Goal: Information Seeking & Learning: Learn about a topic

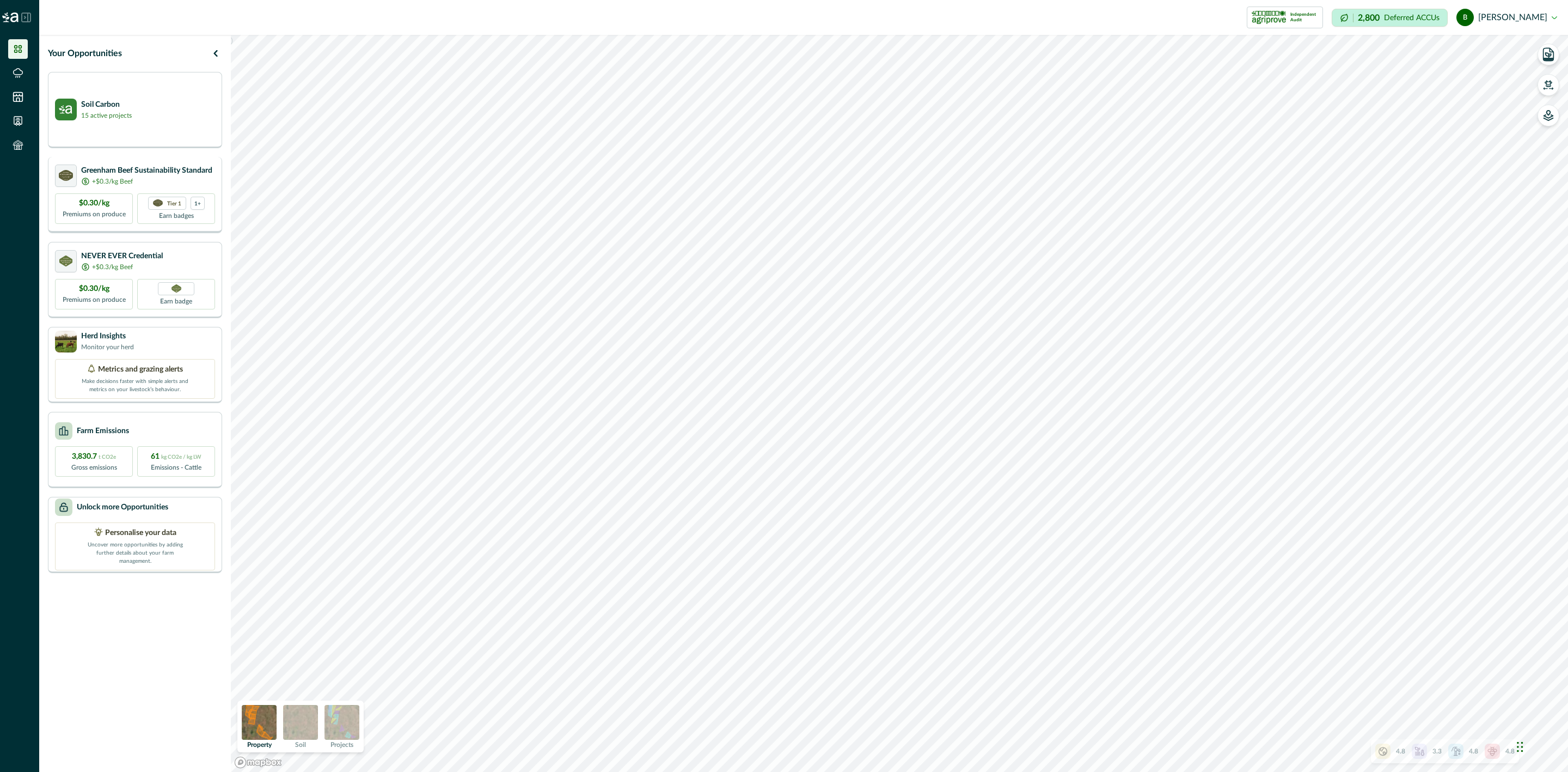
click at [144, 170] on p "Greenham Beef Sustainability Standard" at bounding box center [147, 171] width 131 height 12
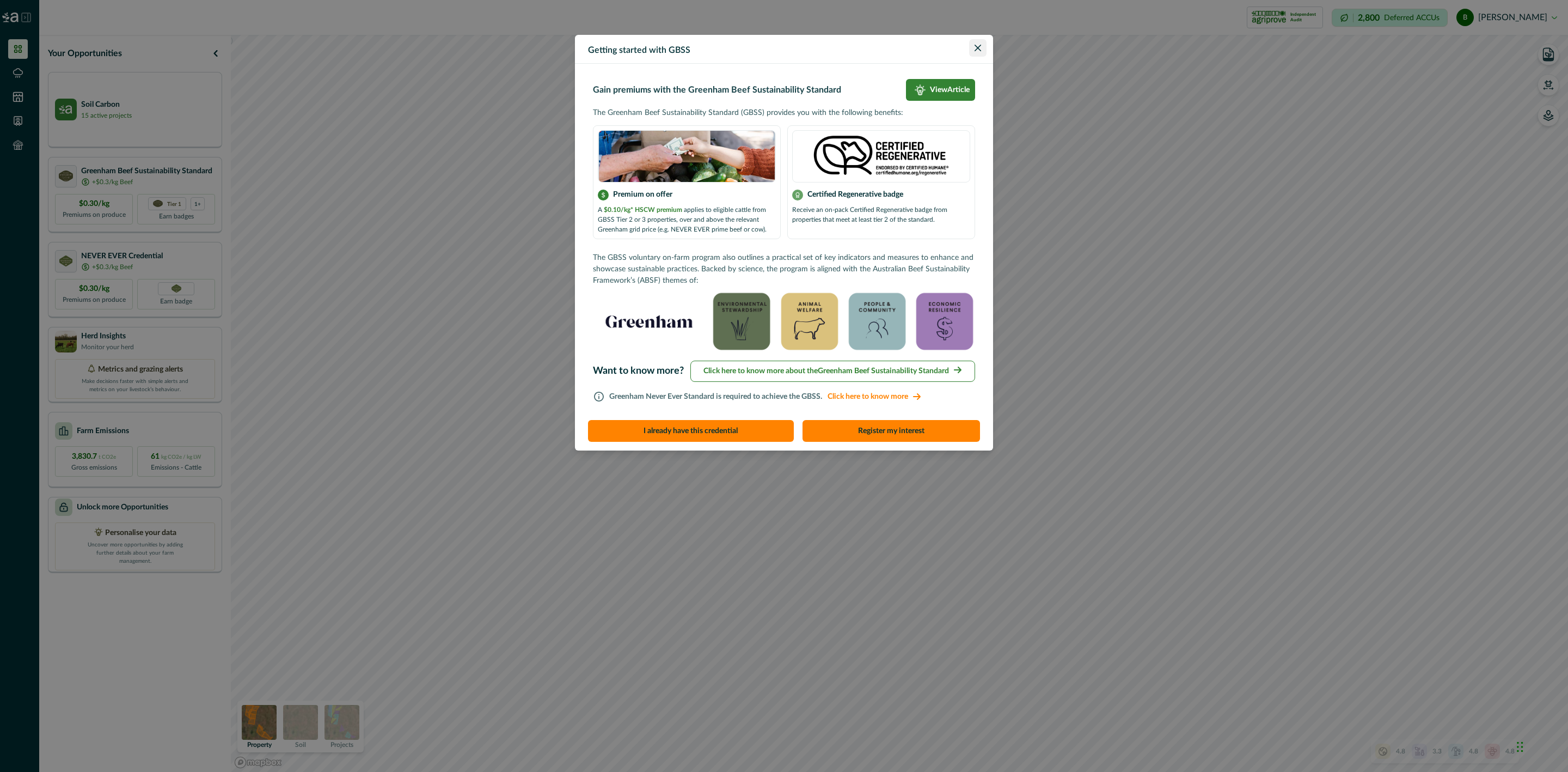
click at [969, 48] on button "Close" at bounding box center [977, 47] width 18 height 18
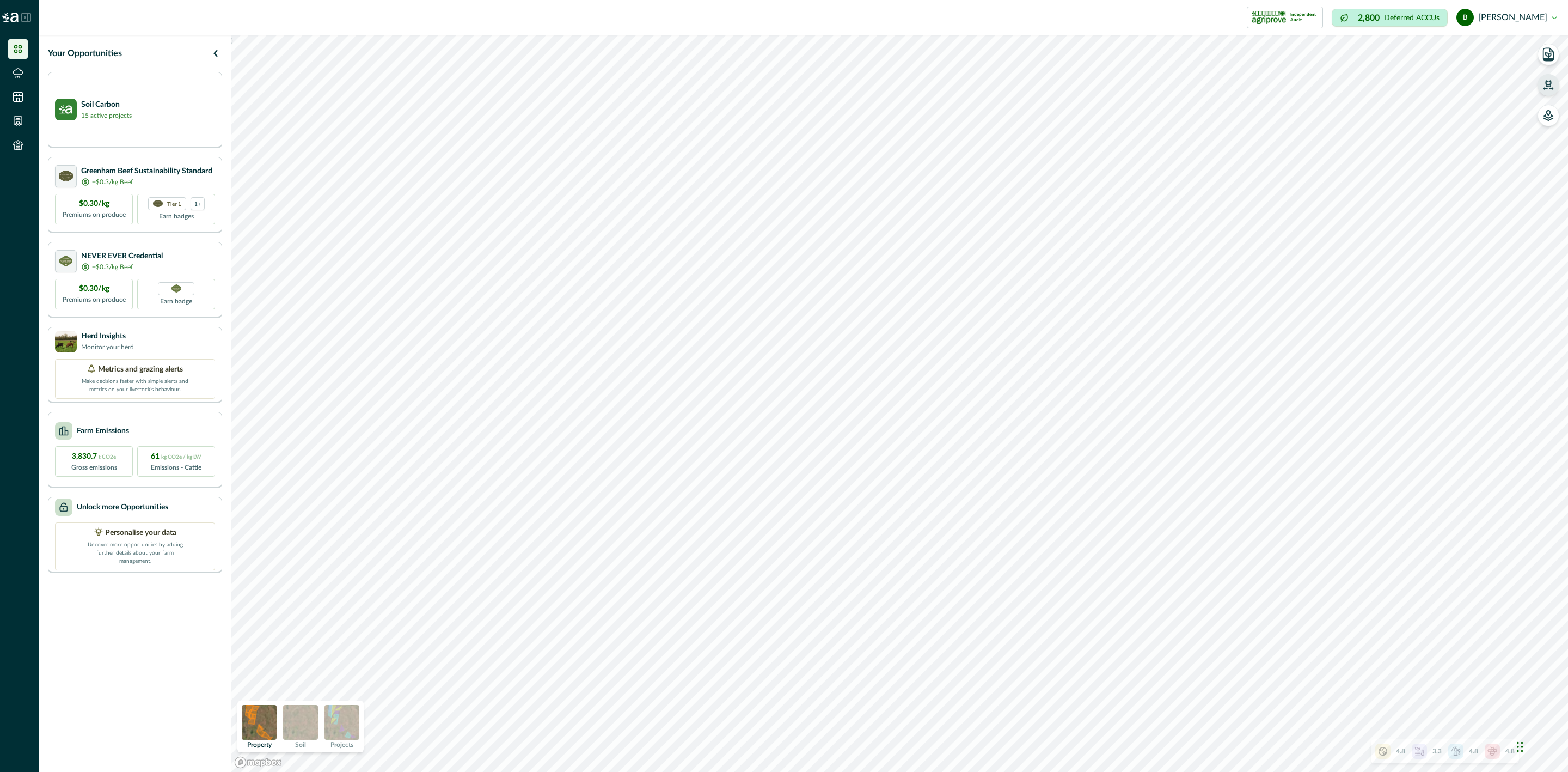
click at [1543, 86] on icon "button" at bounding box center [1548, 85] width 11 height 11
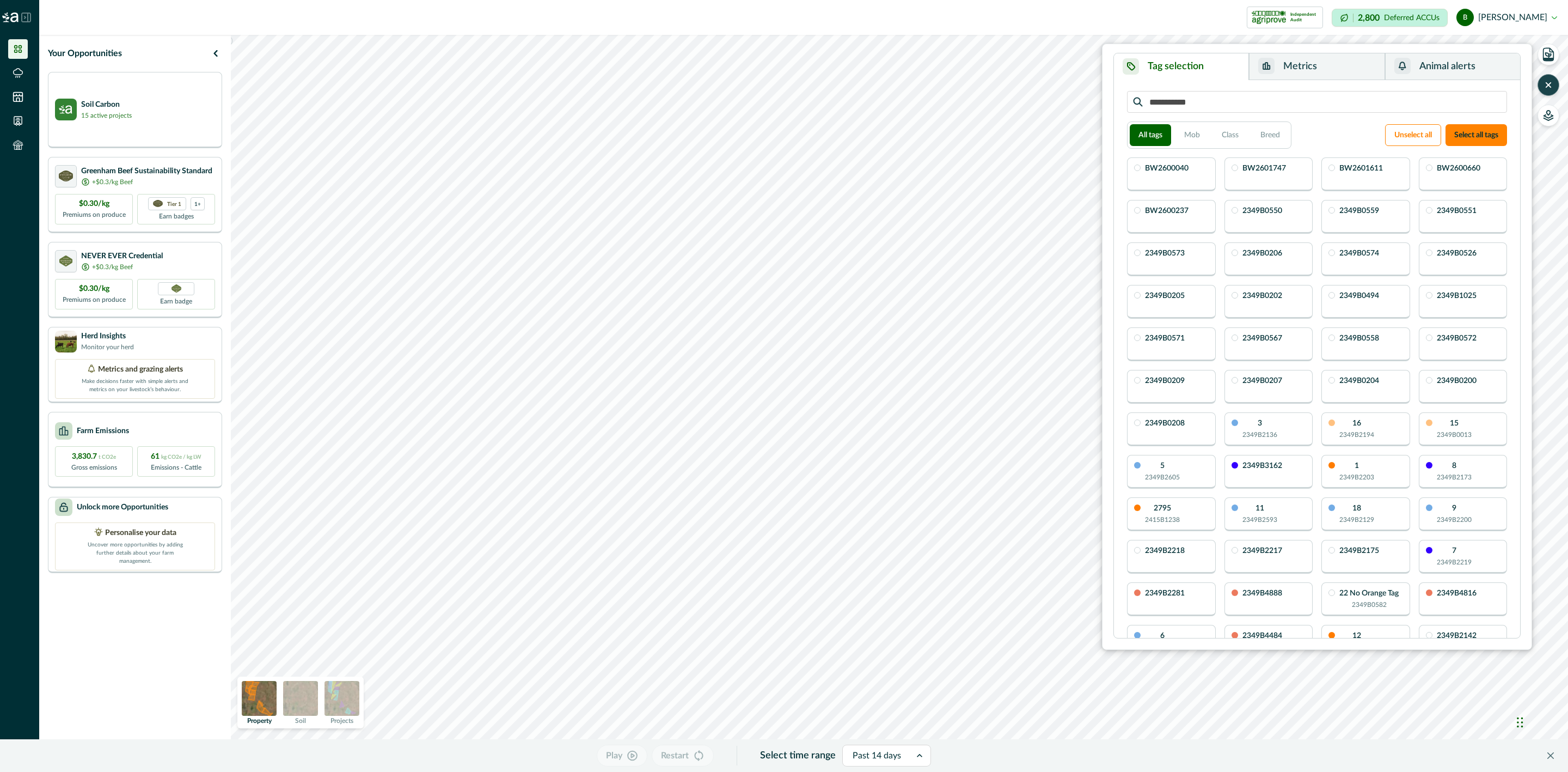
click at [1343, 61] on button "Metrics" at bounding box center [1316, 66] width 136 height 27
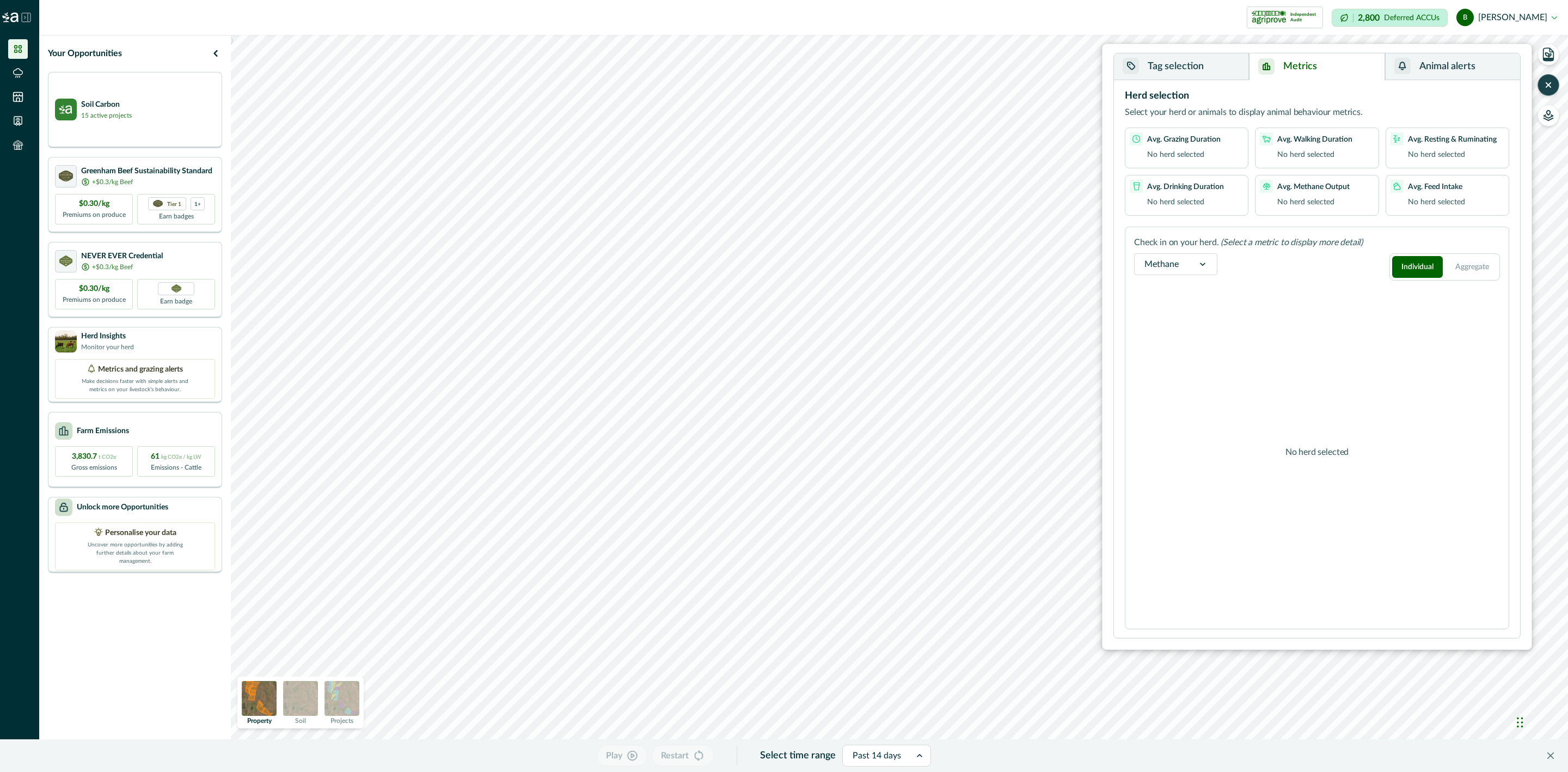
click at [1439, 73] on button "Animal alerts" at bounding box center [1453, 66] width 135 height 27
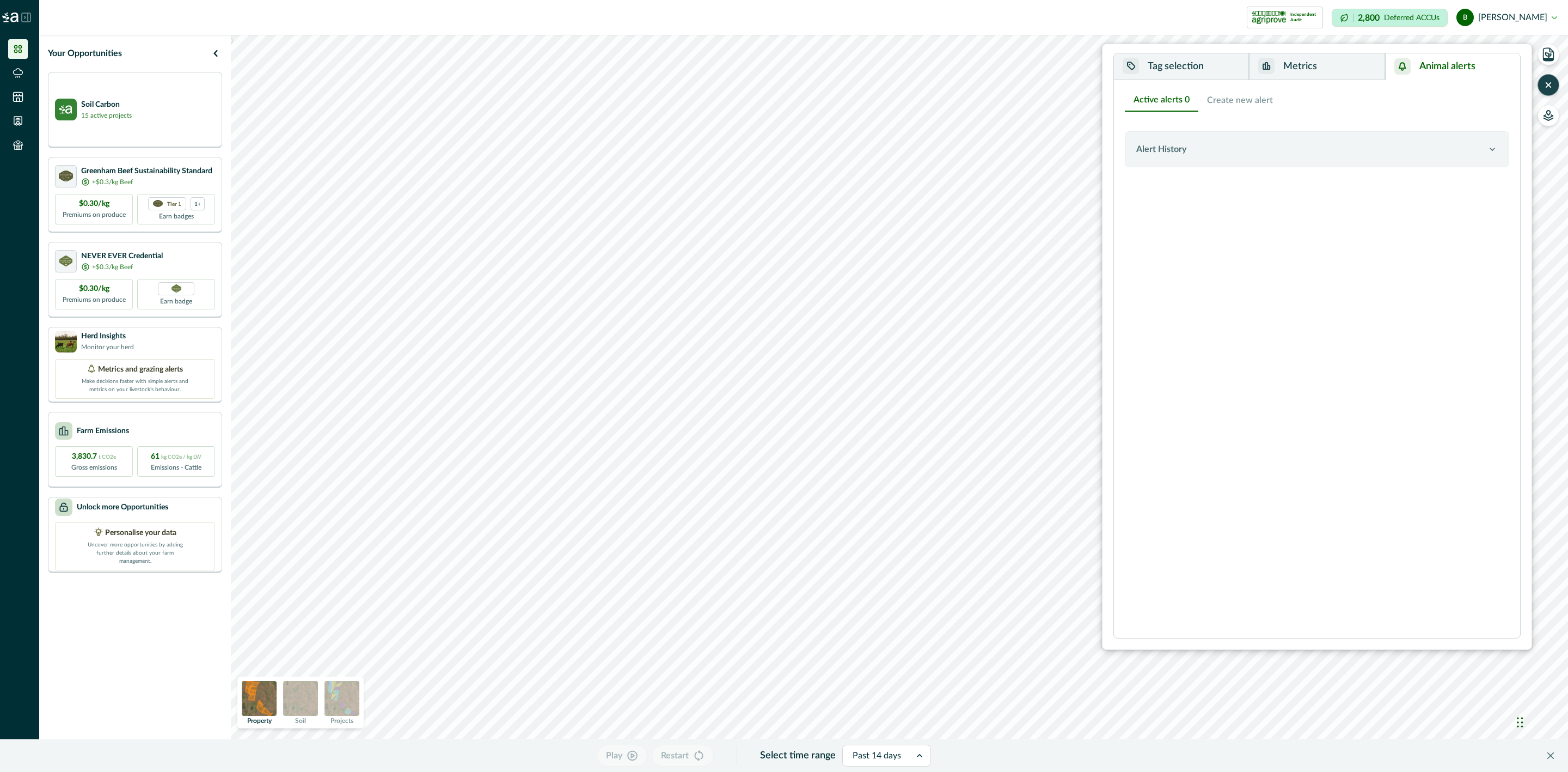
click at [1304, 67] on button "Metrics" at bounding box center [1316, 66] width 136 height 27
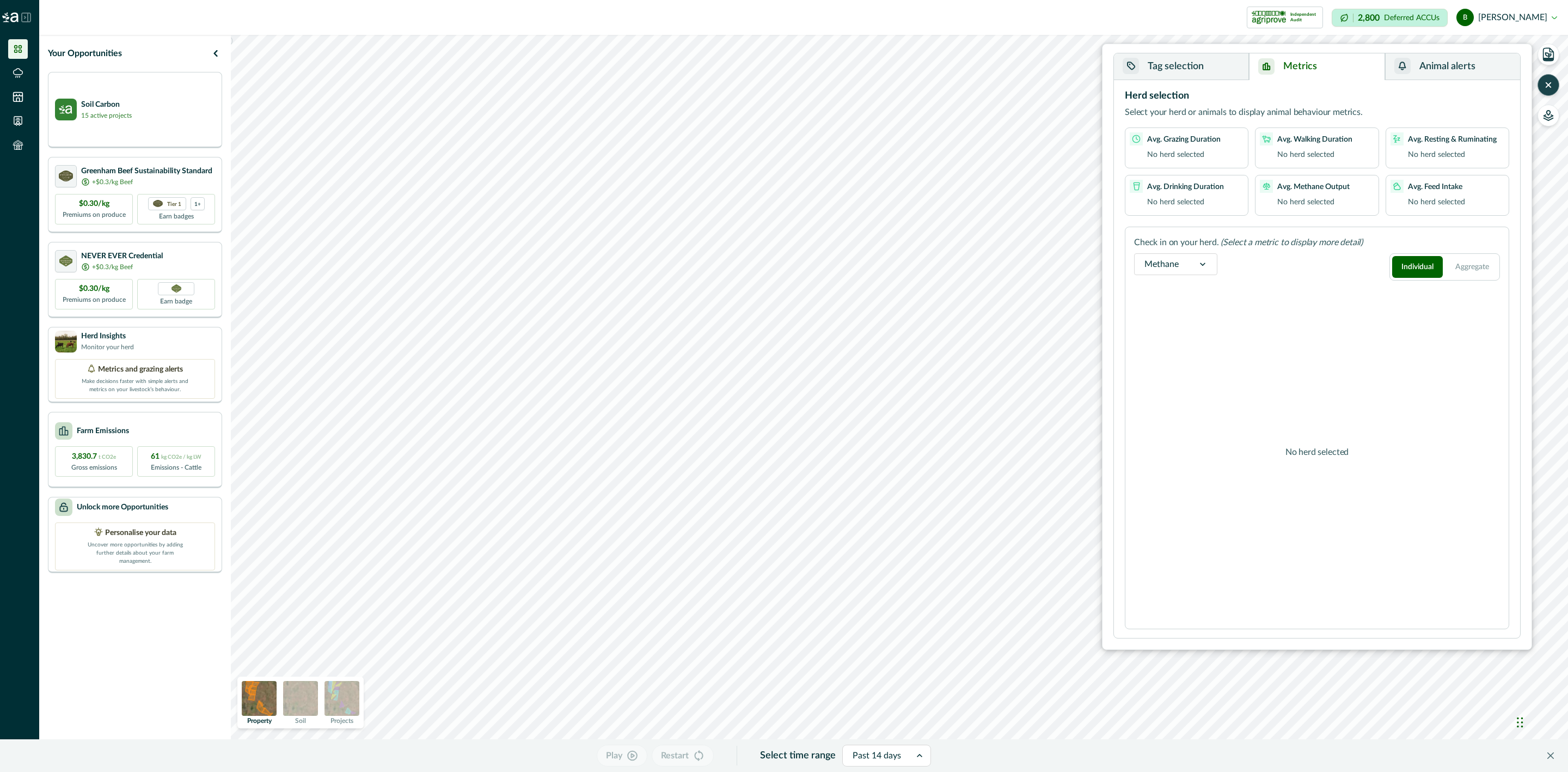
click at [1204, 69] on button "Tag selection" at bounding box center [1182, 66] width 135 height 27
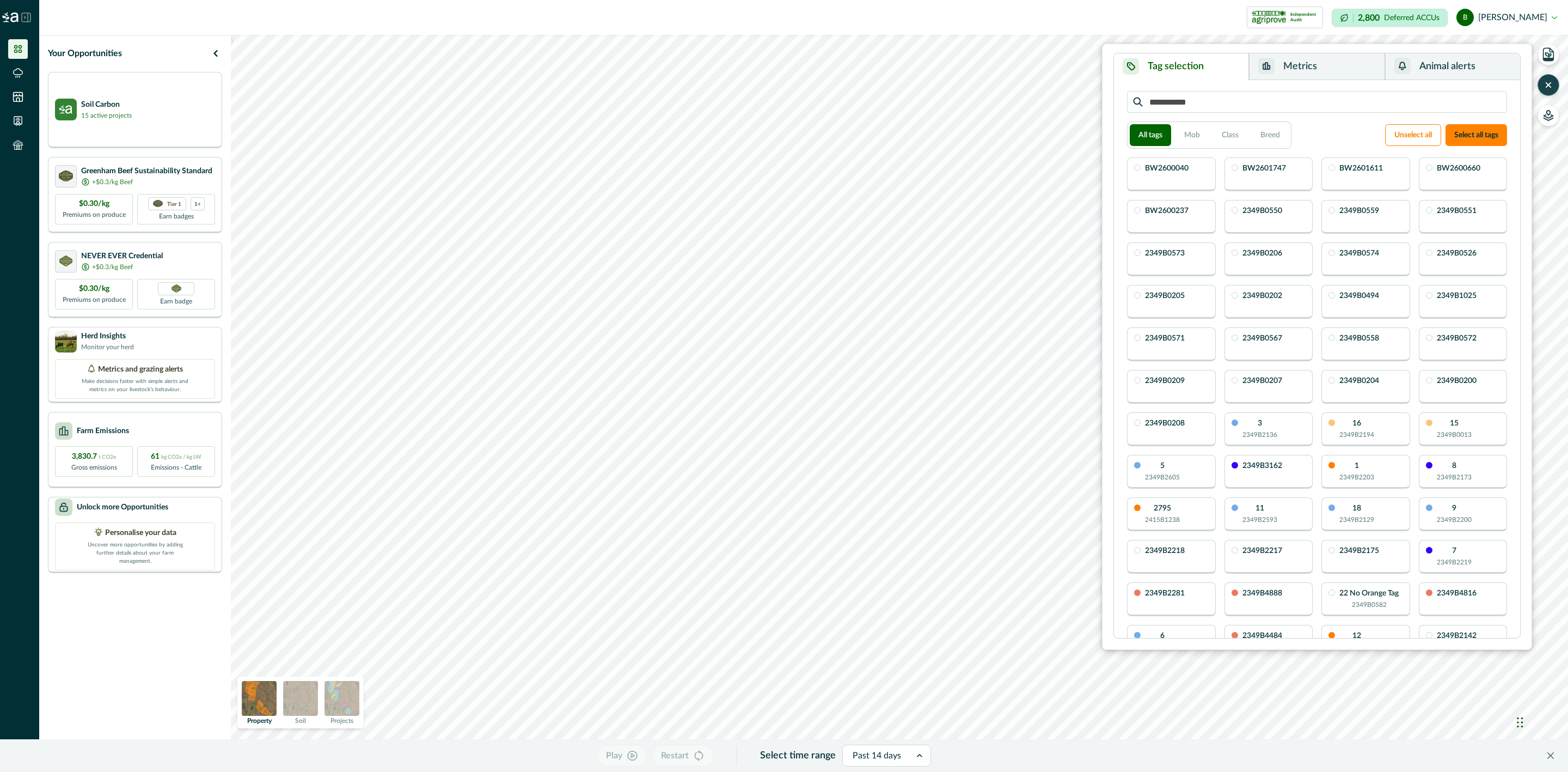
click at [1248, 428] on div "3 2349B2136" at bounding box center [1260, 429] width 35 height 20
click at [1279, 430] on div "3 2349B2136" at bounding box center [1268, 429] width 89 height 34
click at [1315, 66] on button "Metrics" at bounding box center [1316, 66] width 136 height 27
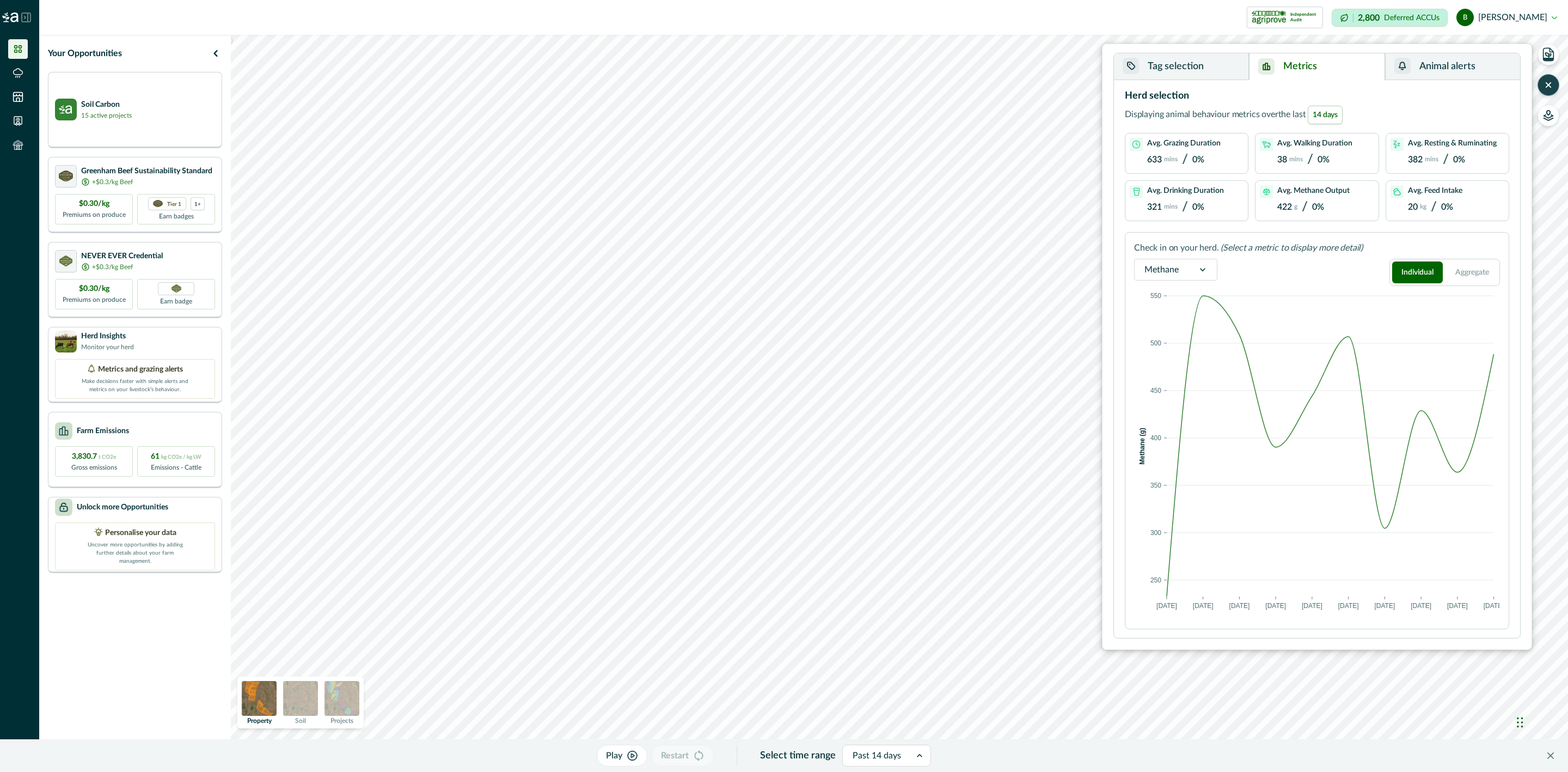
click at [1200, 270] on icon at bounding box center [1202, 269] width 11 height 11
click at [1196, 343] on div "Activities" at bounding box center [1176, 345] width 82 height 20
click at [1196, 278] on div at bounding box center [1204, 270] width 29 height 21
click at [1191, 306] on div "Methane" at bounding box center [1176, 305] width 84 height 20
click at [1209, 270] on div at bounding box center [1203, 270] width 29 height 21
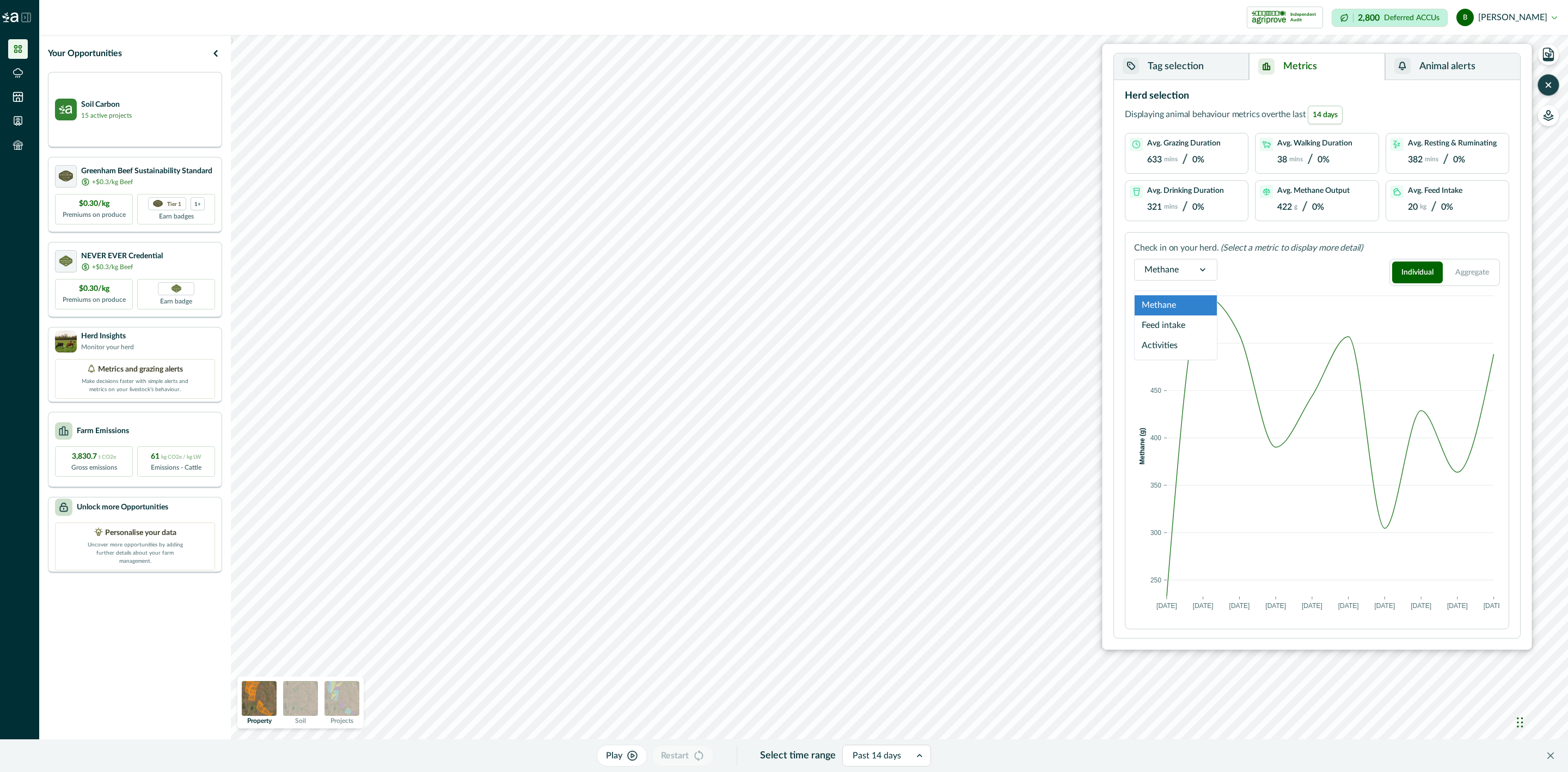
click at [1209, 270] on div at bounding box center [1203, 270] width 29 height 21
click at [884, 762] on div at bounding box center [877, 756] width 49 height 16
click at [881, 605] on div "Past 7 days" at bounding box center [888, 612] width 88 height 20
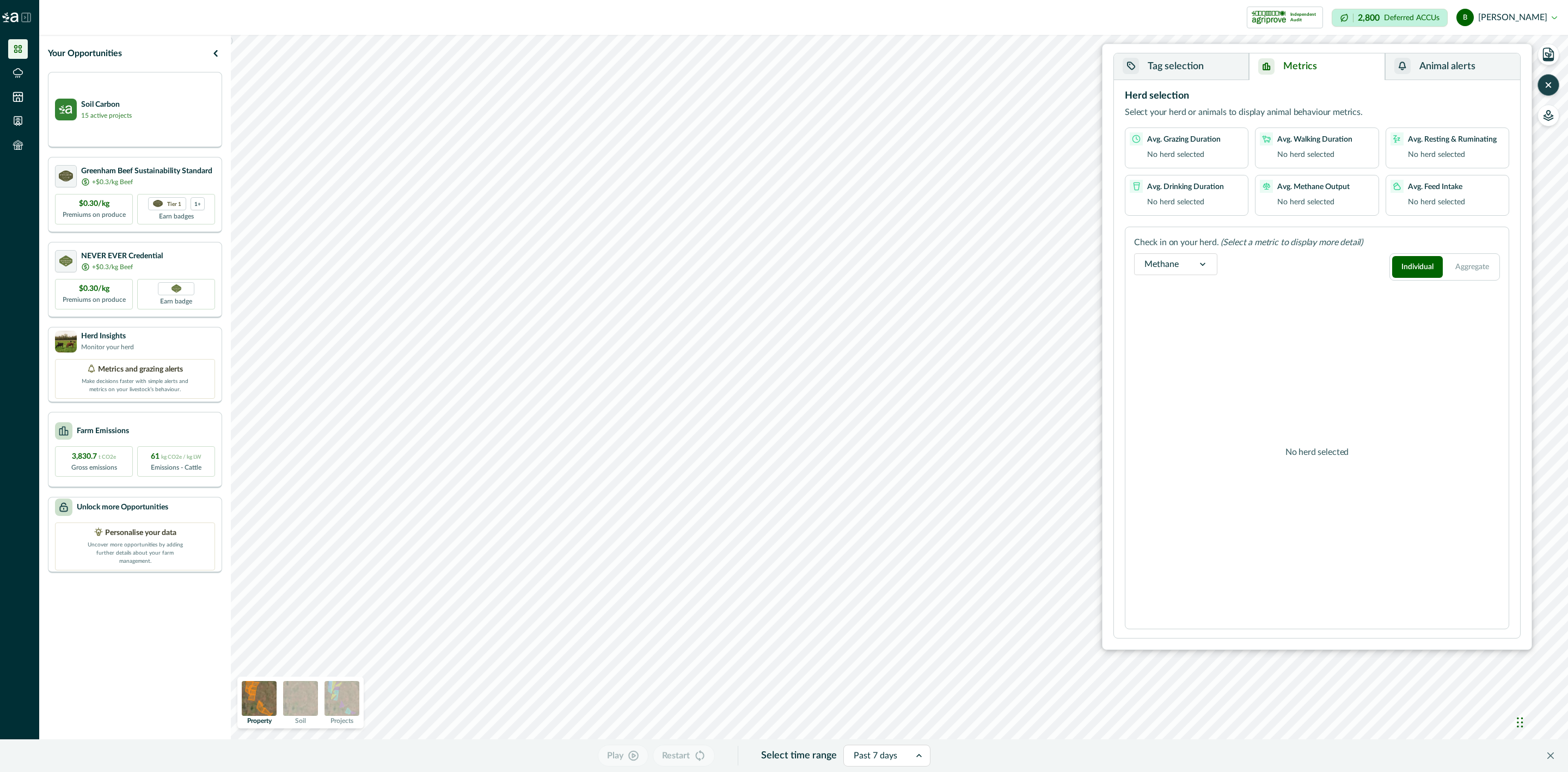
click at [1200, 268] on icon at bounding box center [1202, 264] width 11 height 11
click at [1196, 317] on div "Feed intake" at bounding box center [1176, 320] width 82 height 20
drag, startPoint x: 1477, startPoint y: 71, endPoint x: 1447, endPoint y: 114, distance: 52.4
click at [1477, 71] on button "Animal alerts" at bounding box center [1453, 66] width 135 height 27
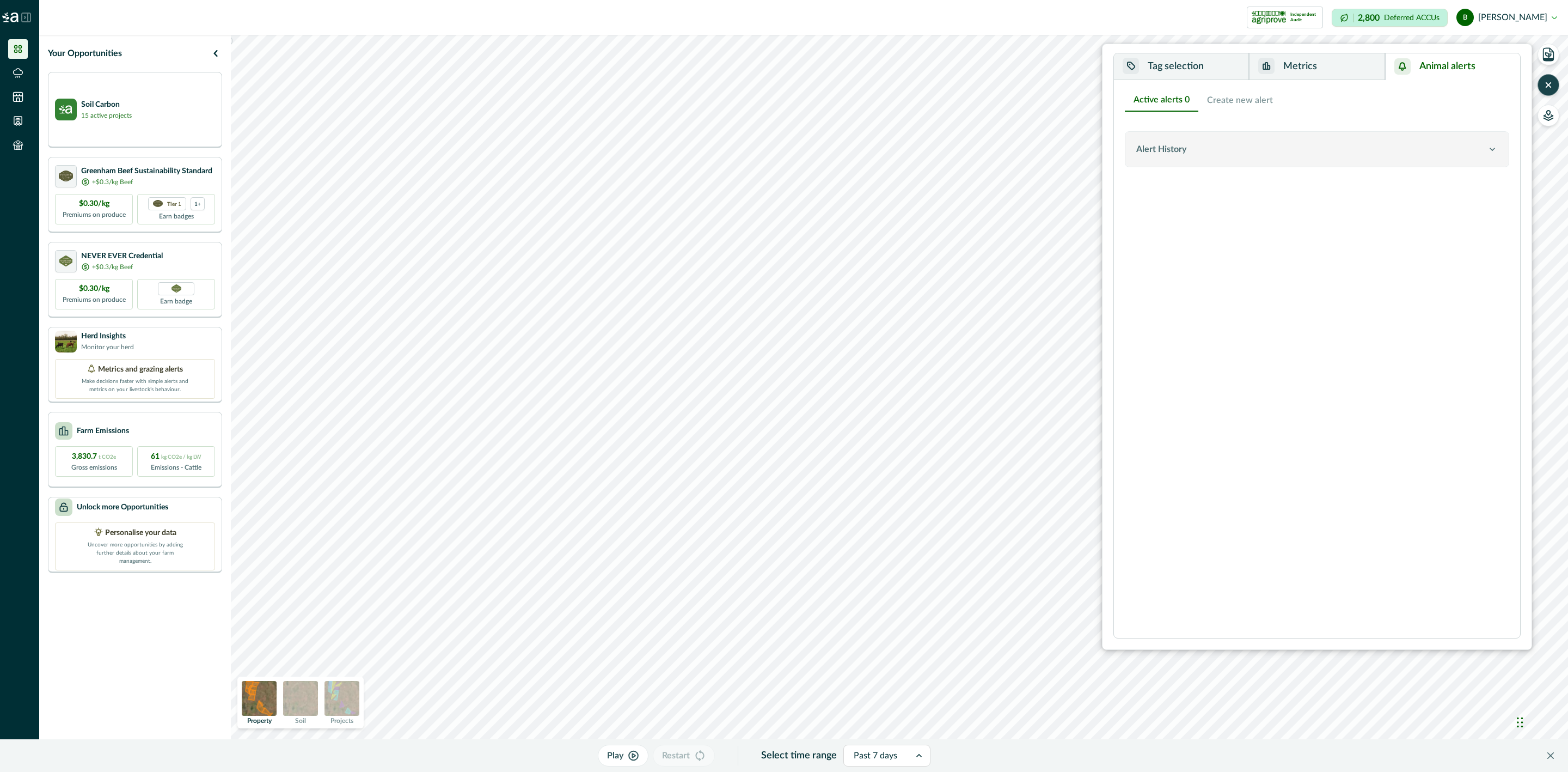
click at [1272, 148] on div "Alert History" at bounding box center [1311, 149] width 351 height 13
click at [1449, 154] on div "Alert History" at bounding box center [1311, 149] width 351 height 13
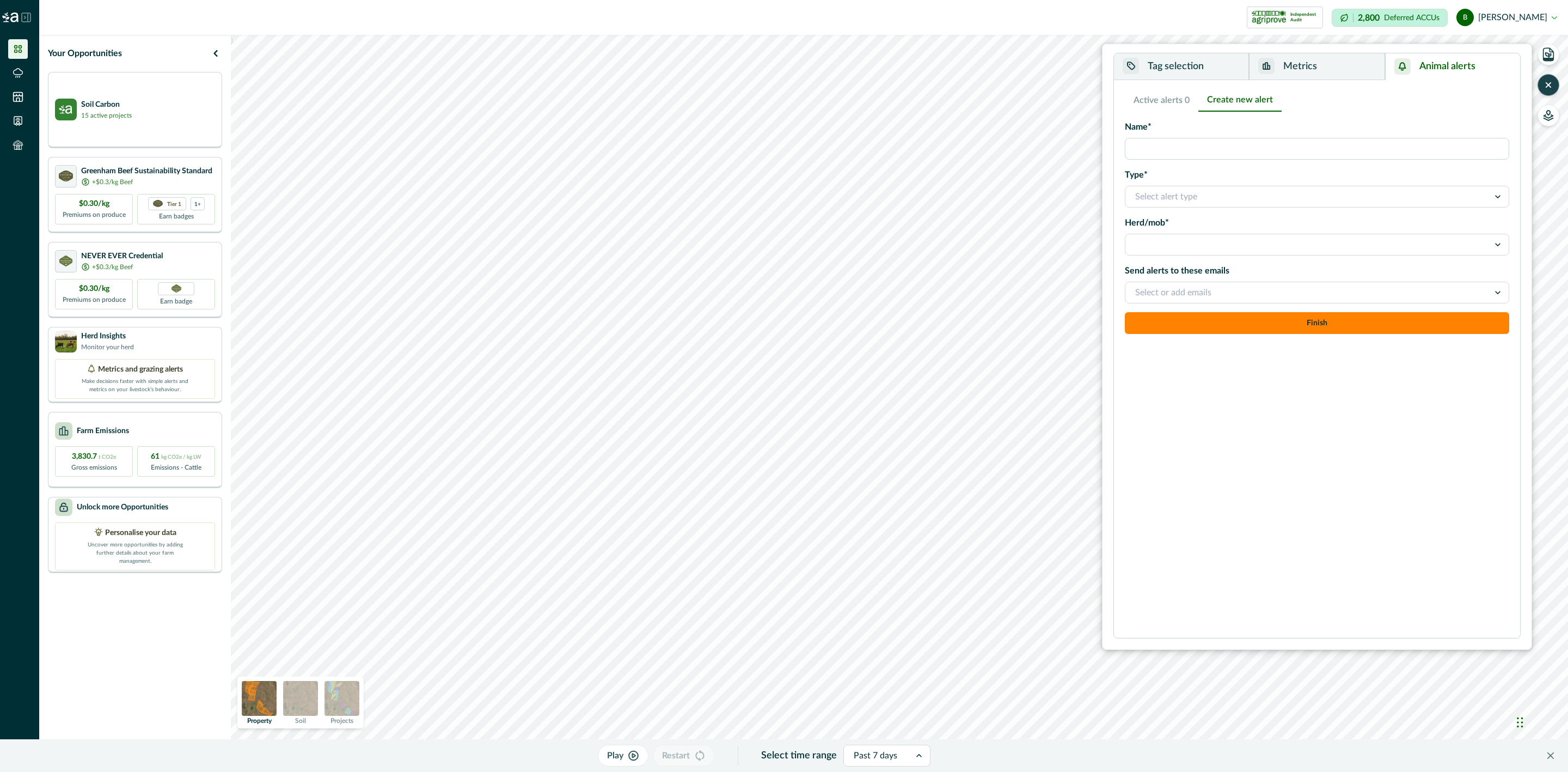
click at [1224, 102] on button "Create new alert" at bounding box center [1240, 100] width 83 height 23
click at [1178, 99] on button "Active alerts 0" at bounding box center [1161, 100] width 73 height 23
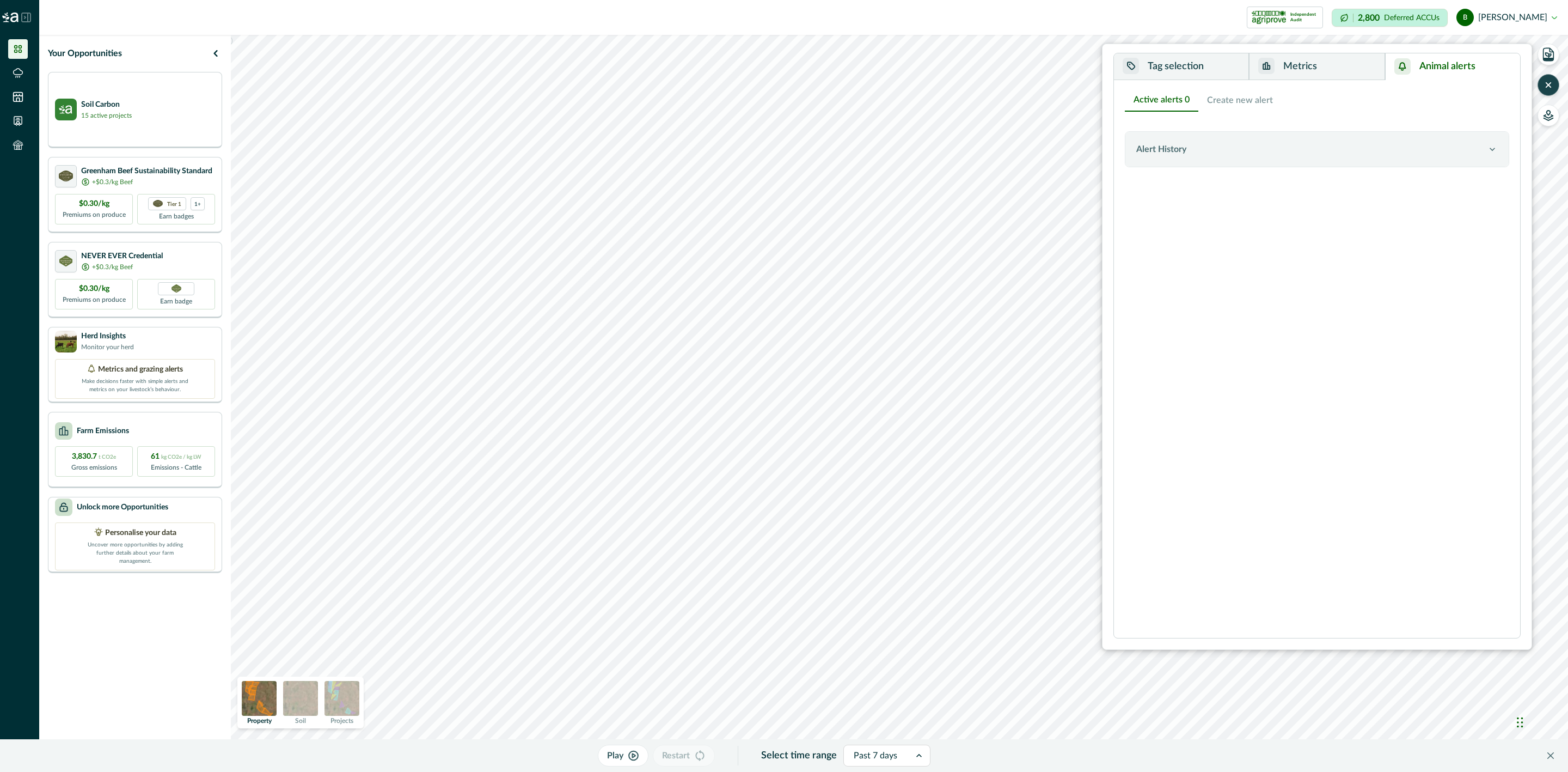
click at [1292, 77] on button "Metrics" at bounding box center [1316, 66] width 136 height 27
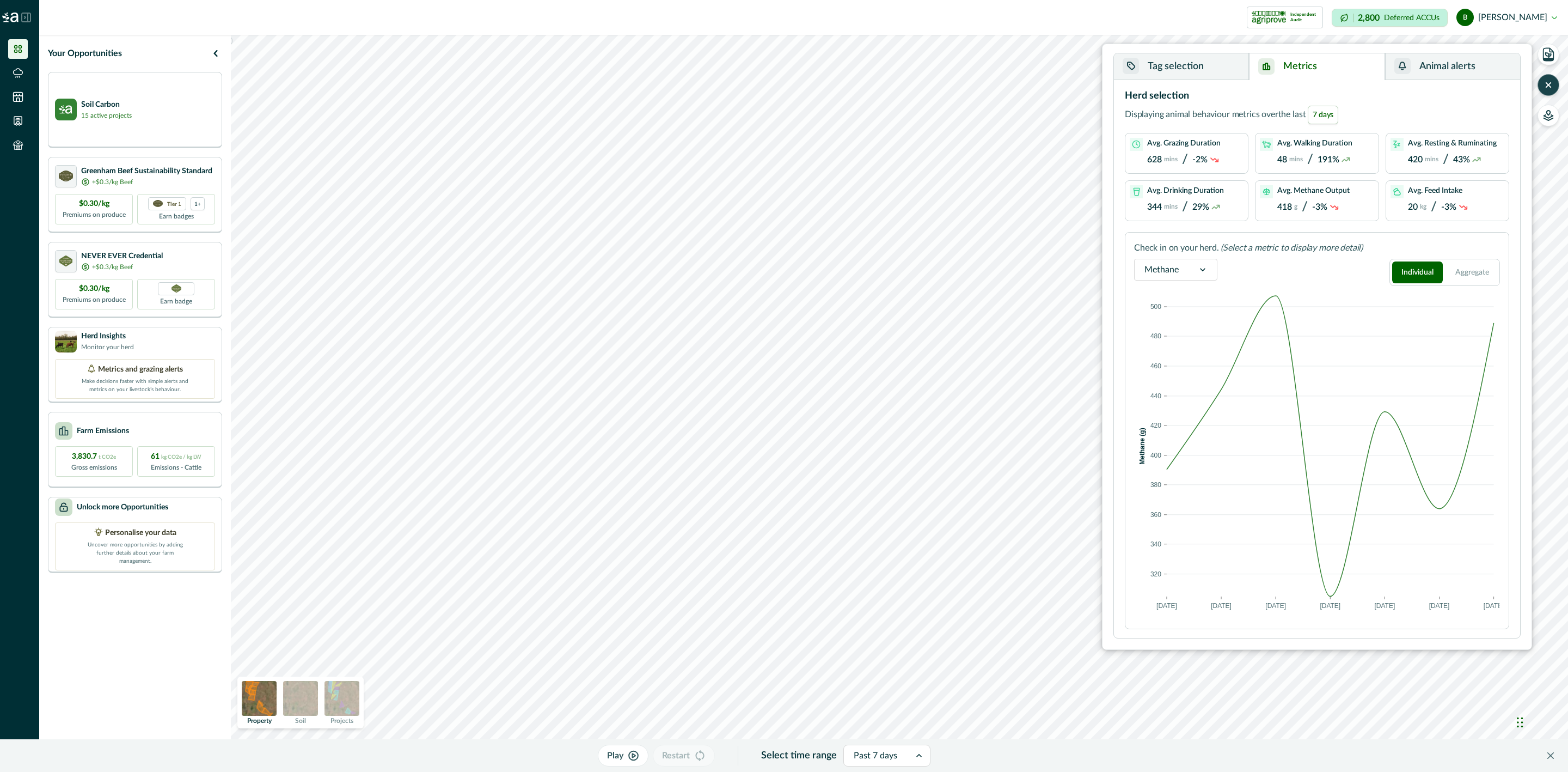
click at [1214, 70] on button "Tag selection" at bounding box center [1182, 66] width 135 height 27
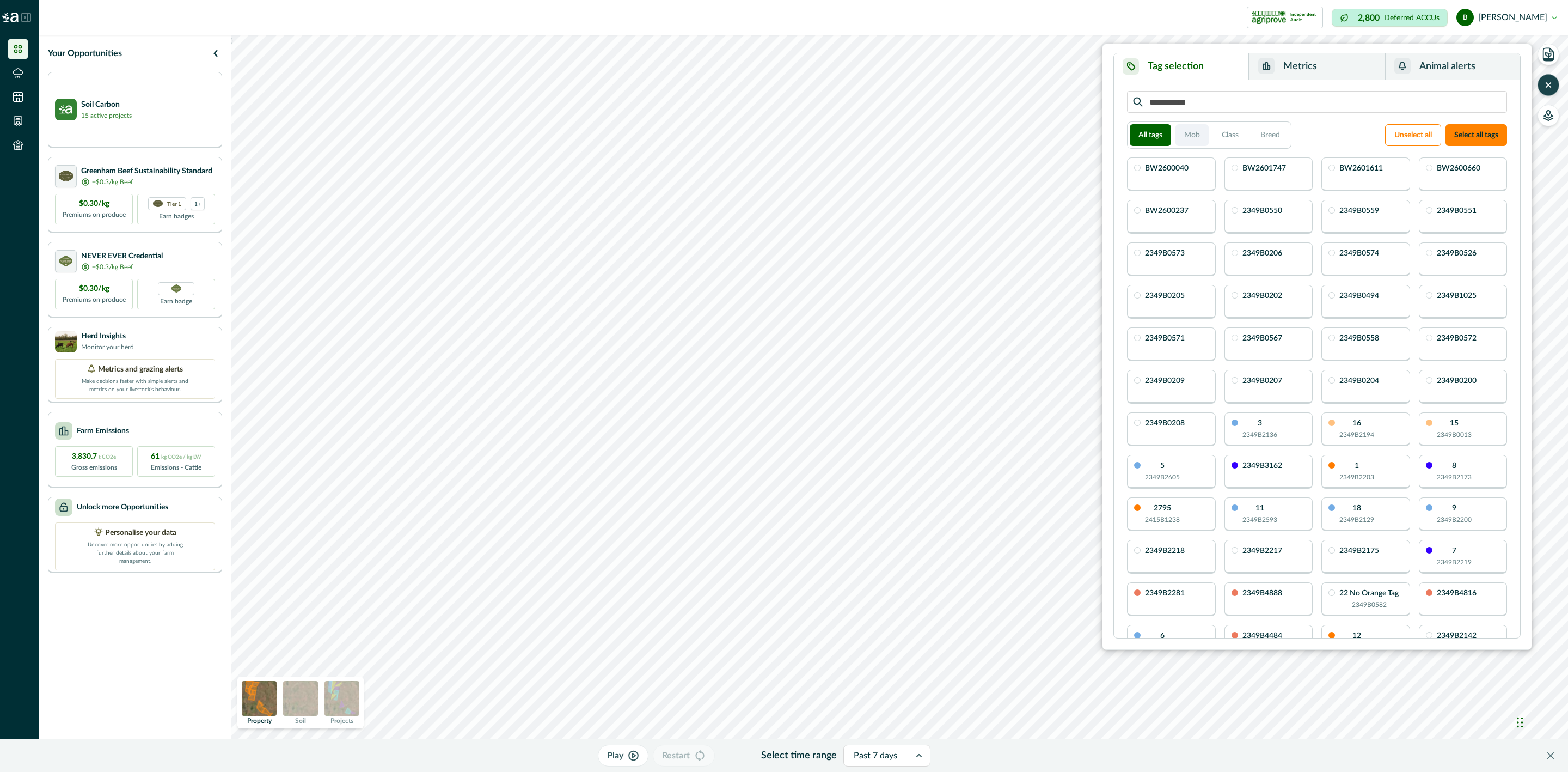
click at [1209, 136] on button "Mob" at bounding box center [1192, 135] width 33 height 22
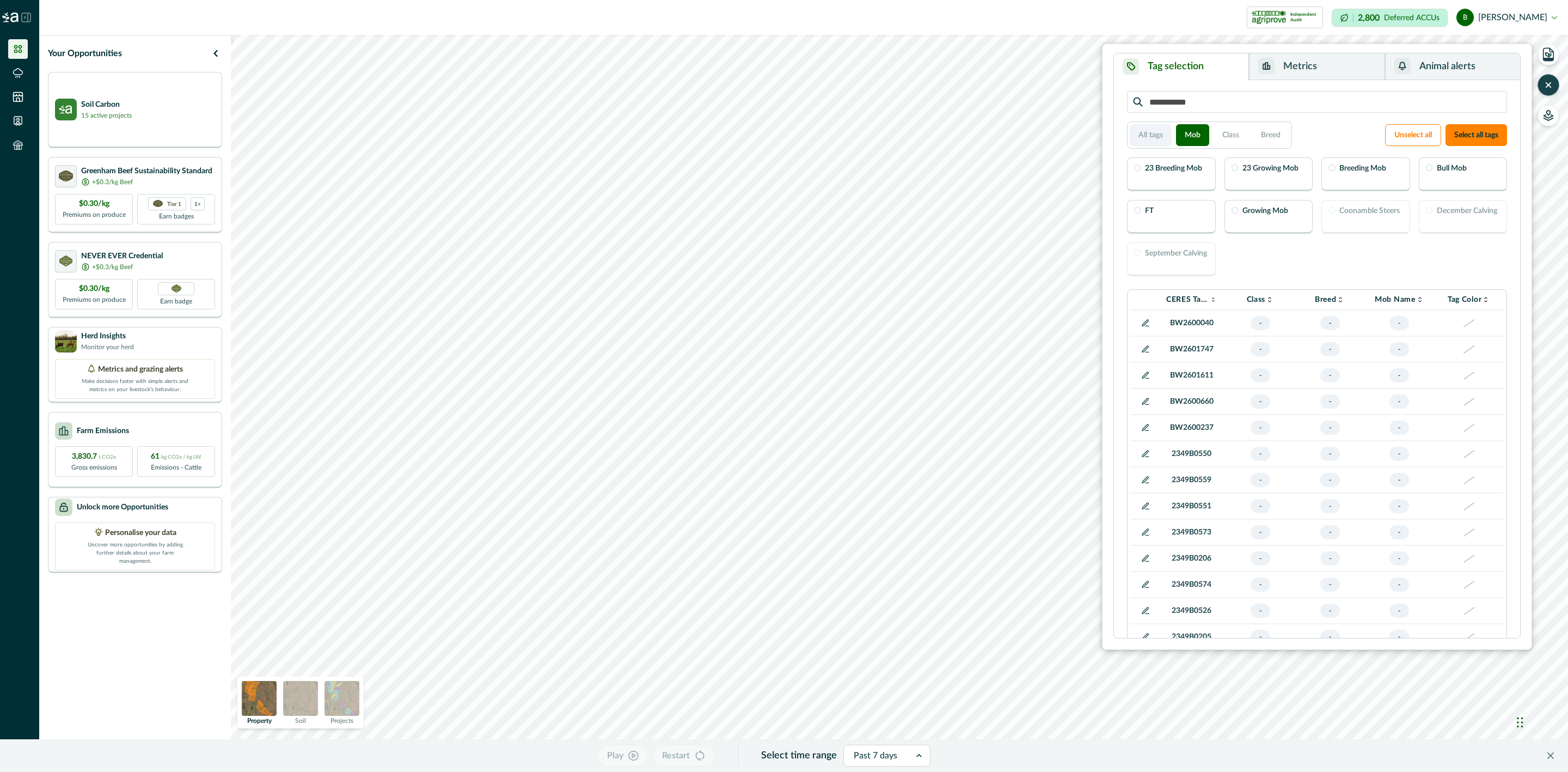
click at [1148, 131] on button "All tags" at bounding box center [1150, 135] width 42 height 22
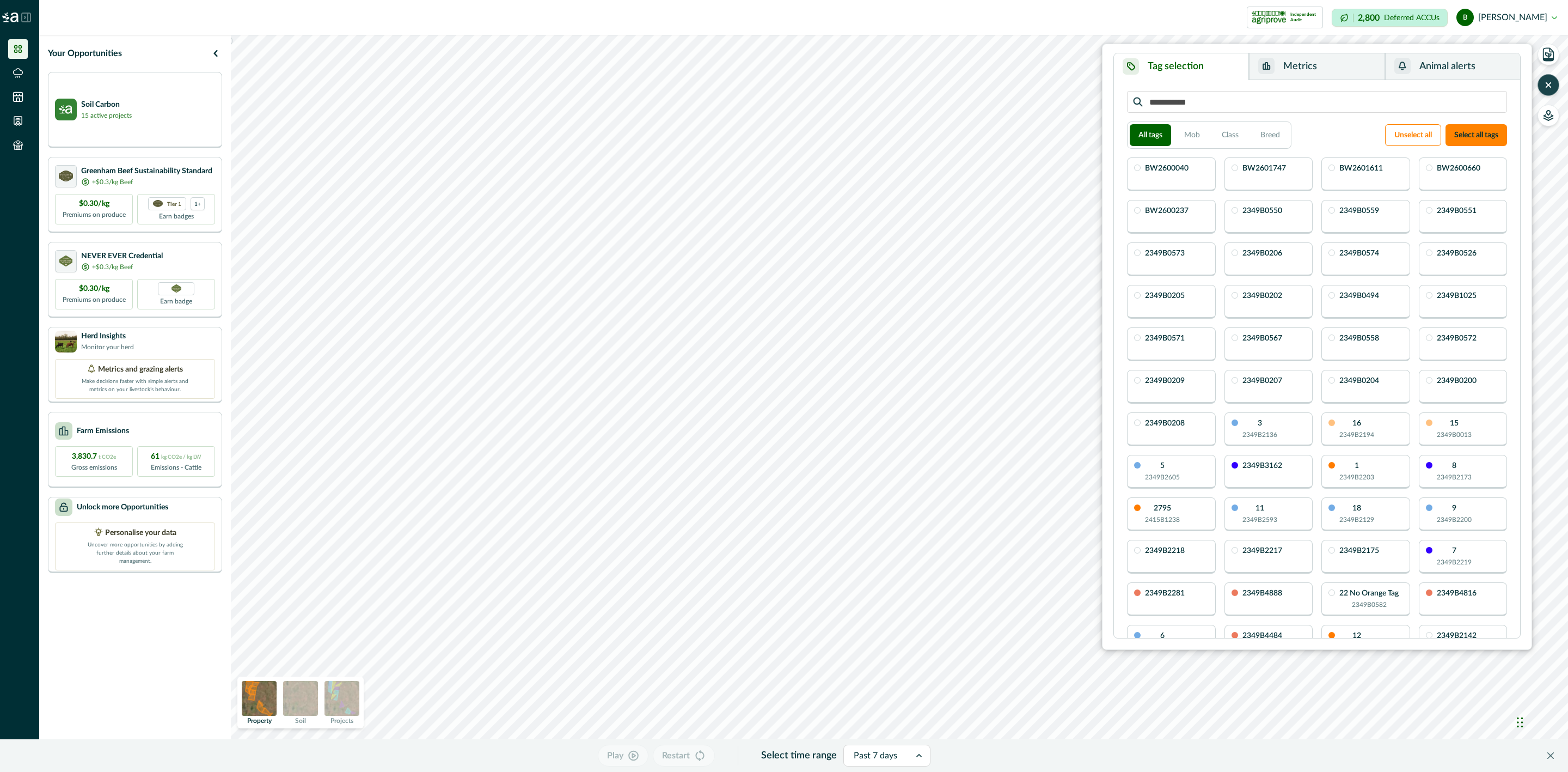
click at [1550, 86] on icon "button" at bounding box center [1548, 85] width 5 height 5
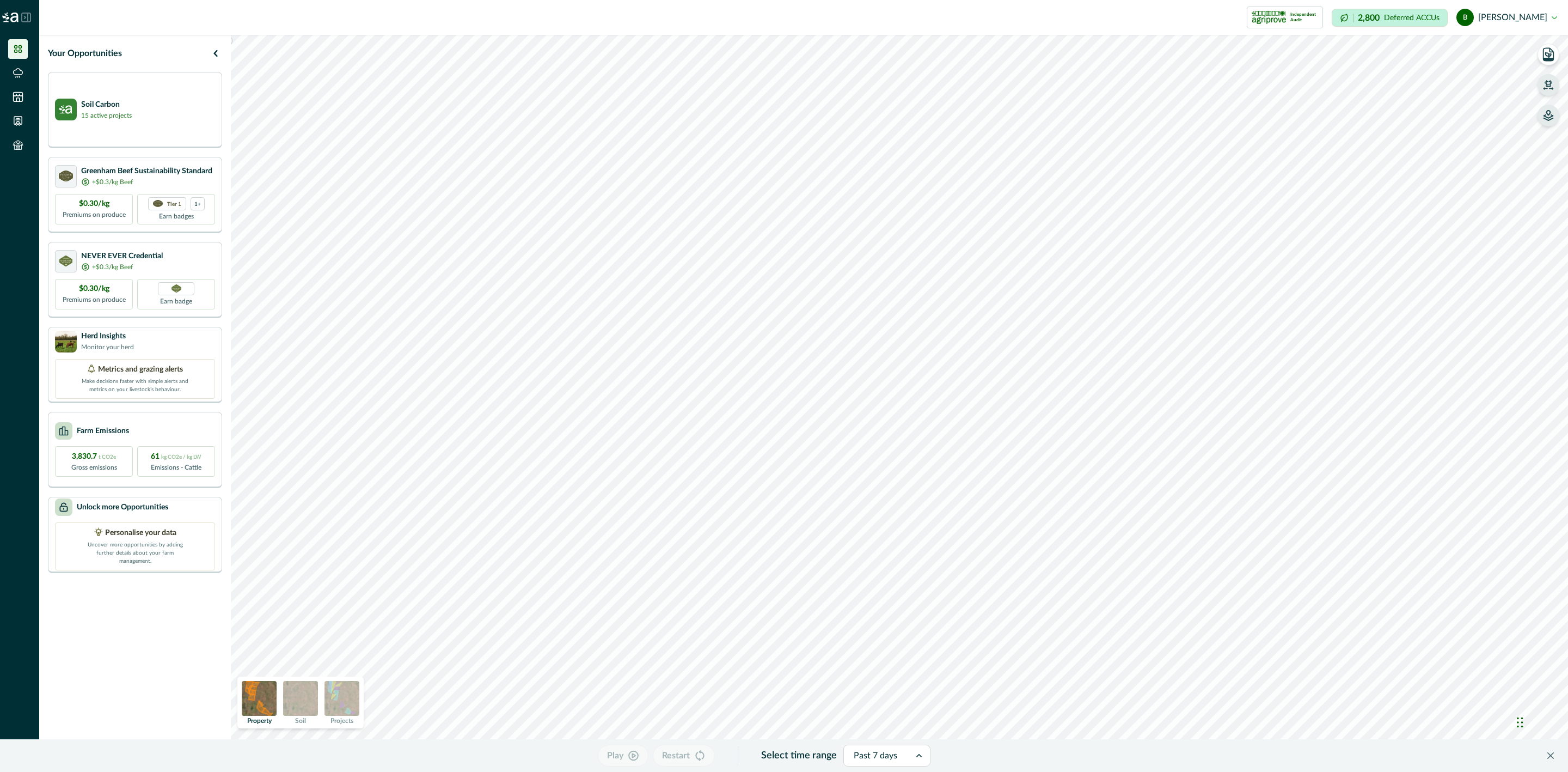
click at [1547, 114] on icon "button" at bounding box center [1548, 115] width 11 height 11
click at [1412, 86] on button "button" at bounding box center [1411, 93] width 11 height 22
click at [1414, 93] on icon "button" at bounding box center [1411, 93] width 11 height 11
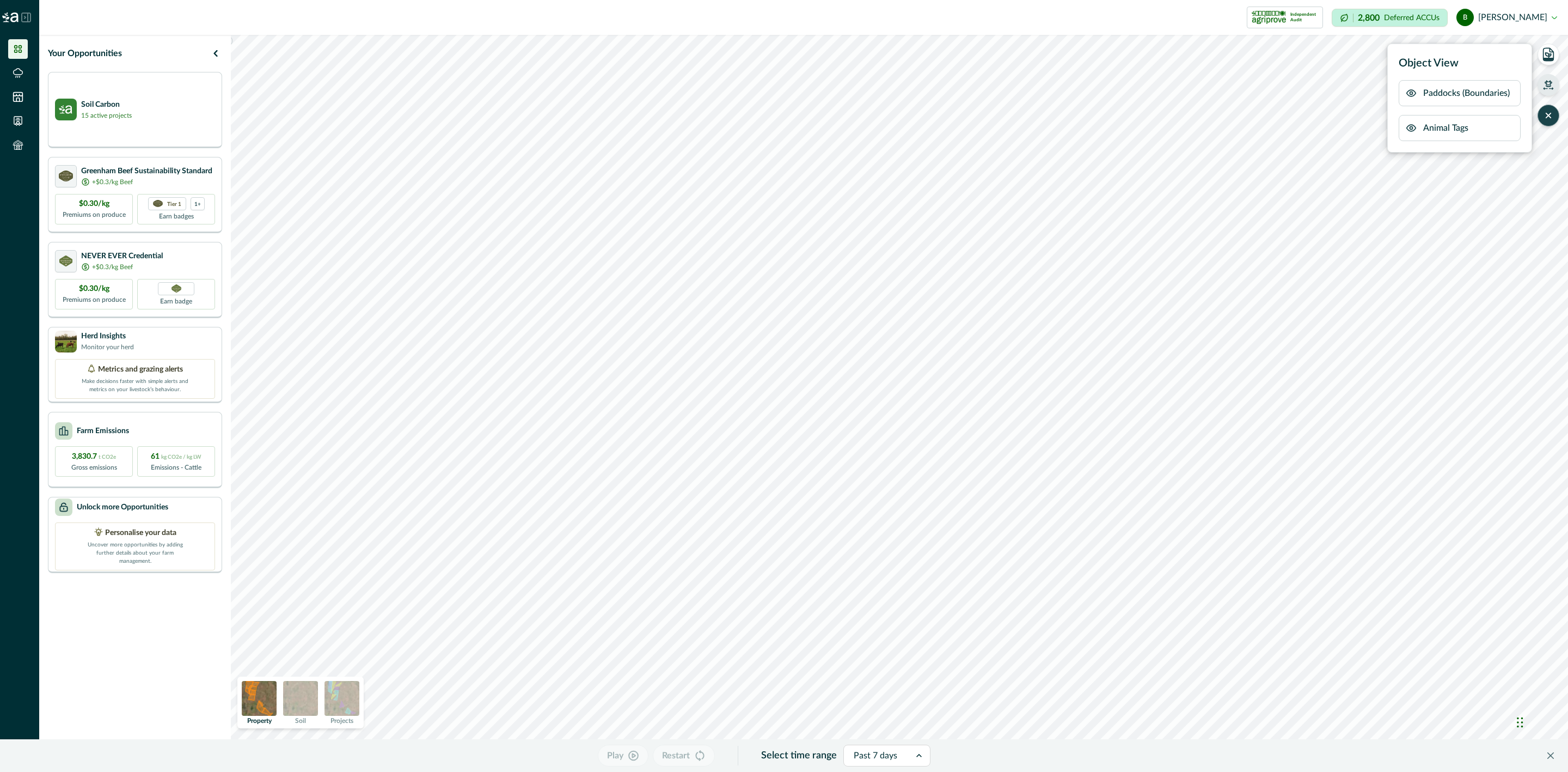
click at [1414, 93] on icon "button" at bounding box center [1411, 93] width 11 height 11
click at [1412, 127] on icon "button" at bounding box center [1412, 128] width 3 height 3
click at [1412, 127] on icon "button" at bounding box center [1410, 128] width 8 height 8
click at [1549, 85] on icon "button" at bounding box center [1549, 83] width 8 height 6
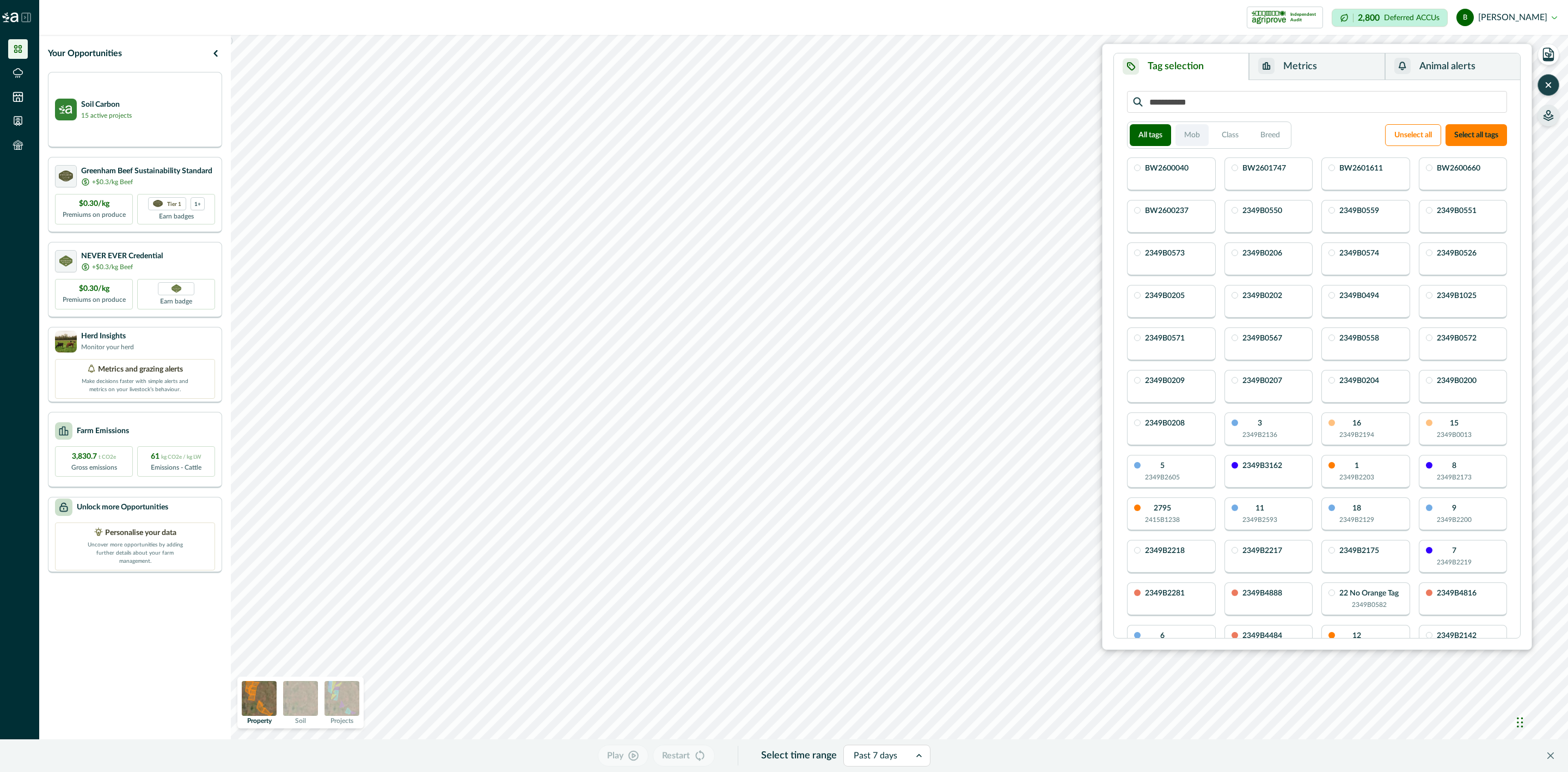
click at [1193, 138] on button "Mob" at bounding box center [1192, 135] width 33 height 22
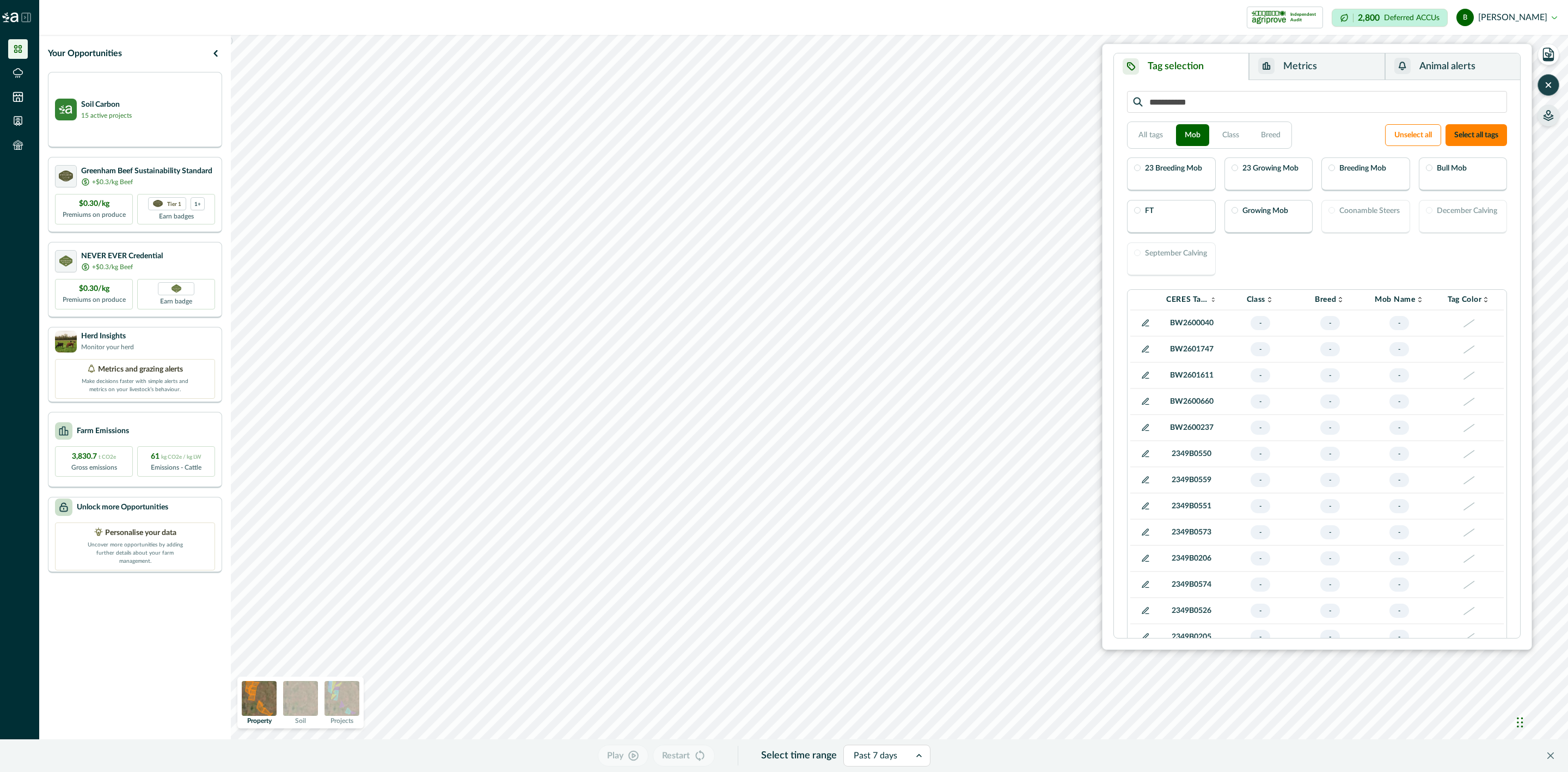
click at [1485, 223] on div "December Calving" at bounding box center [1463, 217] width 89 height 34
click at [1175, 257] on p "September Calving" at bounding box center [1176, 254] width 62 height 8
click at [1227, 260] on div "23 Breeding Mob 23 Growing Mob Breeding Mob Bull Mob FT Growing Mob Coonamble S…" at bounding box center [1317, 217] width 380 height 119
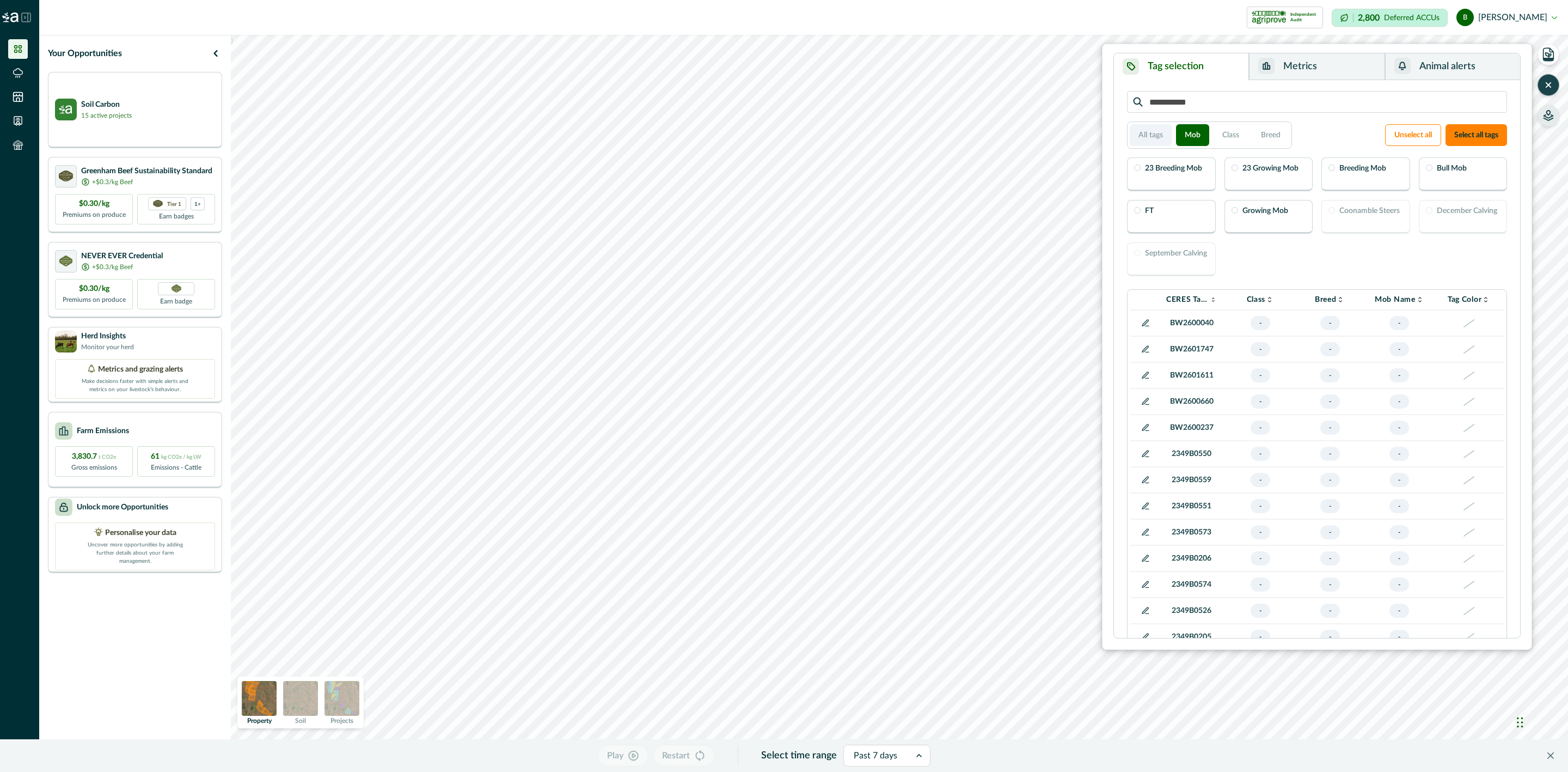
click at [1162, 132] on button "All tags" at bounding box center [1150, 135] width 42 height 22
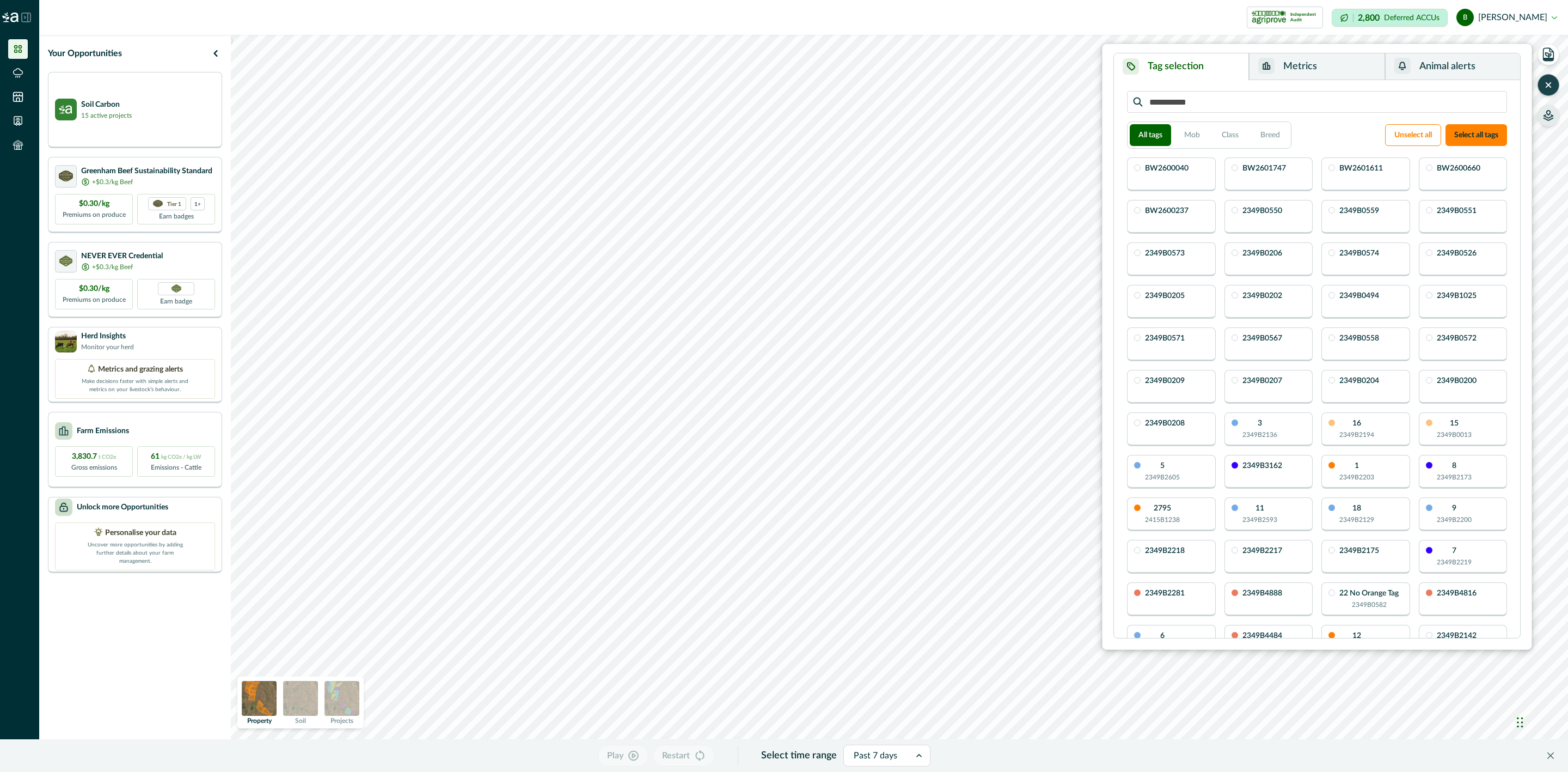
click at [1547, 85] on icon "button" at bounding box center [1548, 85] width 11 height 11
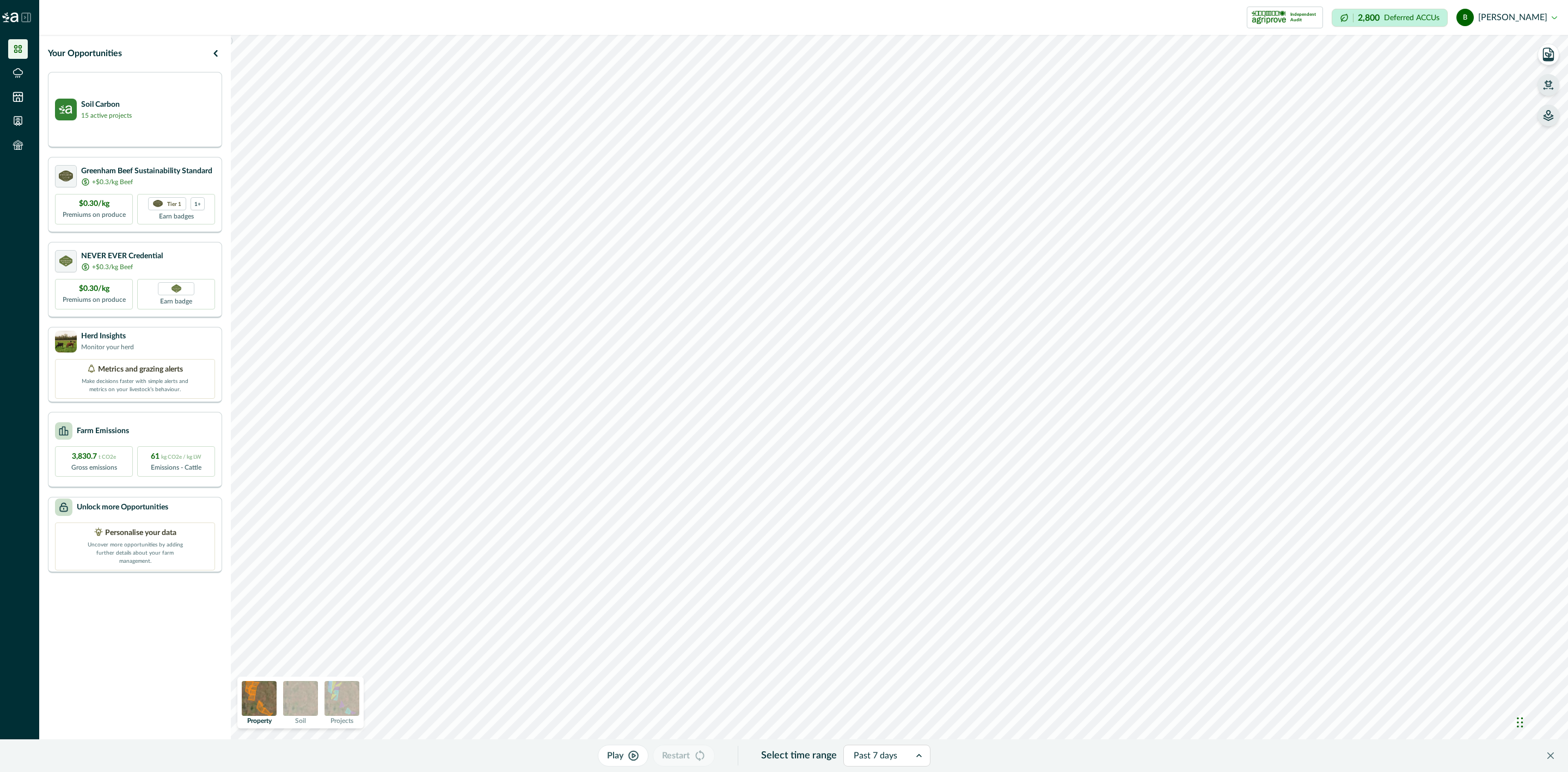
click at [1549, 87] on icon "button" at bounding box center [1548, 85] width 11 height 11
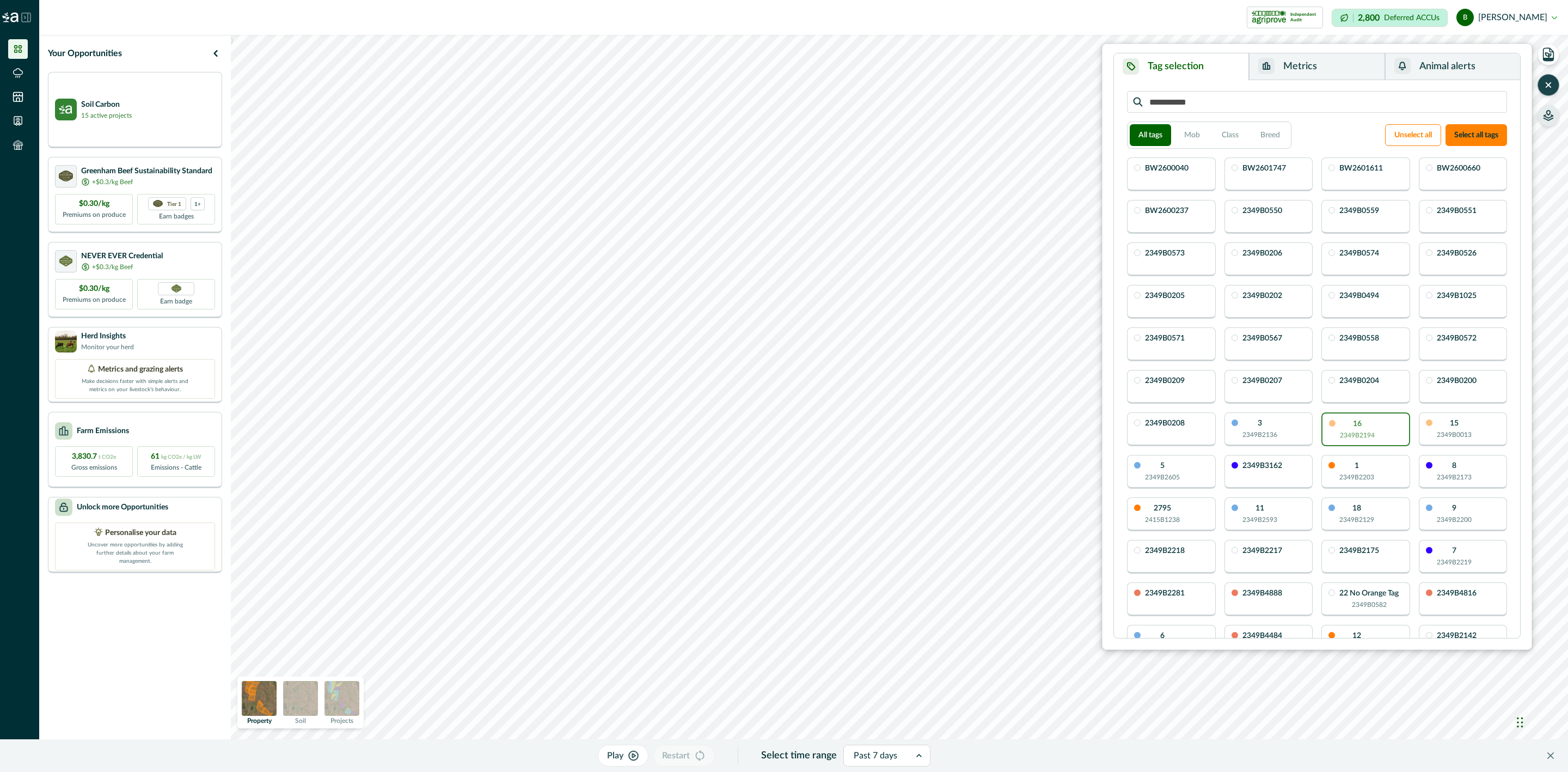
click at [1298, 69] on button "Metrics" at bounding box center [1316, 66] width 136 height 27
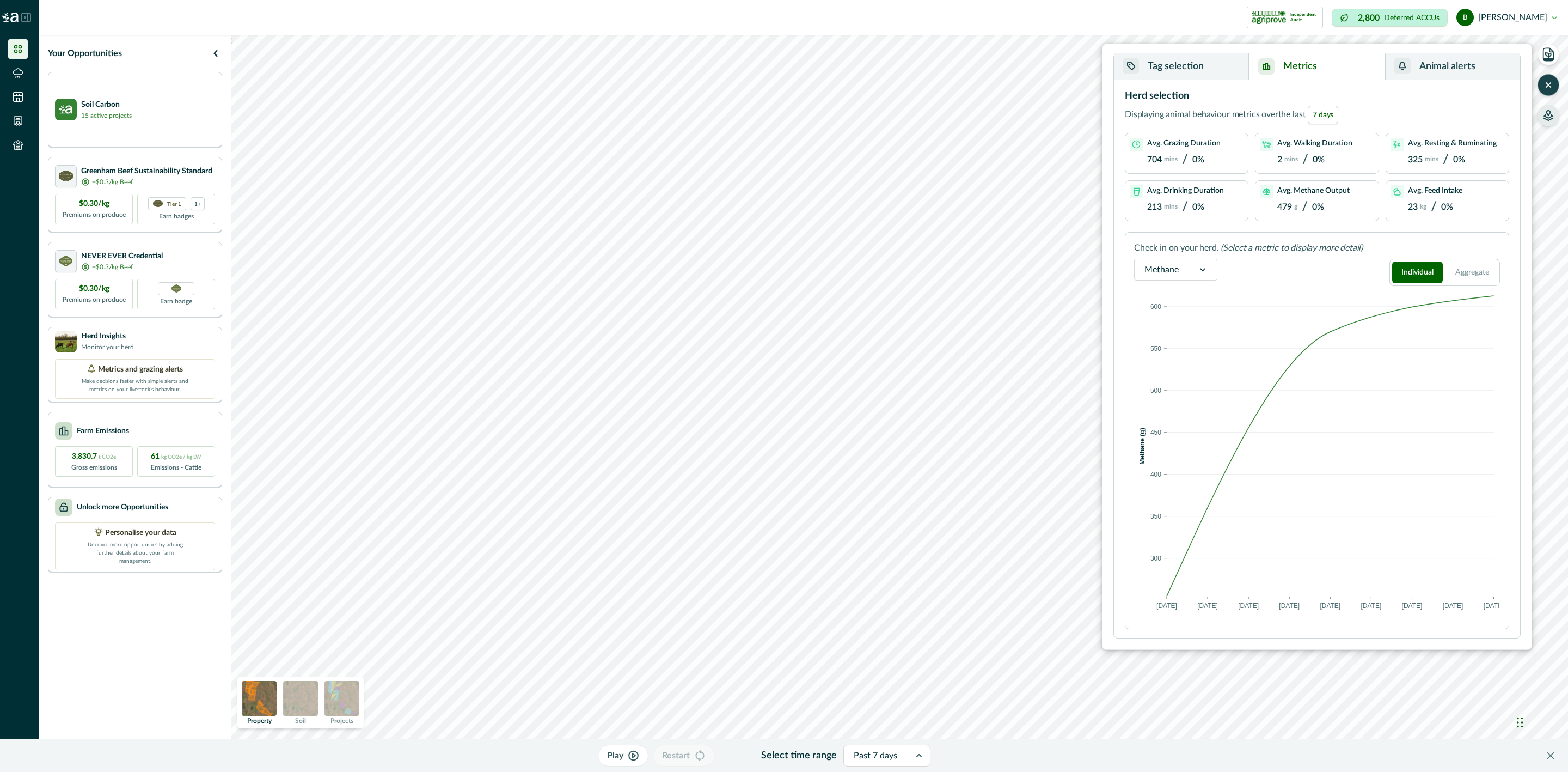
click at [1193, 263] on div at bounding box center [1203, 270] width 29 height 21
click at [1176, 340] on div "Activities" at bounding box center [1176, 345] width 82 height 20
click at [1237, 607] on span at bounding box center [1237, 609] width 8 height 8
click at [1182, 603] on div "Grazing" at bounding box center [1163, 609] width 58 height 21
click at [1183, 606] on span at bounding box center [1178, 609] width 19 height 11
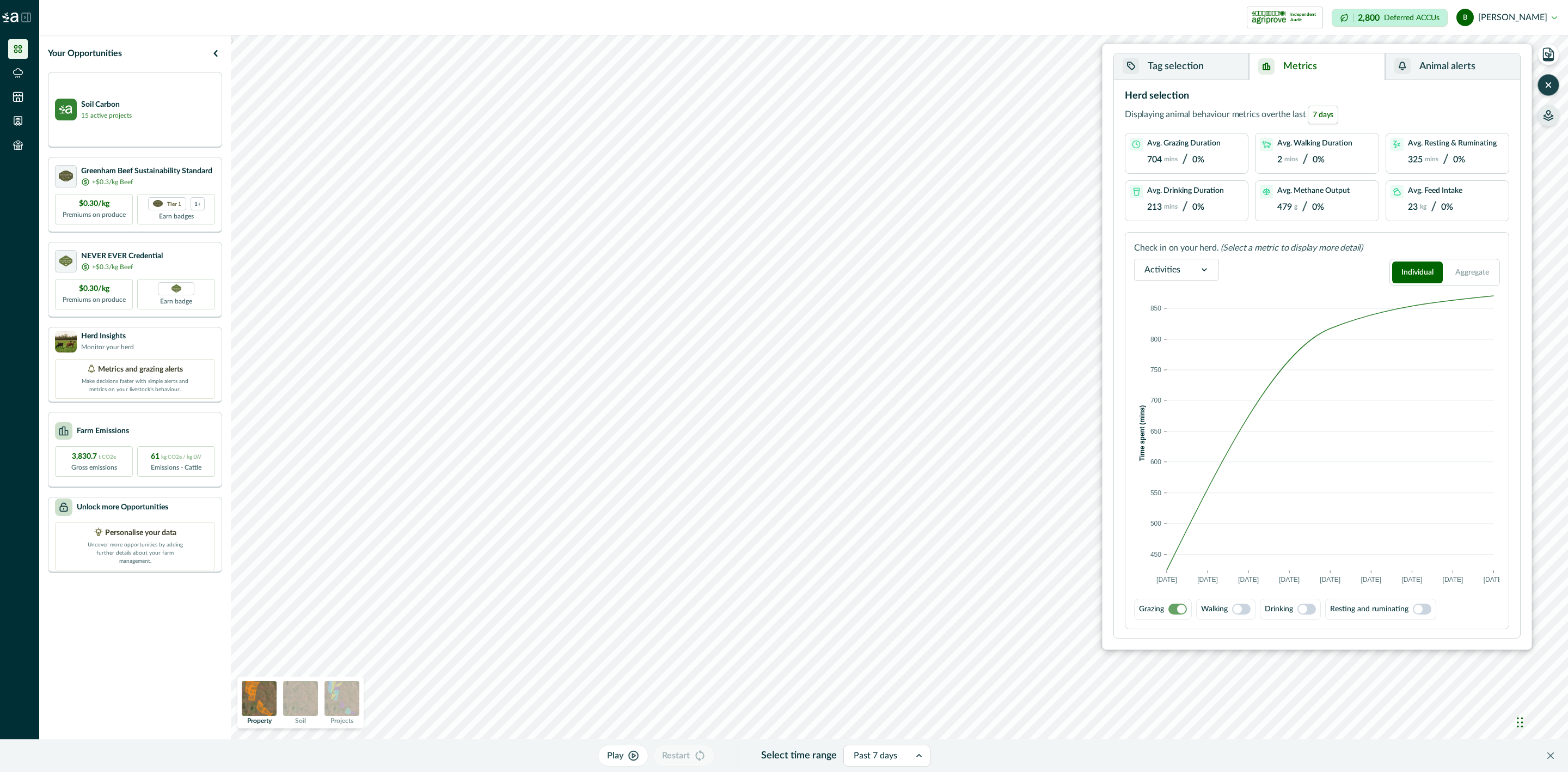
click at [1421, 609] on span at bounding box center [1418, 609] width 8 height 8
click at [1183, 610] on span at bounding box center [1178, 609] width 19 height 11
click at [1200, 270] on icon at bounding box center [1204, 269] width 11 height 11
click at [1193, 308] on div "Methane" at bounding box center [1176, 305] width 84 height 20
click at [1188, 73] on button "Tag selection" at bounding box center [1182, 66] width 135 height 27
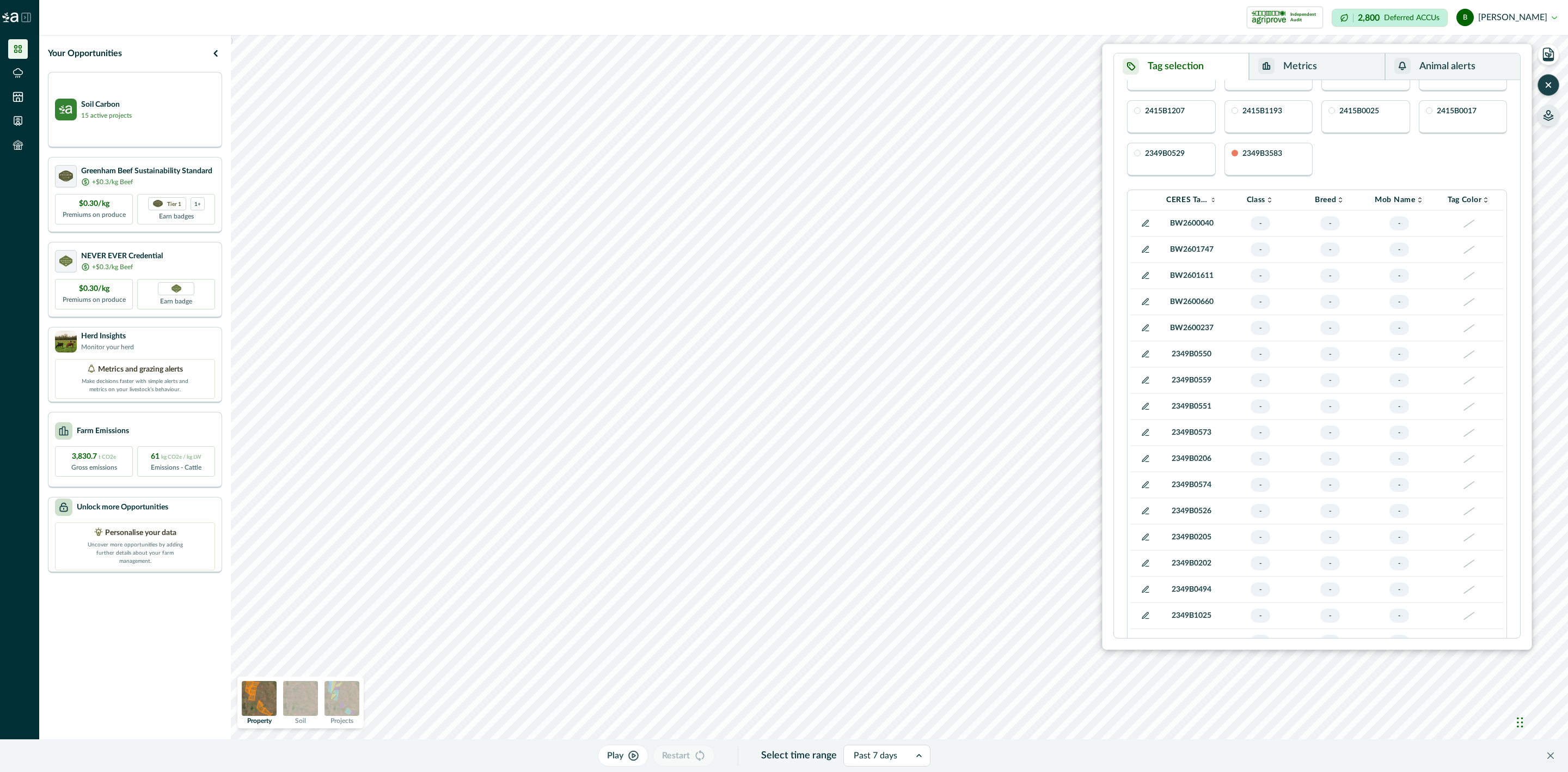
scroll to position [1213, 0]
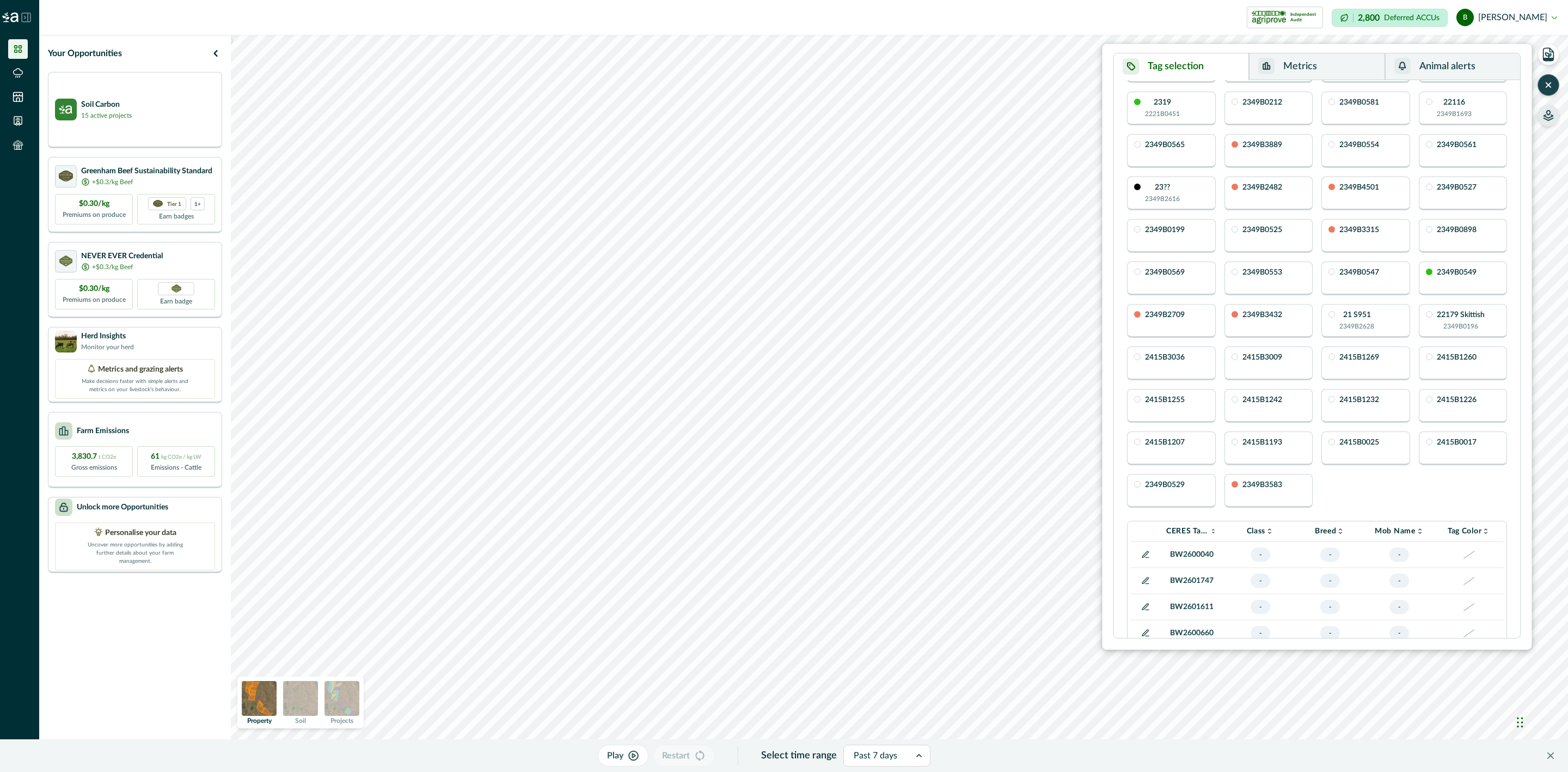
click at [1359, 64] on button "Metrics" at bounding box center [1316, 66] width 136 height 27
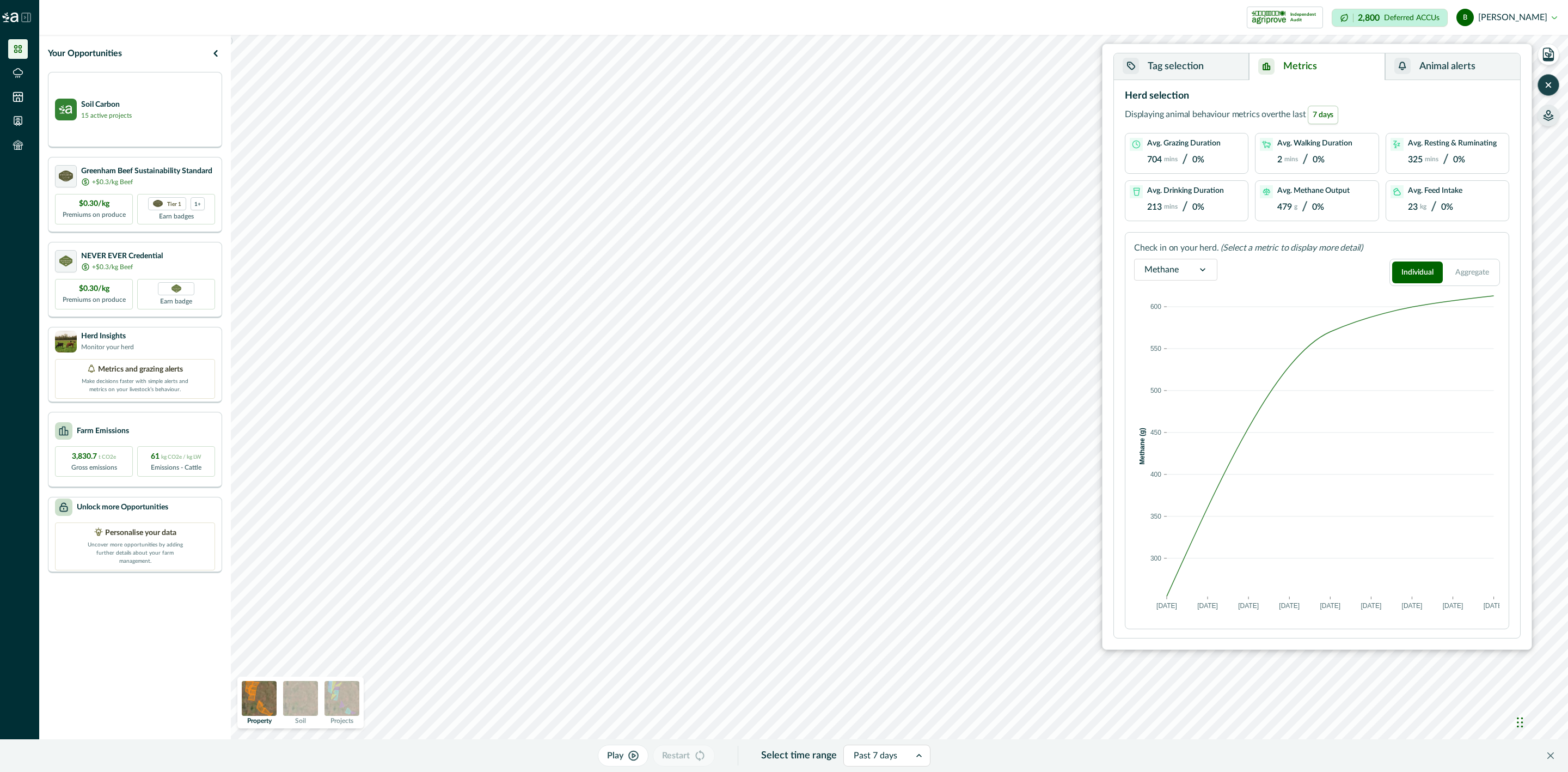
click at [1462, 69] on button "Animal alerts" at bounding box center [1453, 66] width 135 height 27
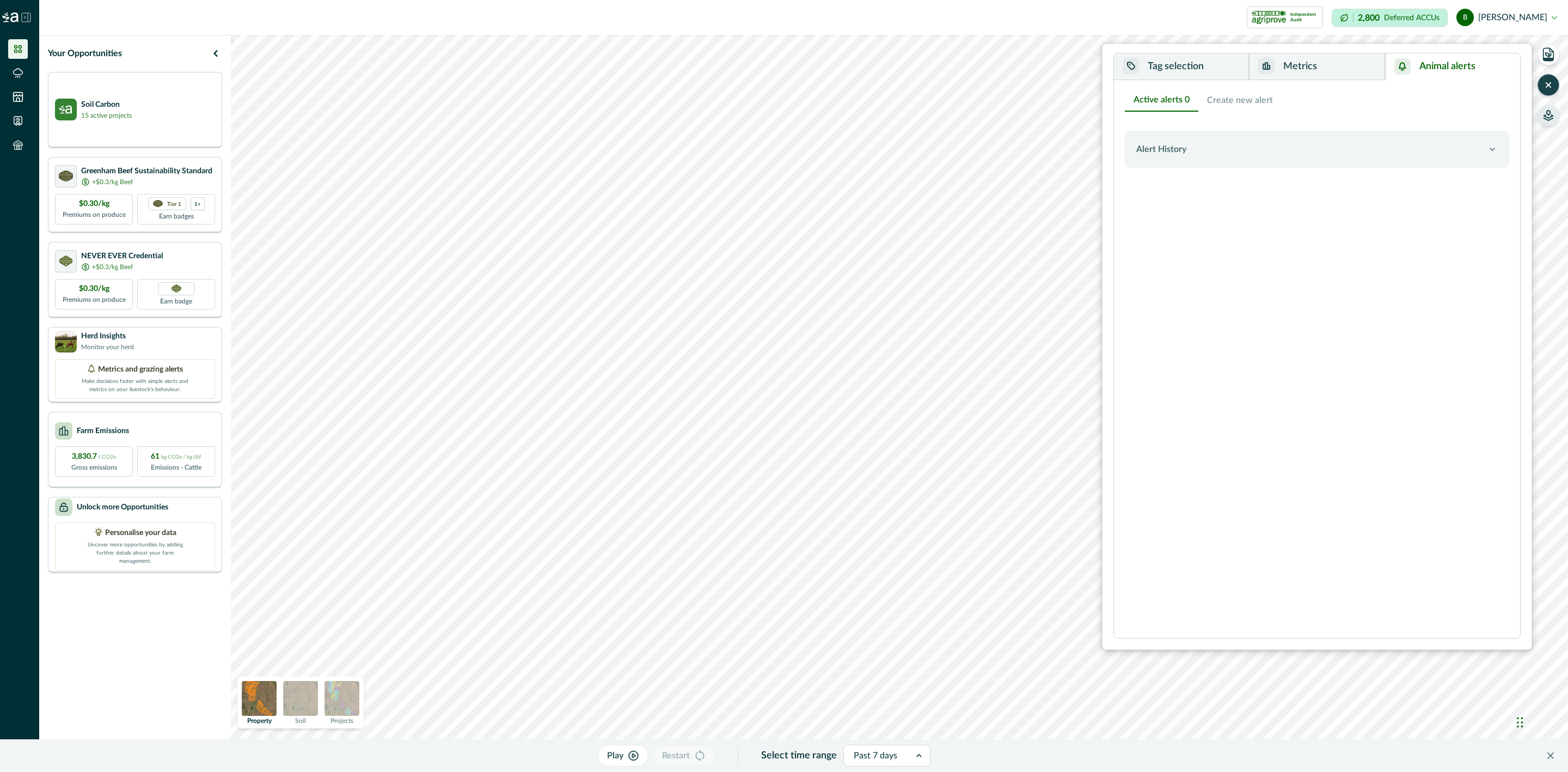
click at [1342, 67] on button "Metrics" at bounding box center [1316, 66] width 136 height 27
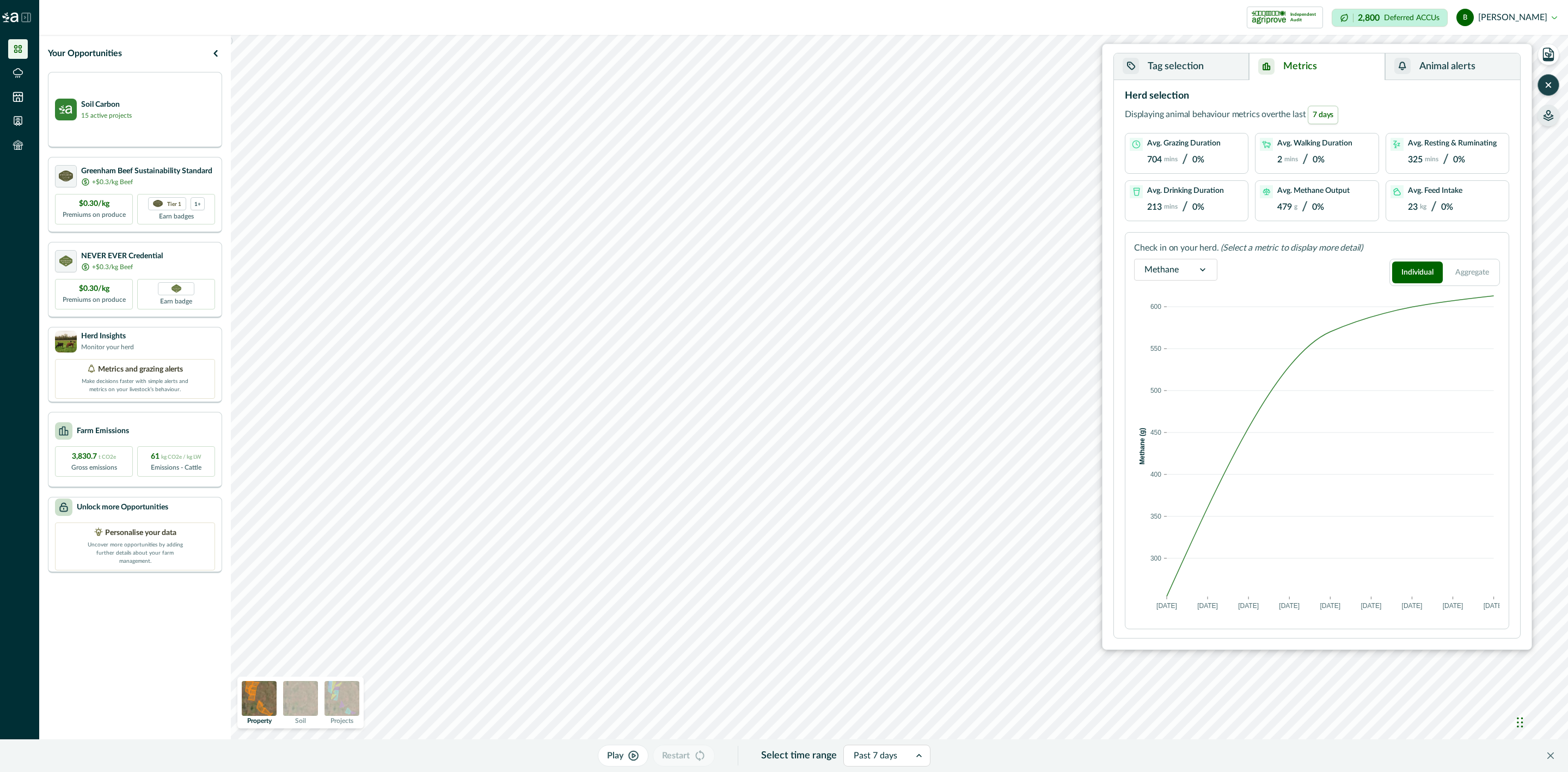
click at [1216, 69] on button "Tag selection" at bounding box center [1182, 66] width 135 height 27
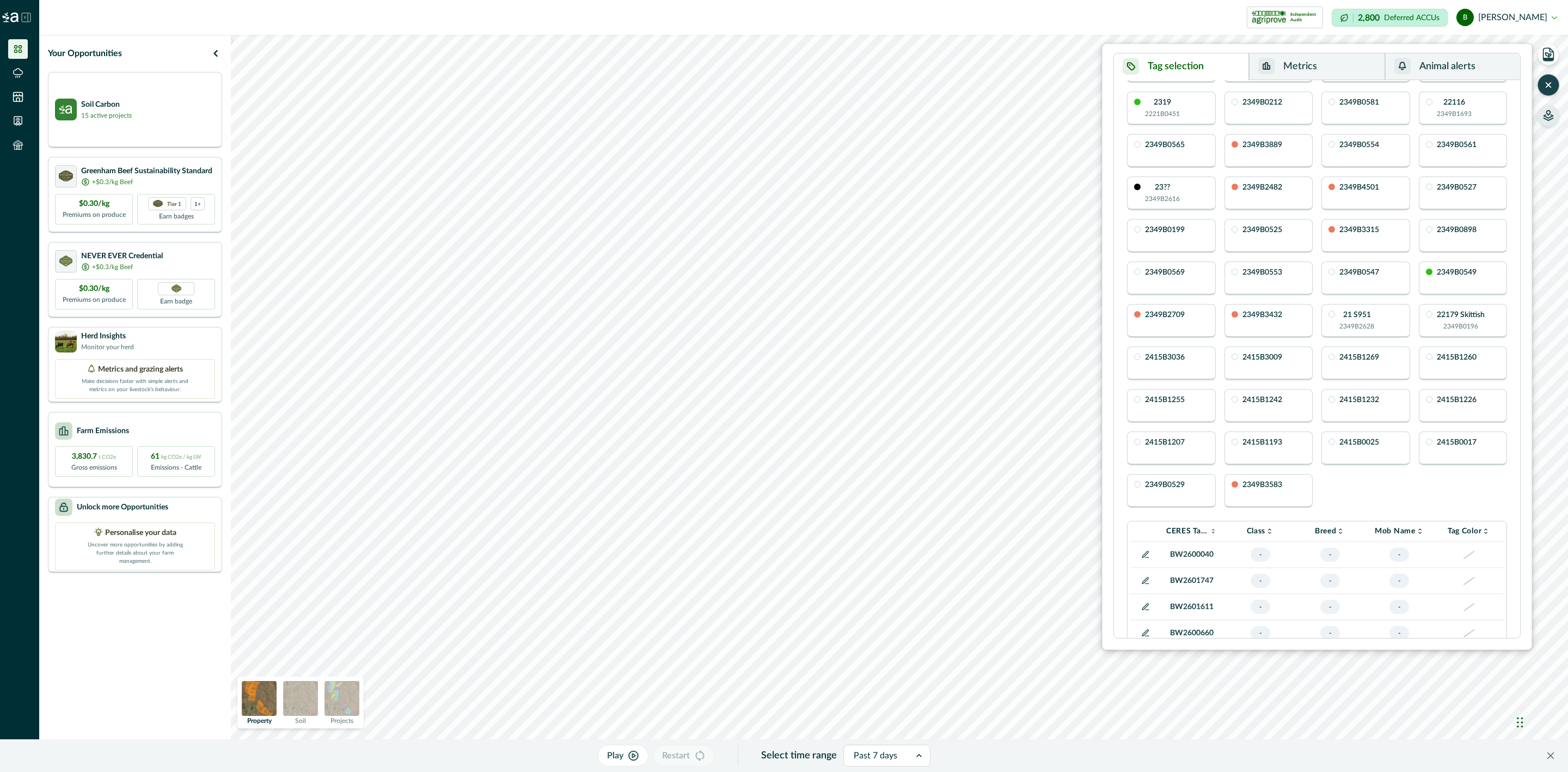
click at [1286, 69] on button "Metrics" at bounding box center [1316, 66] width 136 height 27
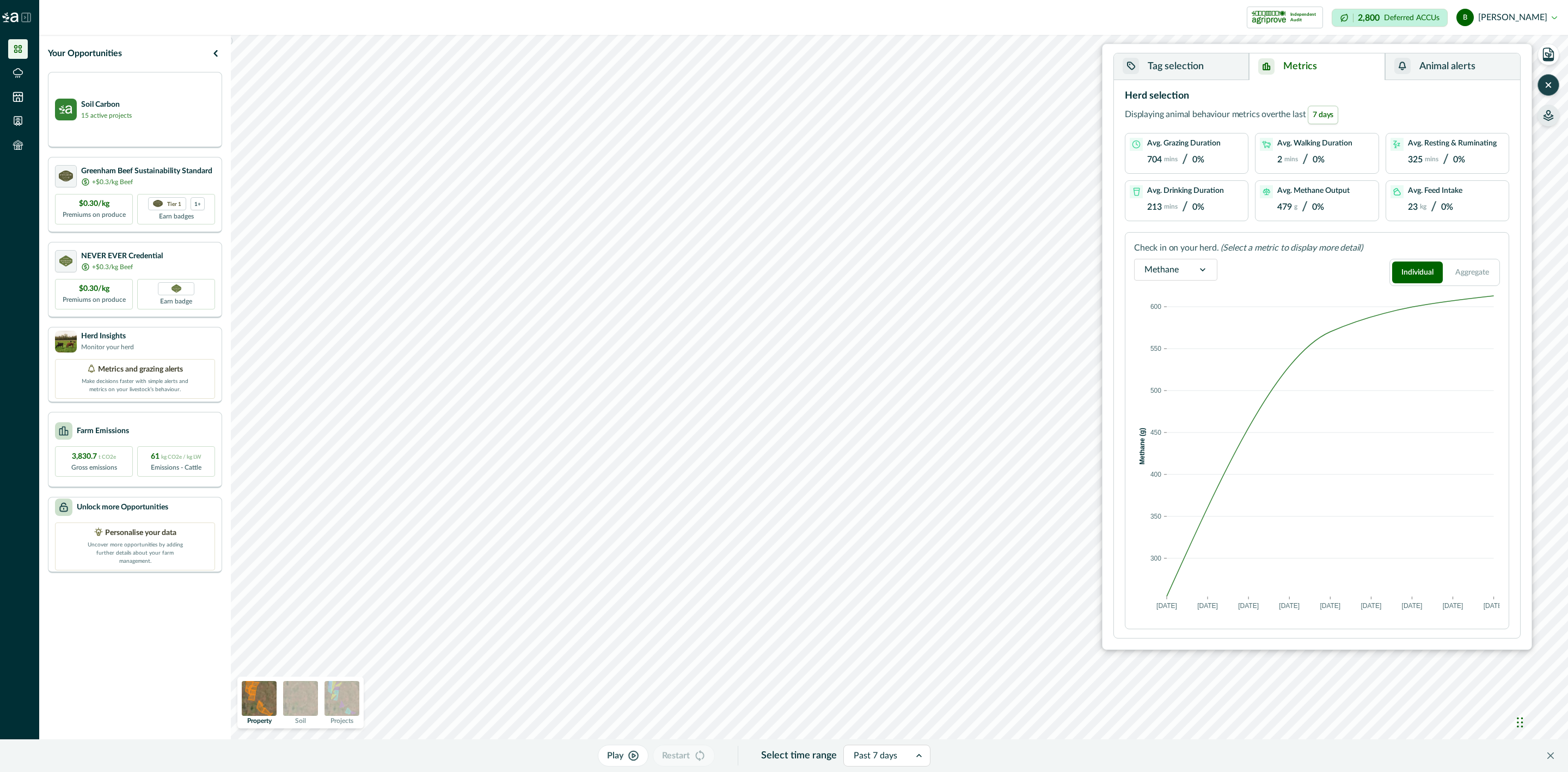
click at [1189, 271] on div at bounding box center [1203, 270] width 29 height 21
click at [1194, 326] on div "Feed intake" at bounding box center [1176, 325] width 82 height 20
click at [1206, 275] on div at bounding box center [1212, 270] width 29 height 21
click at [1202, 340] on div "Activities" at bounding box center [1180, 345] width 91 height 20
click at [1244, 613] on span at bounding box center [1241, 609] width 19 height 11
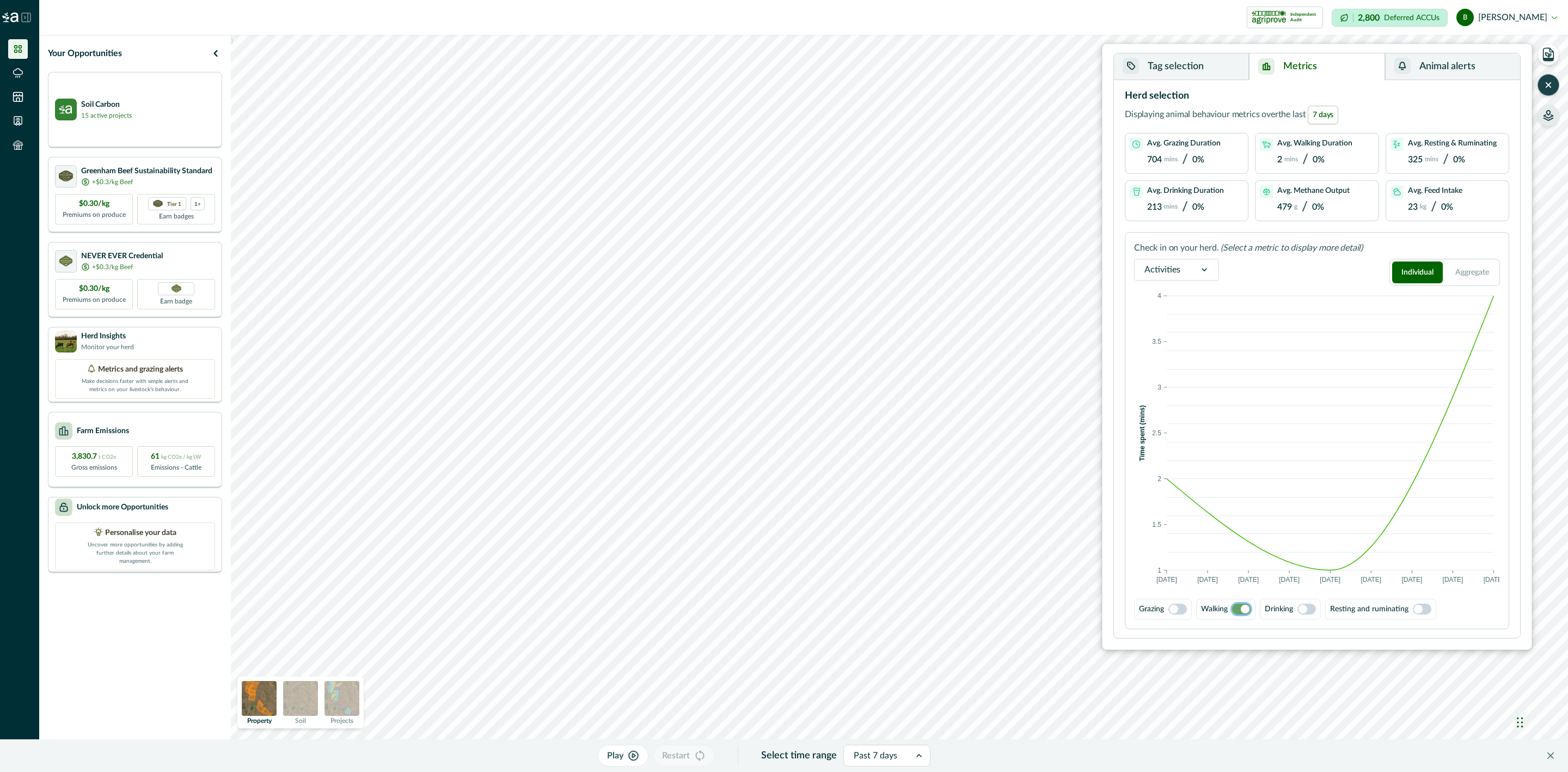
click at [1176, 612] on span at bounding box center [1173, 609] width 8 height 8
click at [1247, 609] on span at bounding box center [1241, 609] width 19 height 11
click at [1174, 611] on span at bounding box center [1173, 609] width 8 height 8
click at [1244, 610] on span at bounding box center [1241, 609] width 19 height 11
click at [1180, 609] on span at bounding box center [1178, 609] width 19 height 11
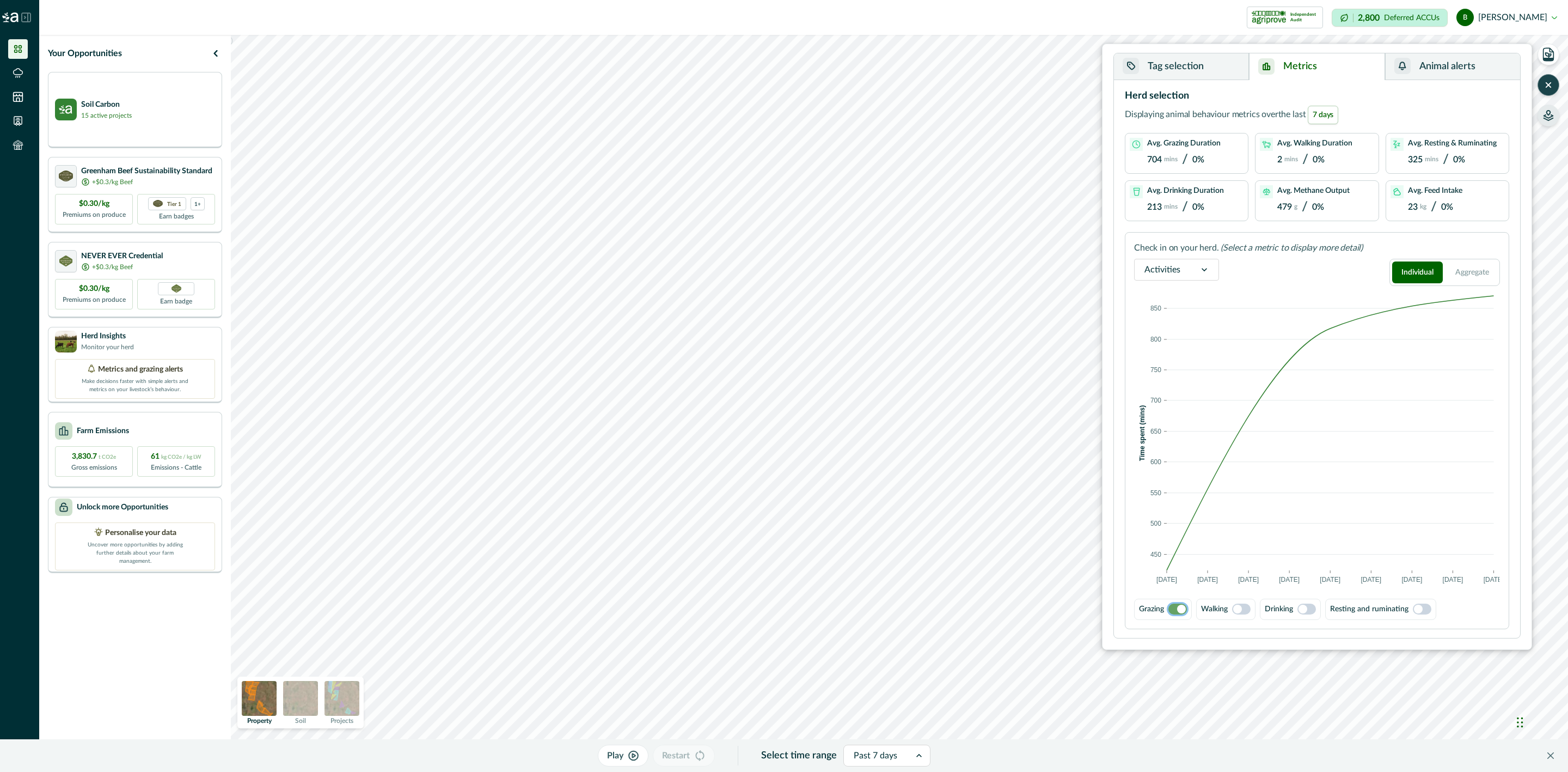
click at [1189, 74] on button "Tag selection" at bounding box center [1182, 66] width 135 height 27
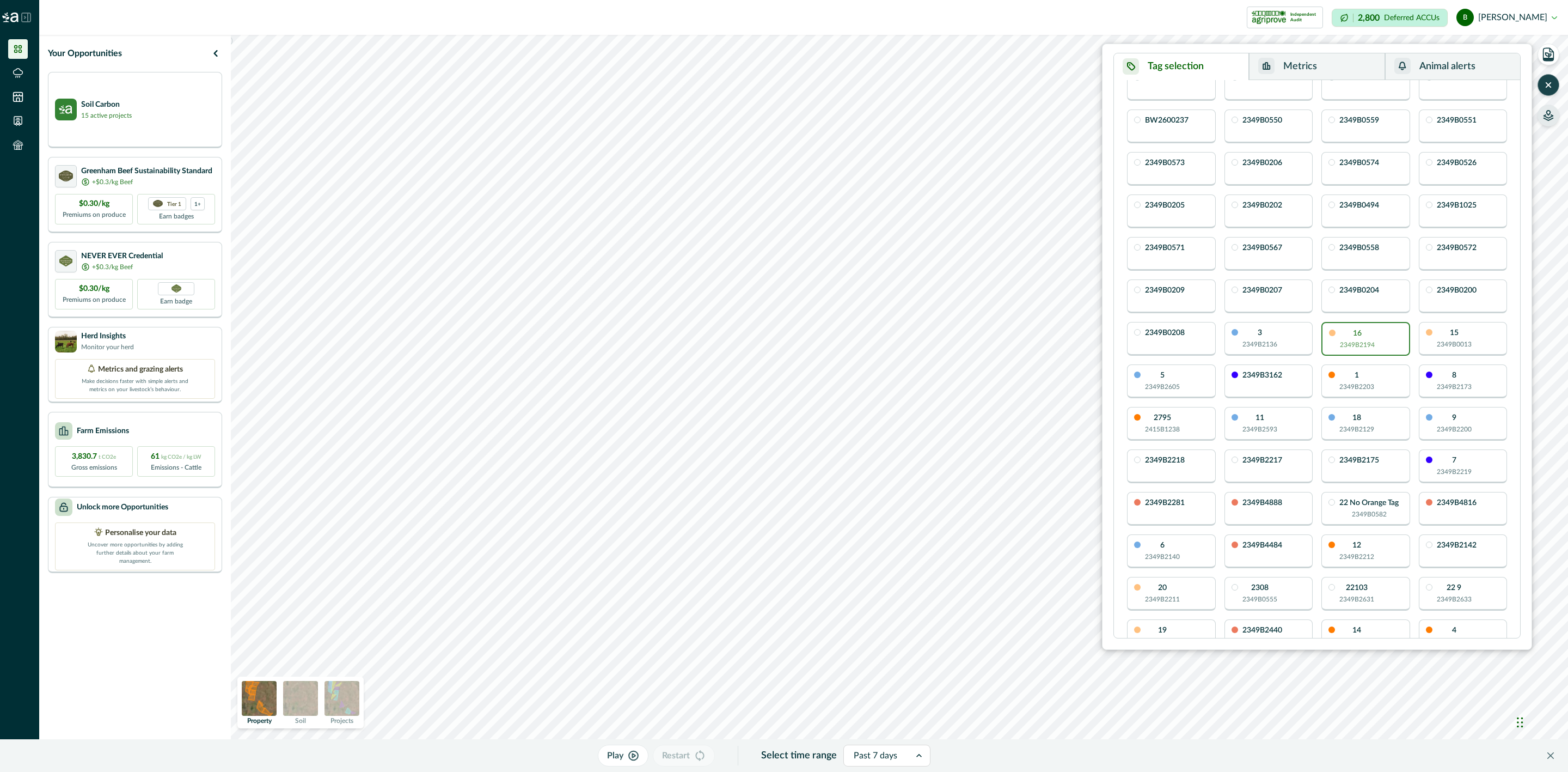
scroll to position [163, 0]
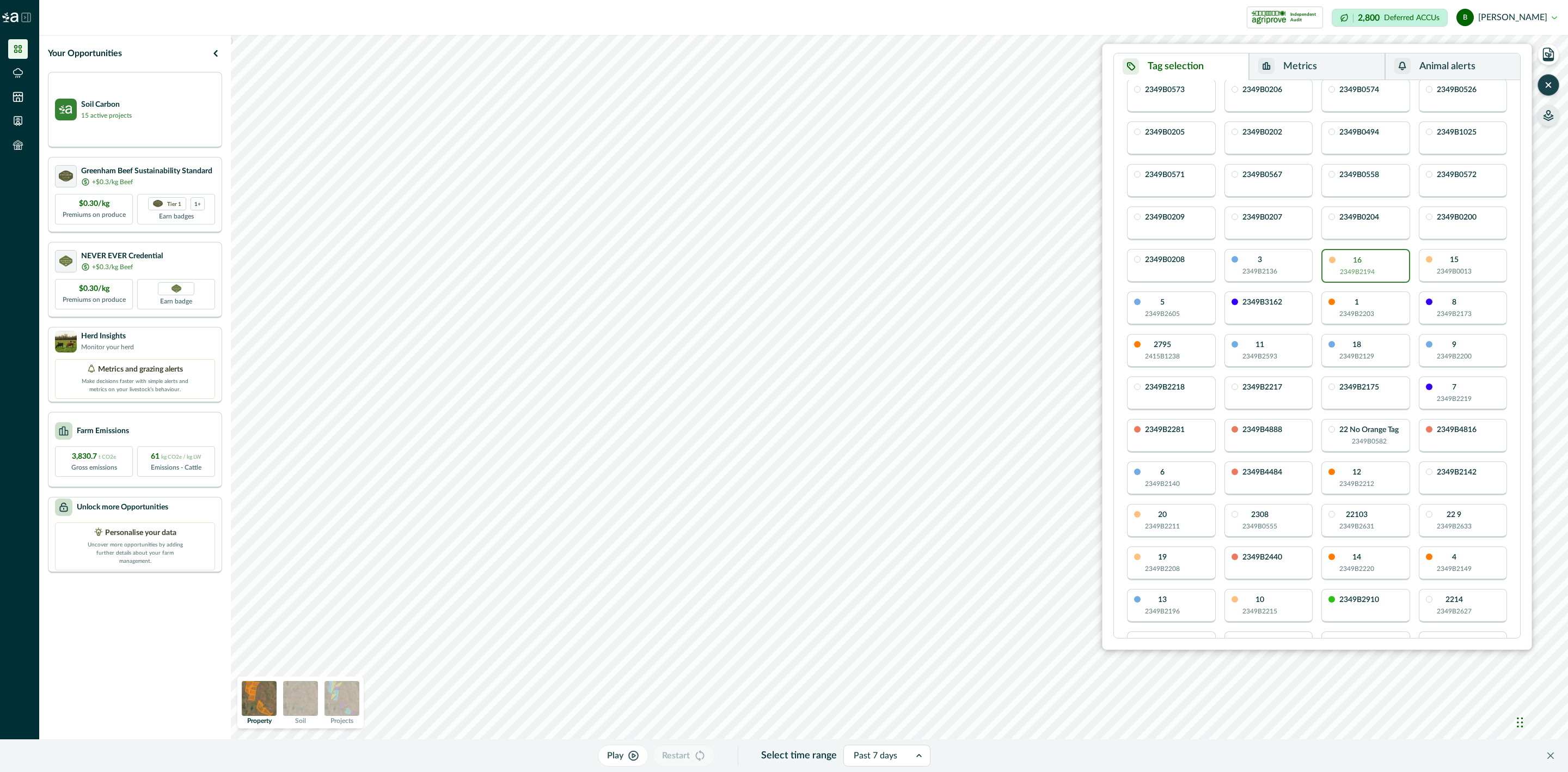
click at [1366, 309] on div "1 2349B2203" at bounding box center [1357, 308] width 35 height 20
click at [1276, 313] on div "2349B3162" at bounding box center [1268, 308] width 89 height 34
click at [1273, 352] on p "2349B2593" at bounding box center [1260, 356] width 35 height 10
click at [1203, 348] on div "2795 2415B1238" at bounding box center [1171, 351] width 89 height 34
click at [1188, 313] on div "5 2349B2605" at bounding box center [1171, 308] width 89 height 34
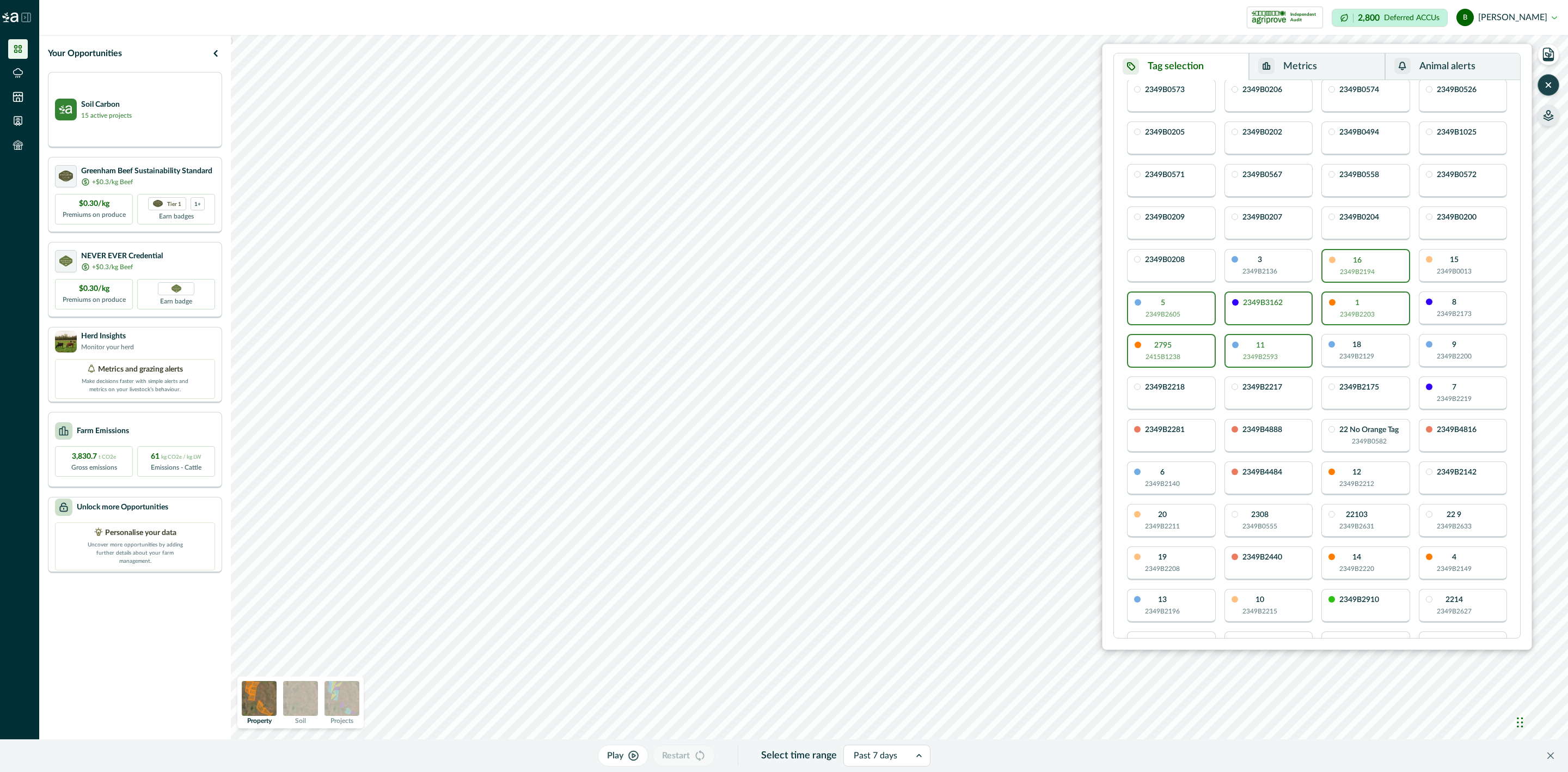
click at [1324, 69] on button "Metrics" at bounding box center [1316, 66] width 136 height 27
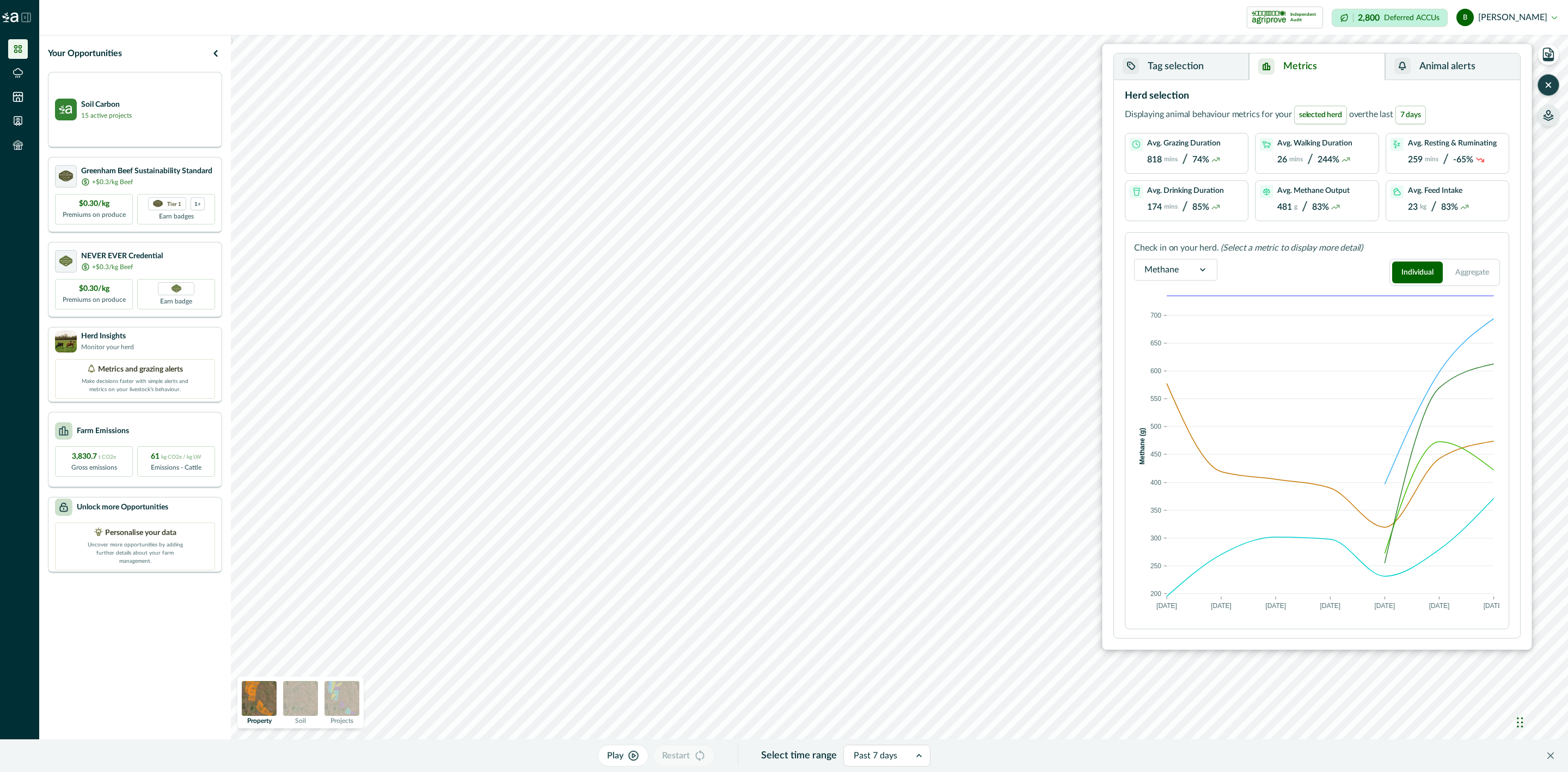
click at [1201, 271] on icon at bounding box center [1202, 269] width 11 height 11
click at [1201, 341] on div "Activities" at bounding box center [1176, 345] width 82 height 20
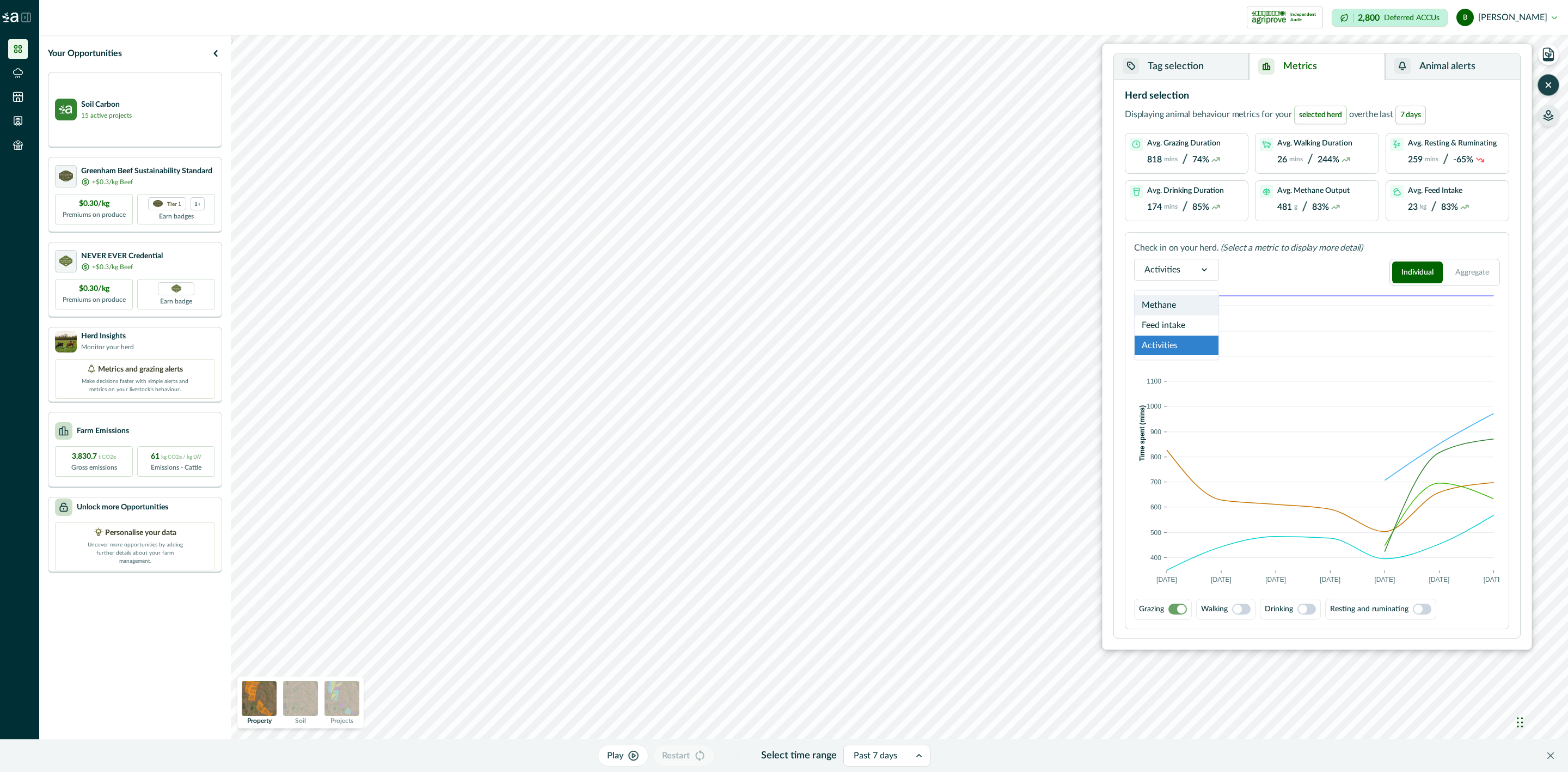
click at [1191, 274] on div at bounding box center [1204, 270] width 29 height 21
click at [1204, 324] on div "Feed intake" at bounding box center [1176, 325] width 84 height 20
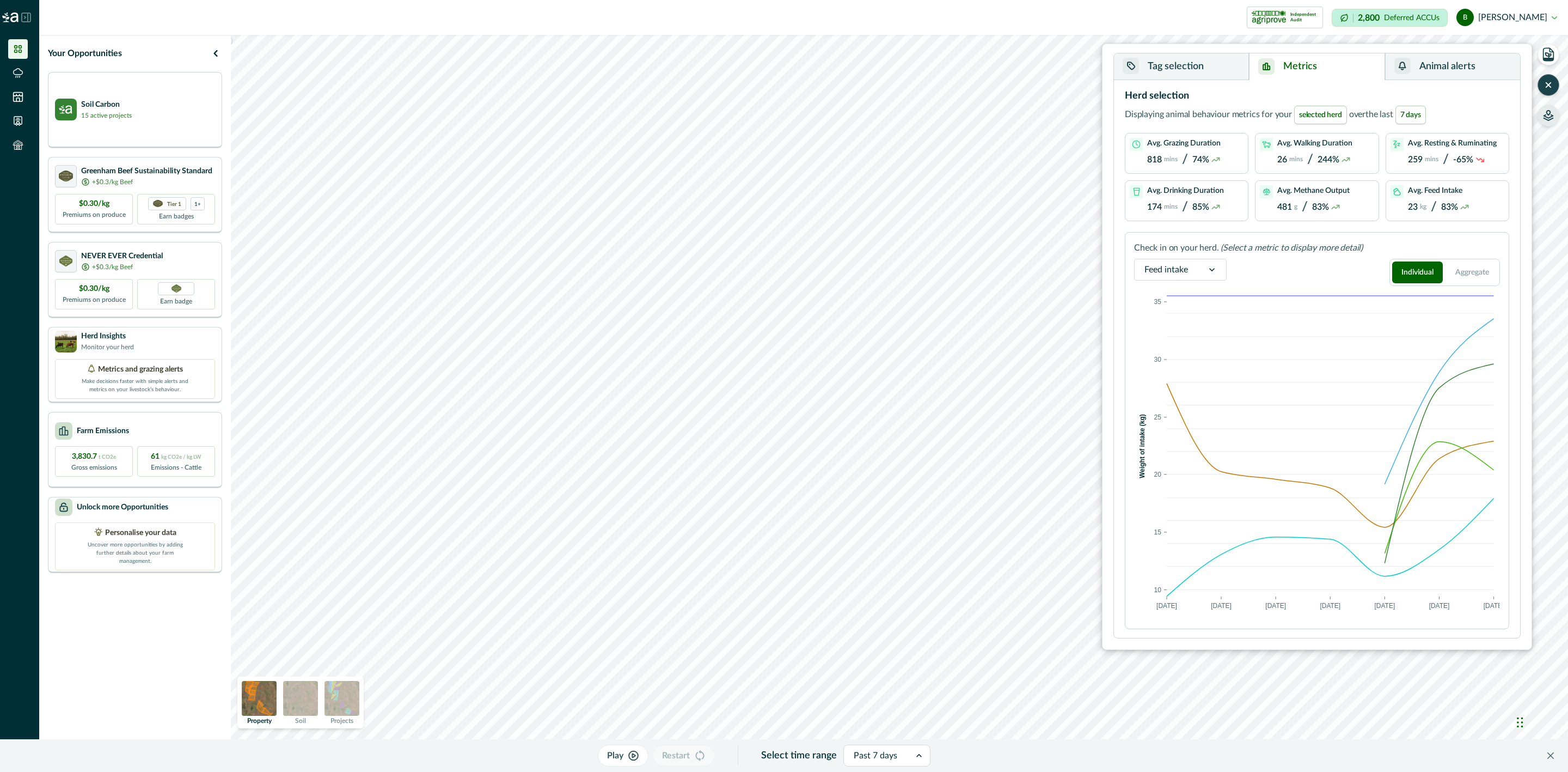
click at [1215, 265] on div at bounding box center [1212, 270] width 29 height 21
click at [1196, 344] on div "Activities" at bounding box center [1180, 345] width 91 height 20
click at [1482, 272] on button "Aggregate" at bounding box center [1473, 272] width 51 height 22
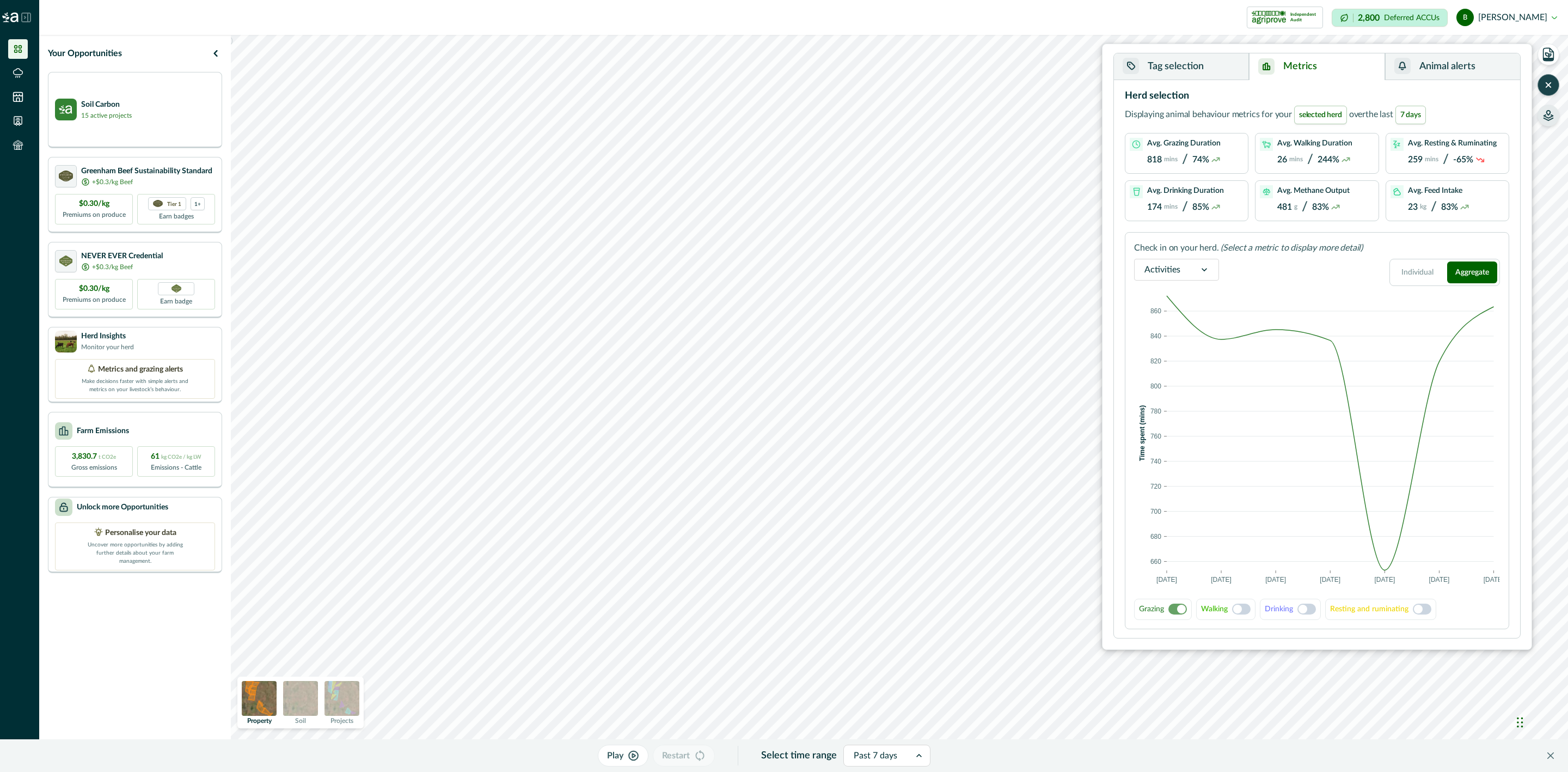
click at [1430, 611] on span at bounding box center [1422, 609] width 19 height 11
click at [1430, 611] on span at bounding box center [1425, 609] width 8 height 8
click at [1246, 609] on span at bounding box center [1241, 609] width 19 height 11
click at [1246, 609] on span at bounding box center [1244, 609] width 8 height 8
click at [1200, 273] on icon at bounding box center [1204, 269] width 11 height 11
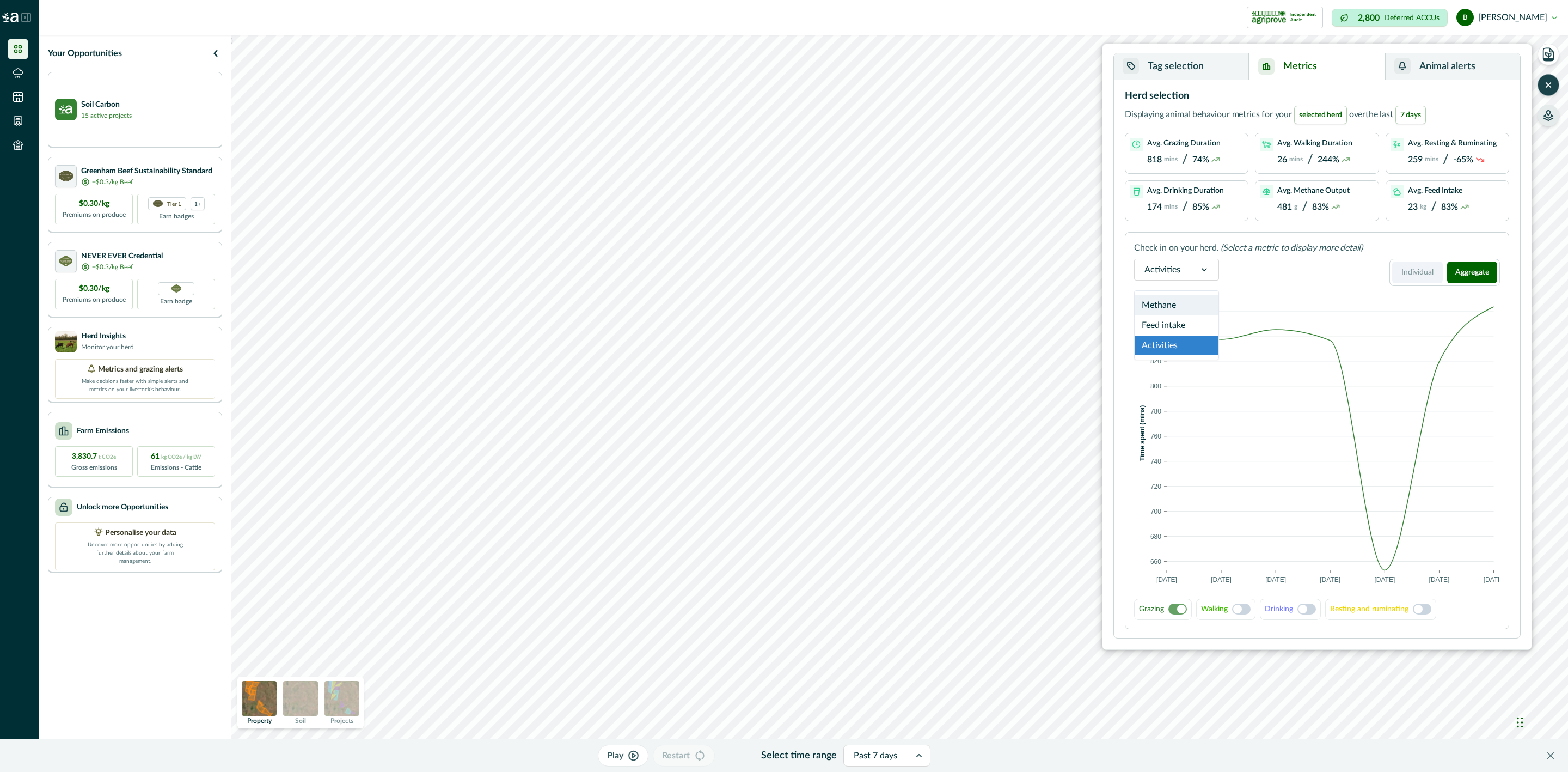
click at [1431, 273] on button "Individual" at bounding box center [1418, 272] width 51 height 22
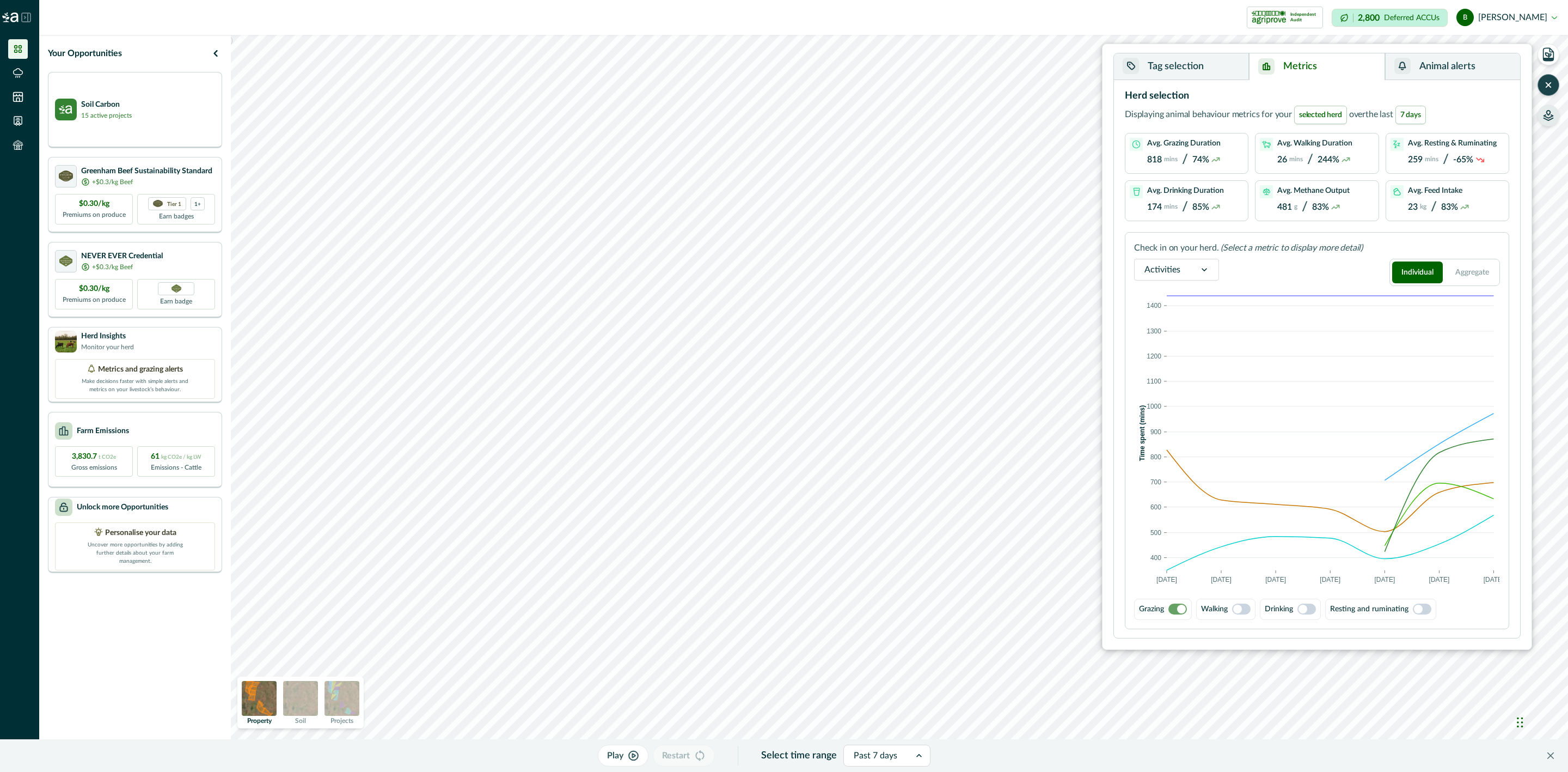
click at [1204, 75] on button "Tag selection" at bounding box center [1182, 66] width 135 height 27
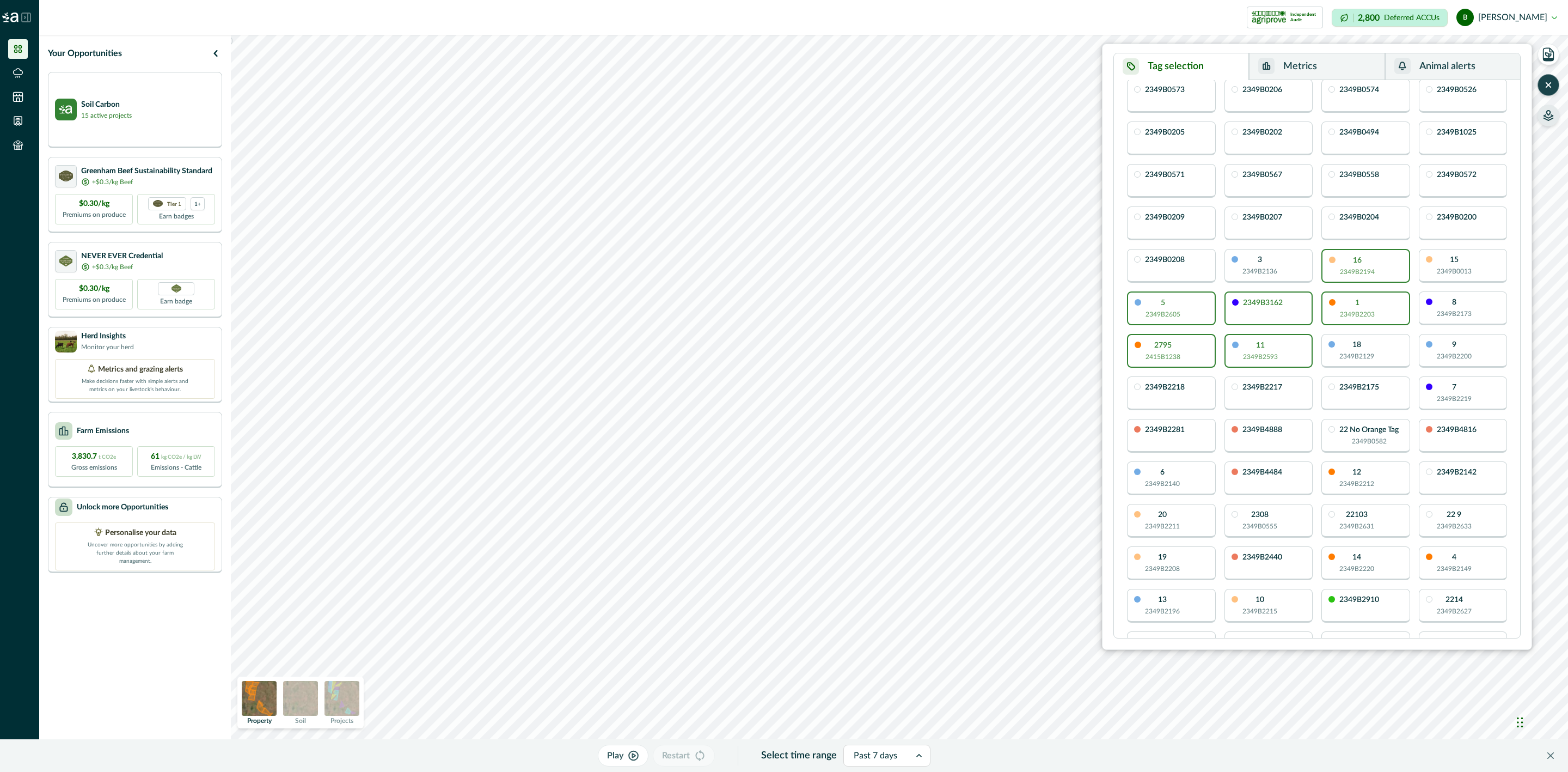
click at [1314, 66] on button "Metrics" at bounding box center [1316, 66] width 136 height 27
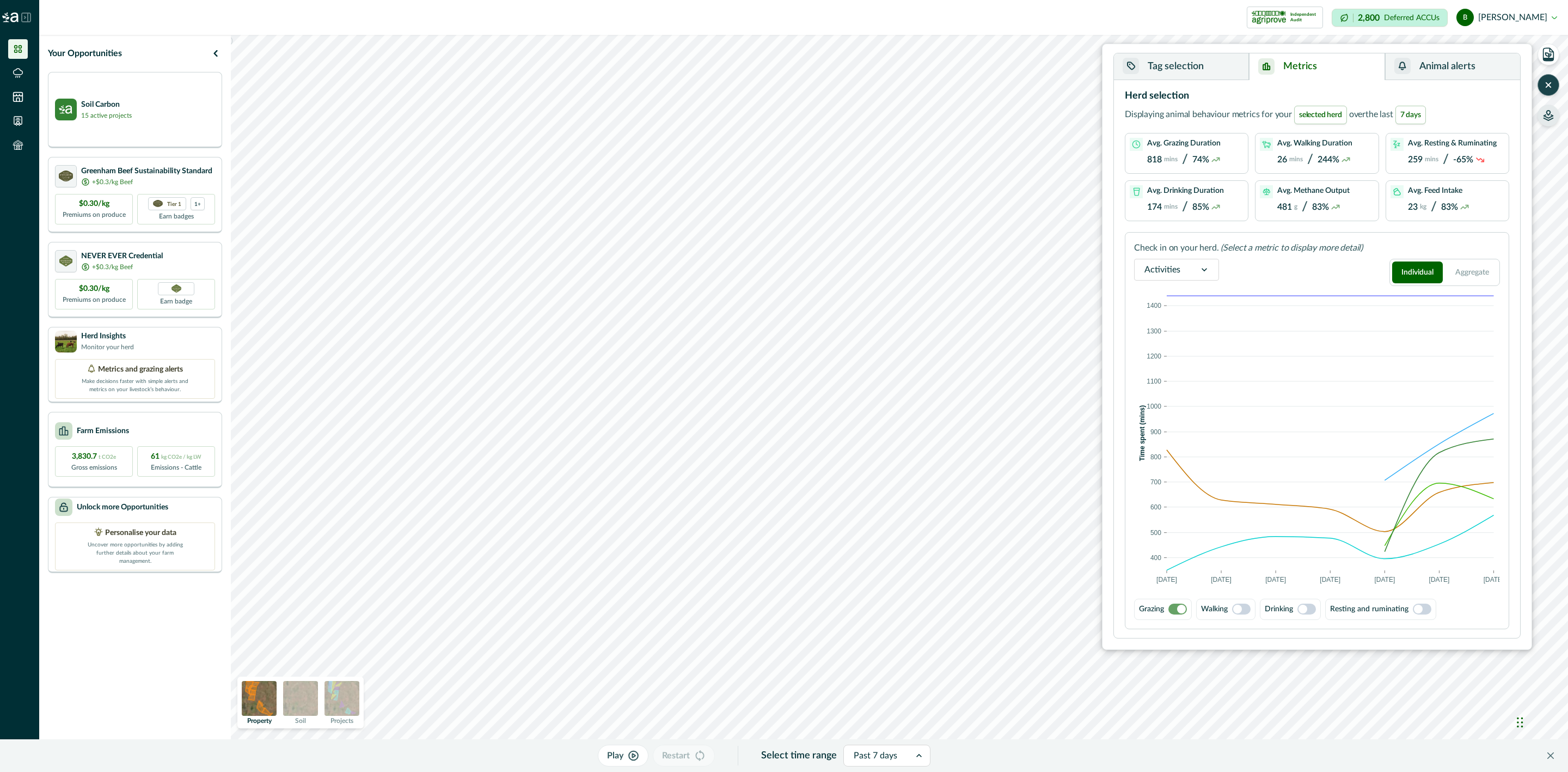
click at [1209, 60] on button "Tag selection" at bounding box center [1182, 66] width 135 height 27
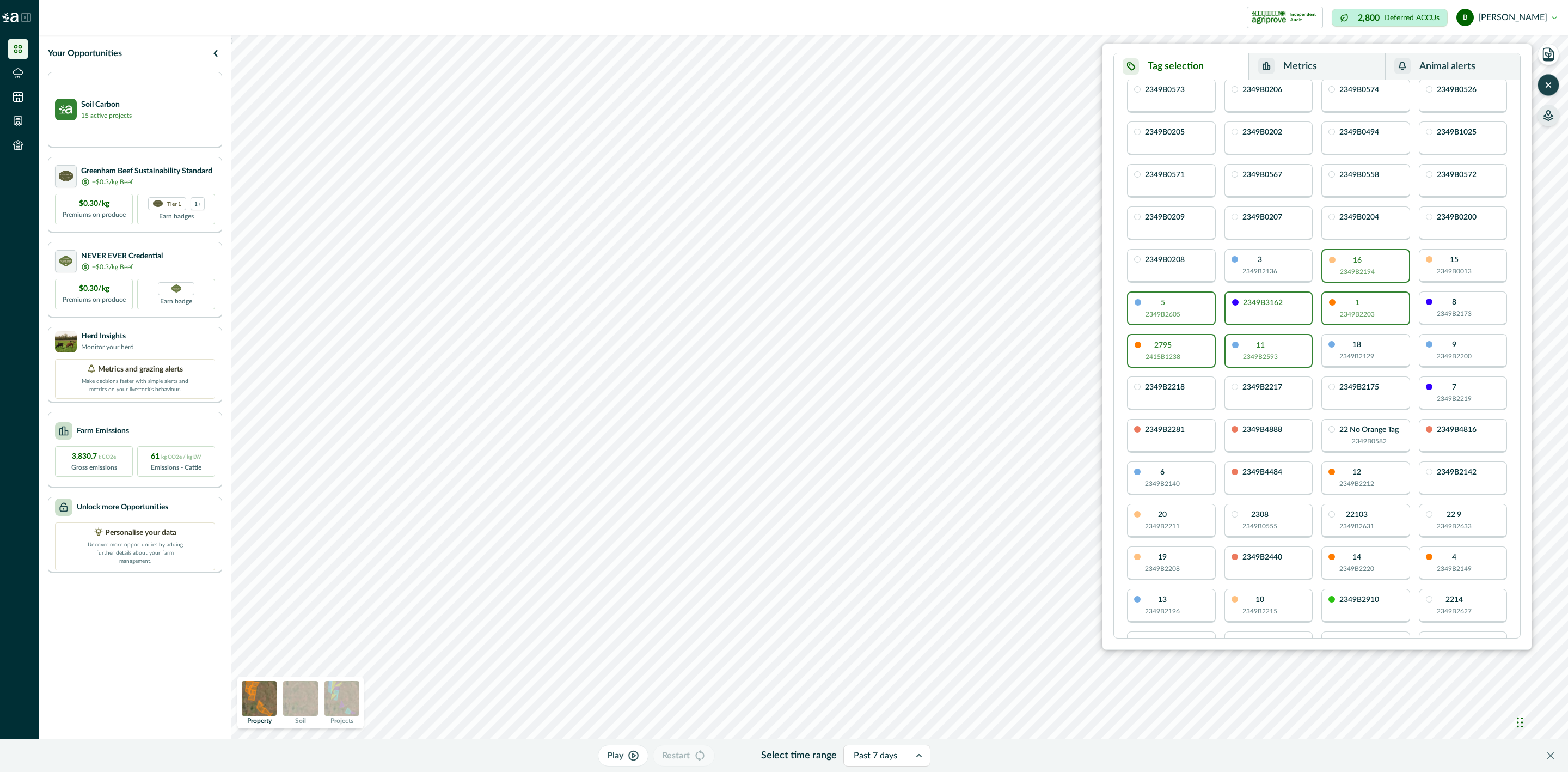
click at [1263, 317] on div "2349B3162" at bounding box center [1268, 308] width 89 height 34
click at [1323, 49] on div "Tag selection Metrics Animal alerts All tags Mob Class Breed Unselect all Selec…" at bounding box center [1316, 346] width 430 height 606
click at [1325, 61] on button "Metrics" at bounding box center [1316, 66] width 136 height 27
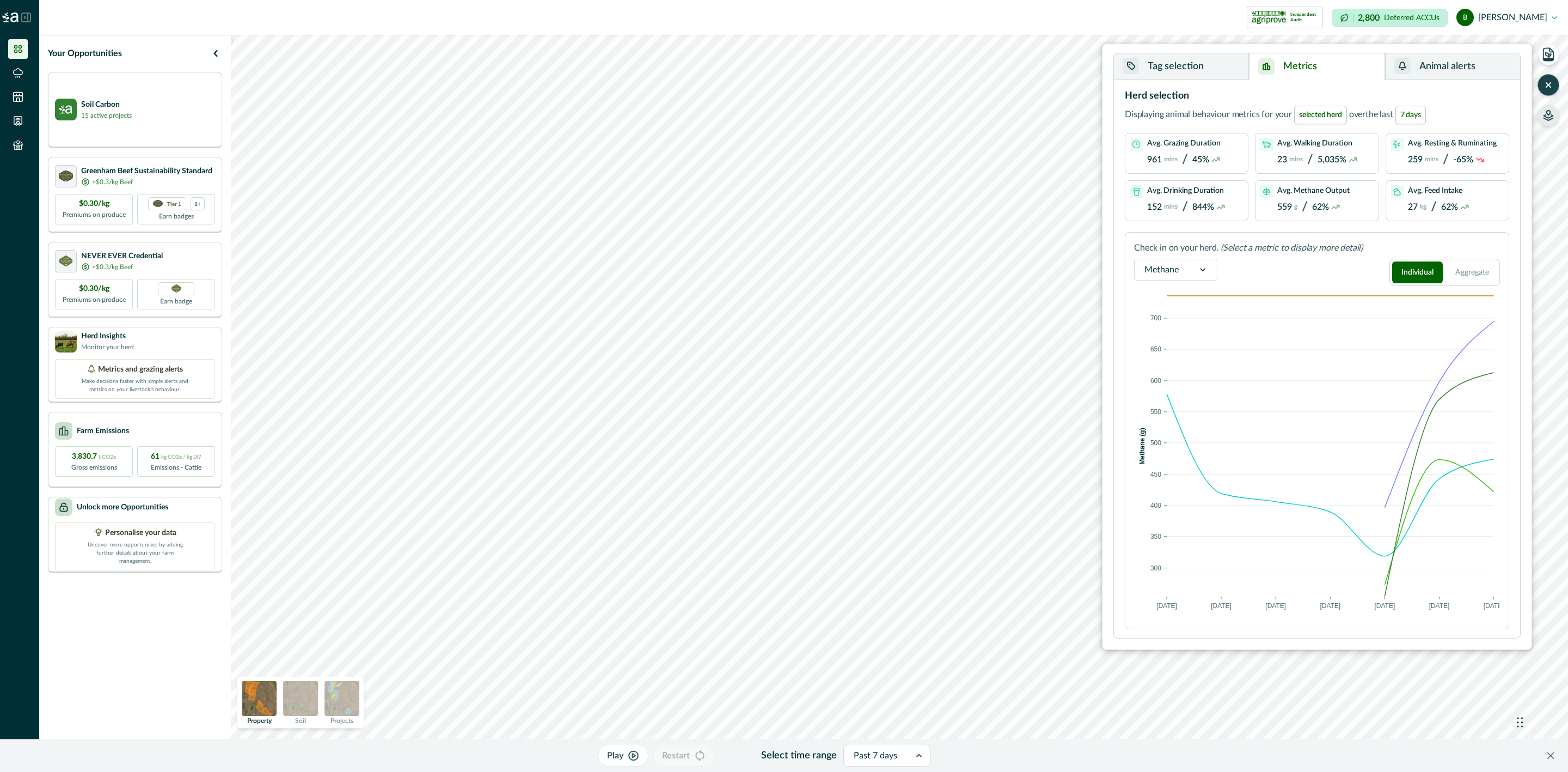
click at [1172, 67] on button "Tag selection" at bounding box center [1182, 66] width 135 height 27
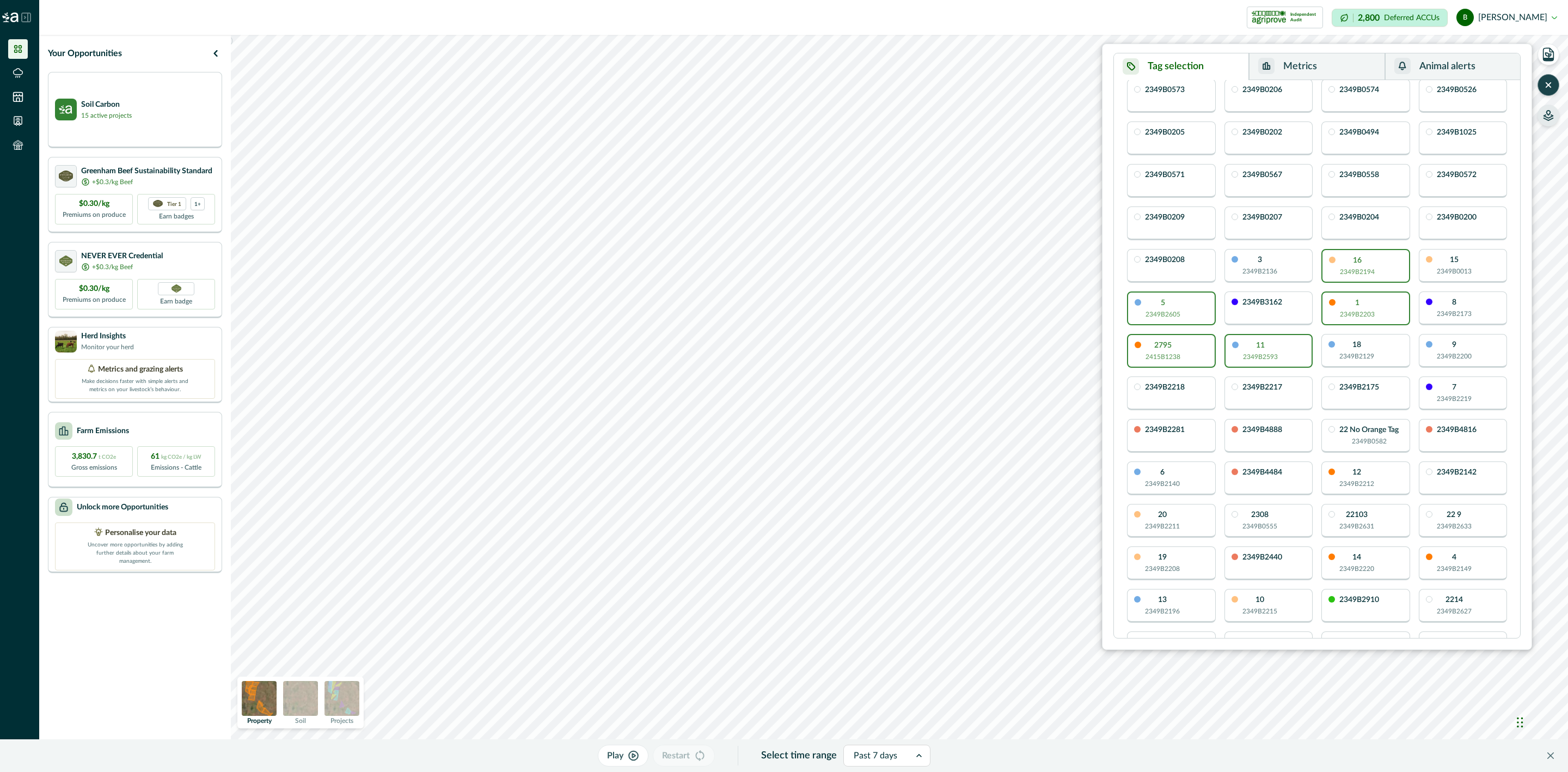
scroll to position [0, 0]
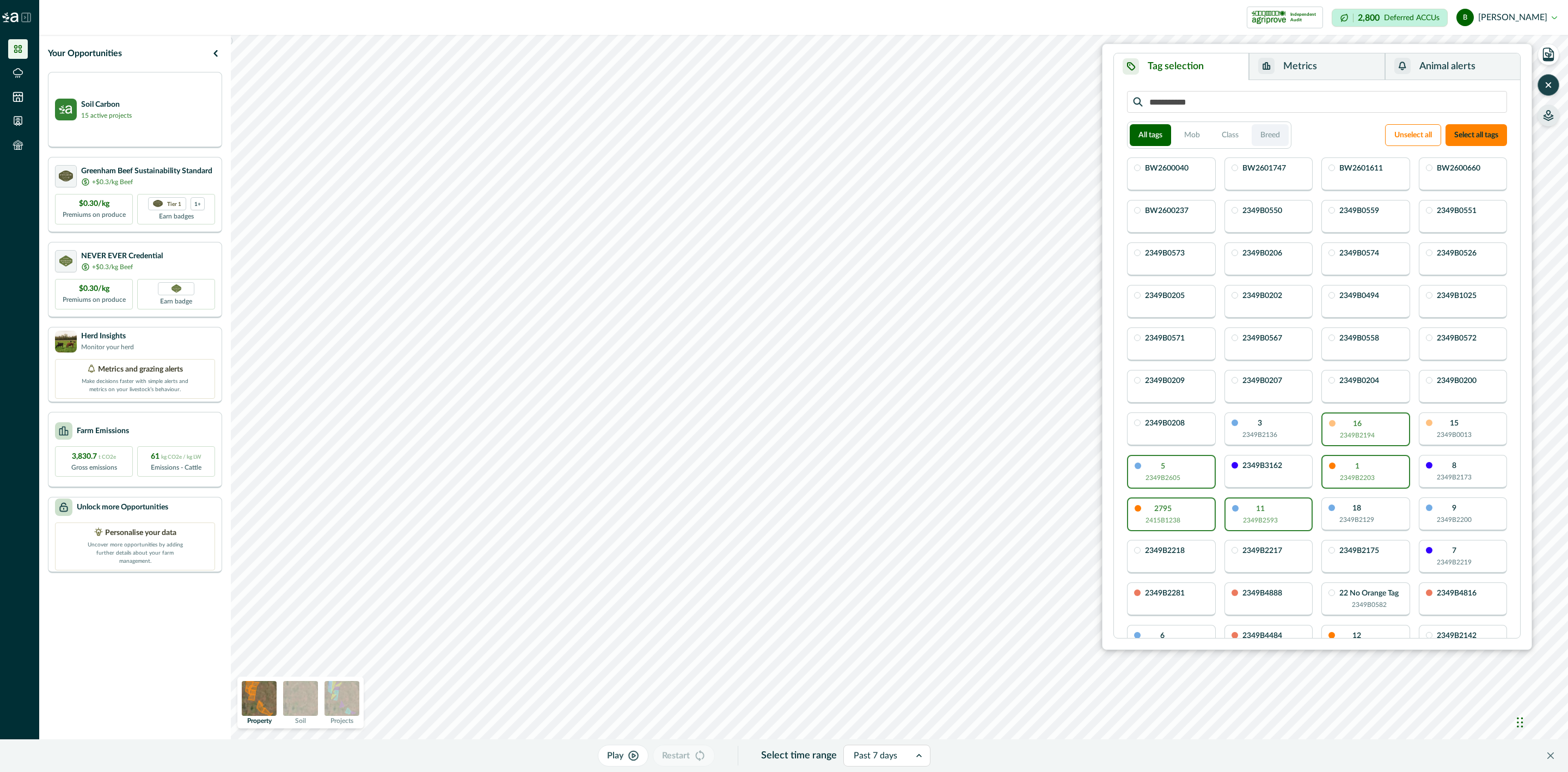
click at [1268, 144] on button "Breed" at bounding box center [1270, 135] width 37 height 22
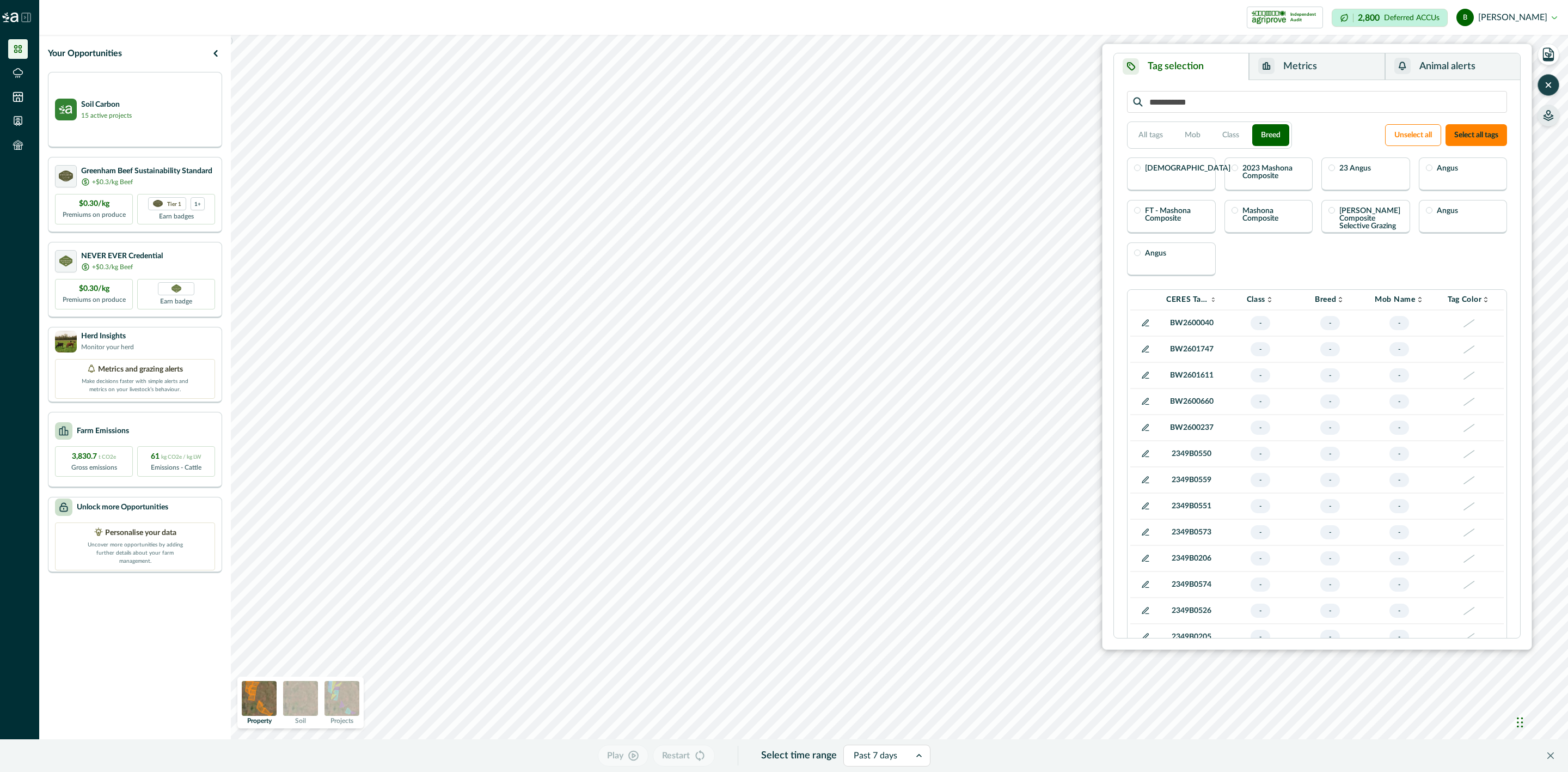
click at [1185, 172] on div "[DEMOGRAPHIC_DATA]" at bounding box center [1171, 175] width 89 height 34
click at [1294, 61] on button "Metrics" at bounding box center [1316, 66] width 136 height 27
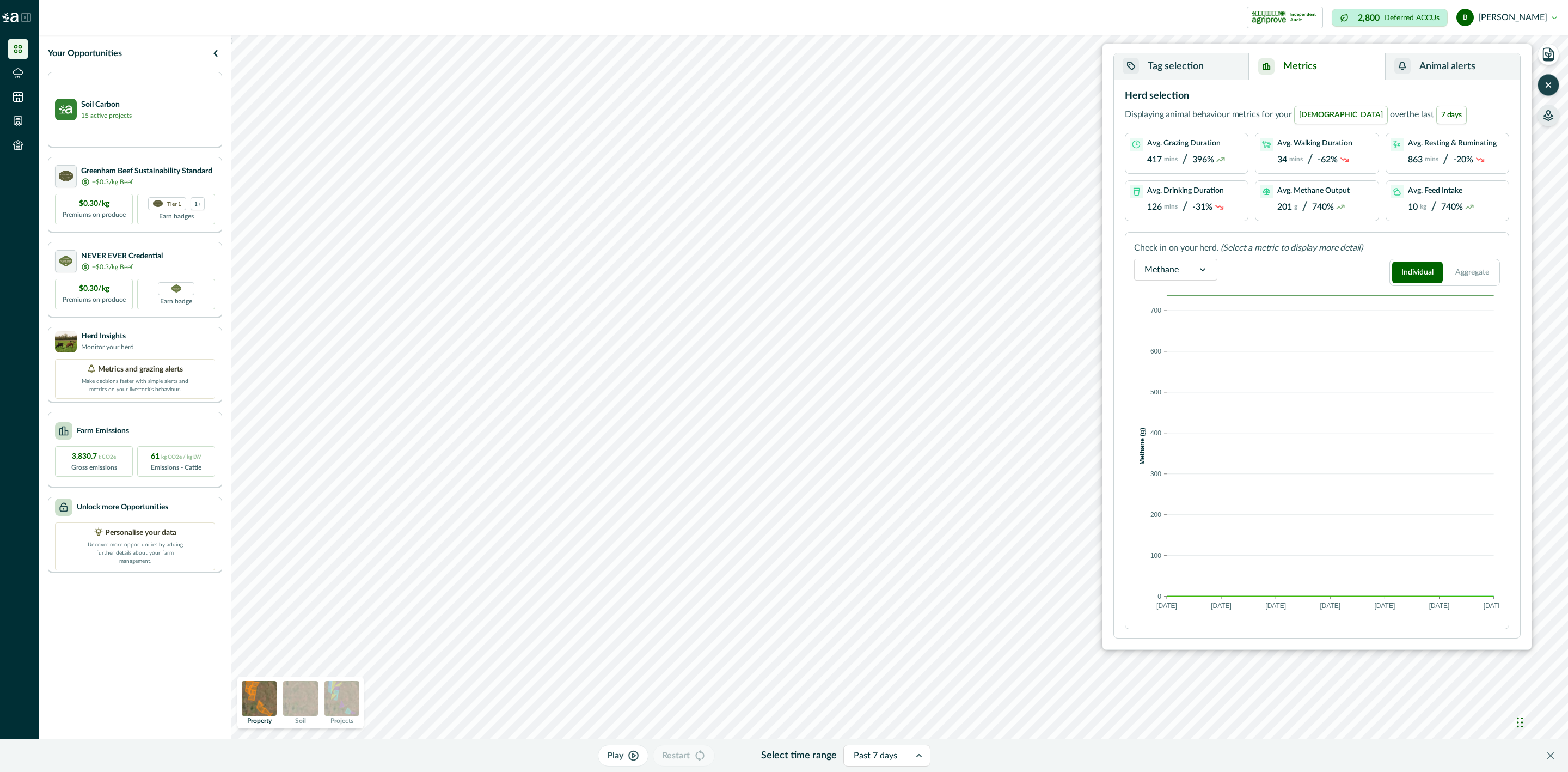
drag, startPoint x: 1217, startPoint y: 72, endPoint x: 1220, endPoint y: 64, distance: 8.5
click at [1216, 72] on button "Tag selection" at bounding box center [1182, 66] width 135 height 27
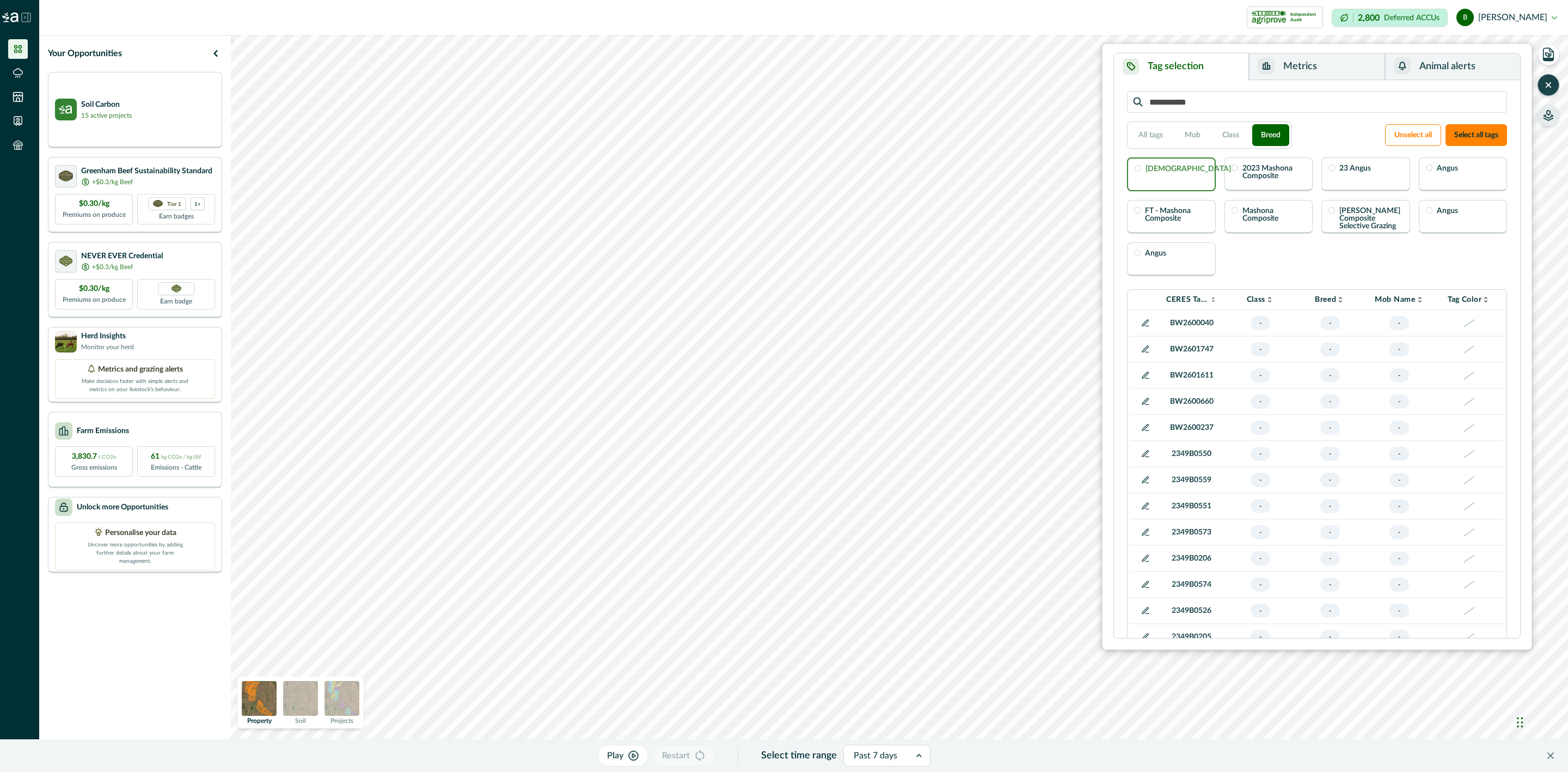
click at [1187, 177] on div "[DEMOGRAPHIC_DATA]" at bounding box center [1171, 175] width 89 height 34
click at [1485, 170] on div "Angus" at bounding box center [1463, 175] width 89 height 34
click at [1285, 223] on p "Mashona Composite" at bounding box center [1274, 215] width 64 height 16
click at [1274, 66] on div "button" at bounding box center [1266, 66] width 16 height 16
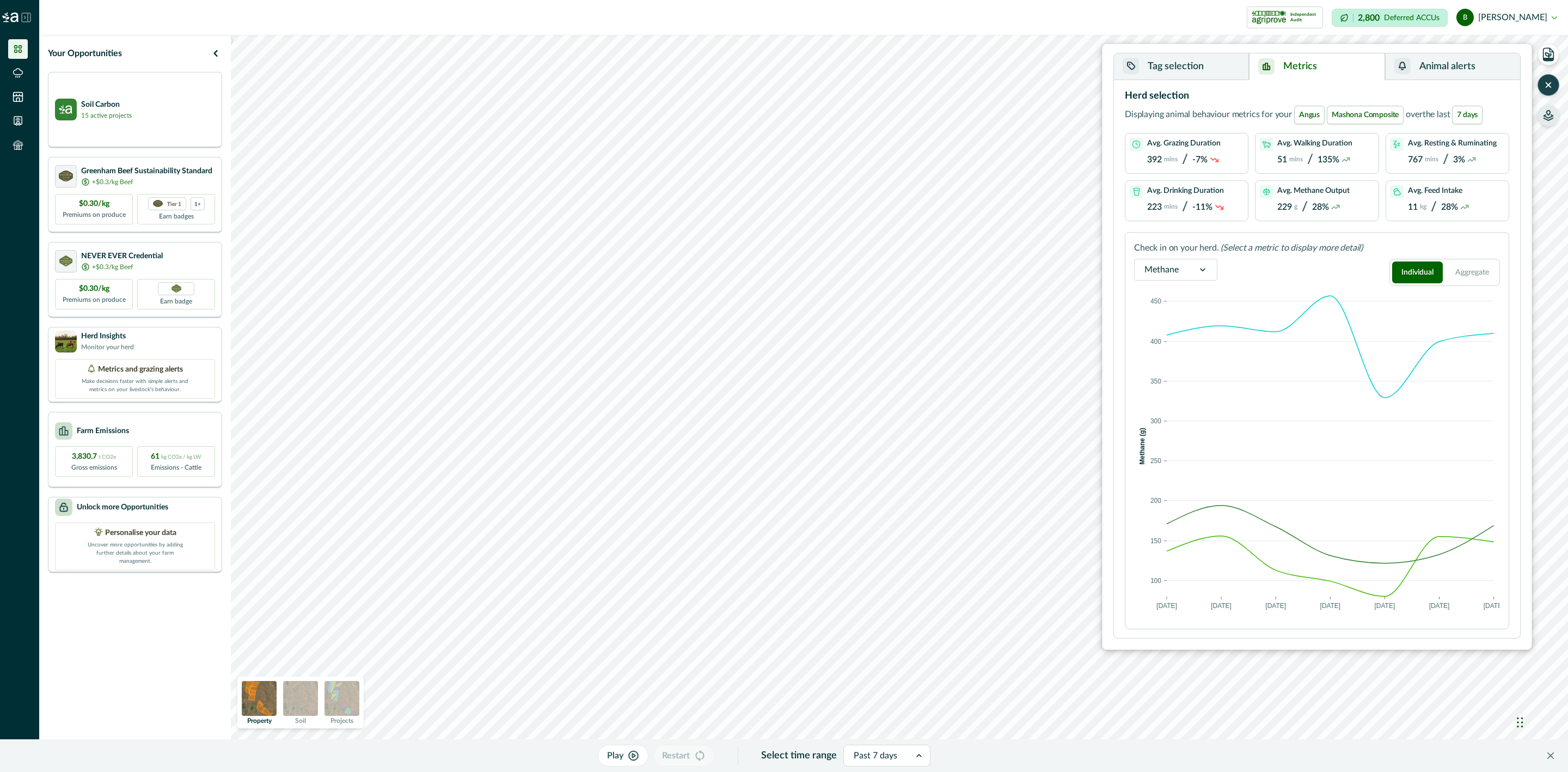
click at [1214, 64] on button "Tag selection" at bounding box center [1182, 66] width 135 height 27
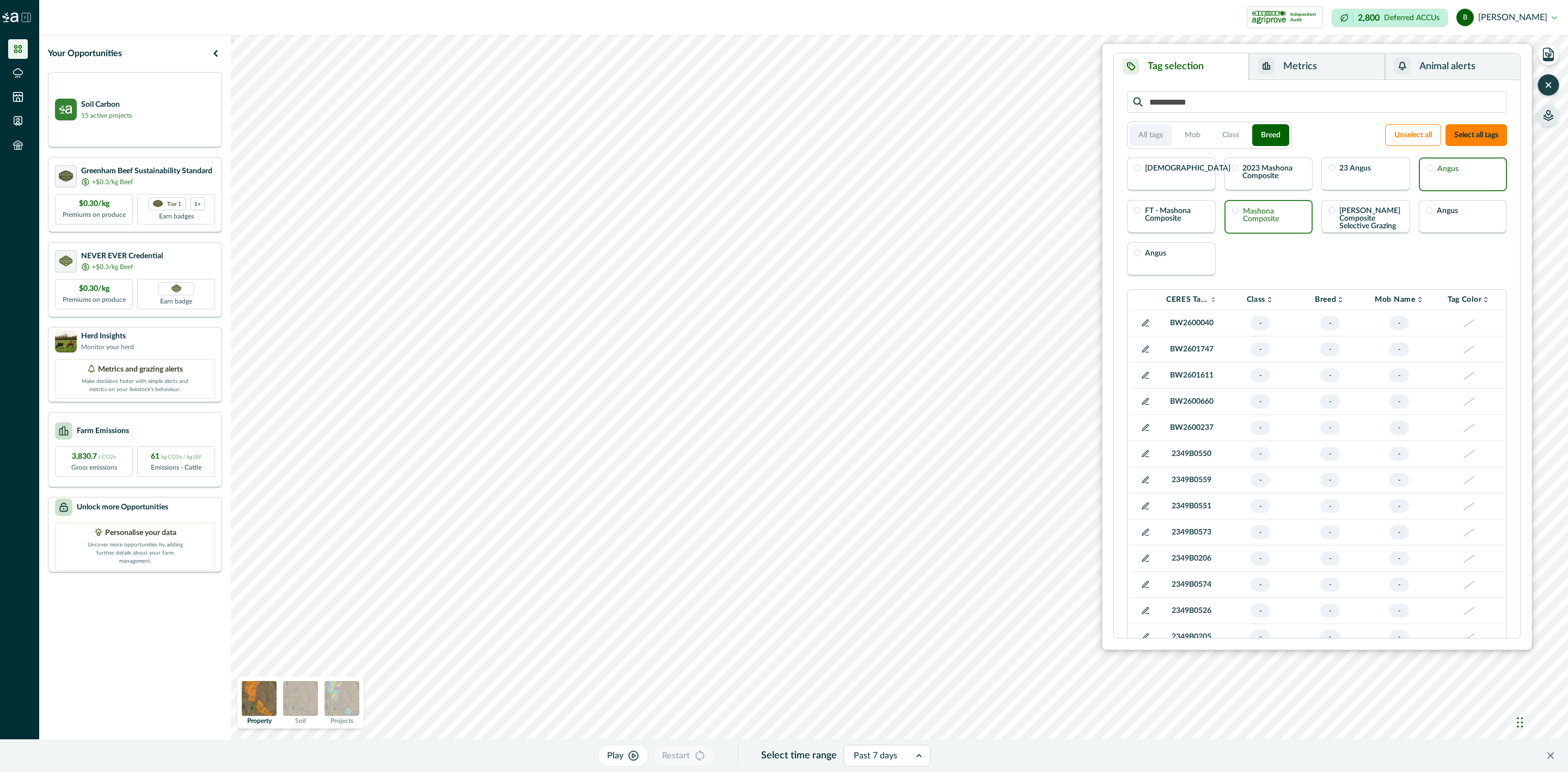
click at [1152, 134] on button "All tags" at bounding box center [1150, 135] width 42 height 22
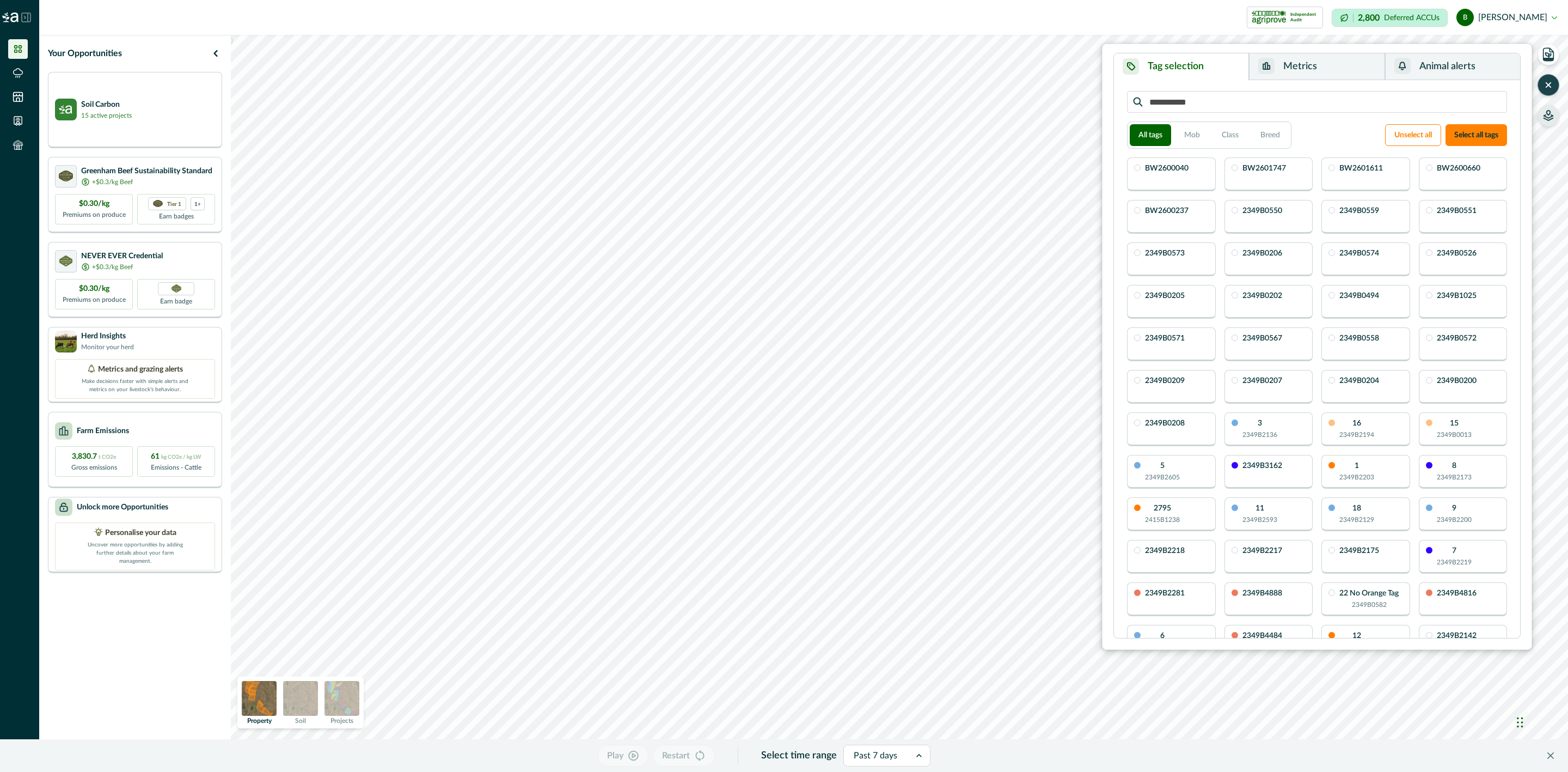
scroll to position [163, 0]
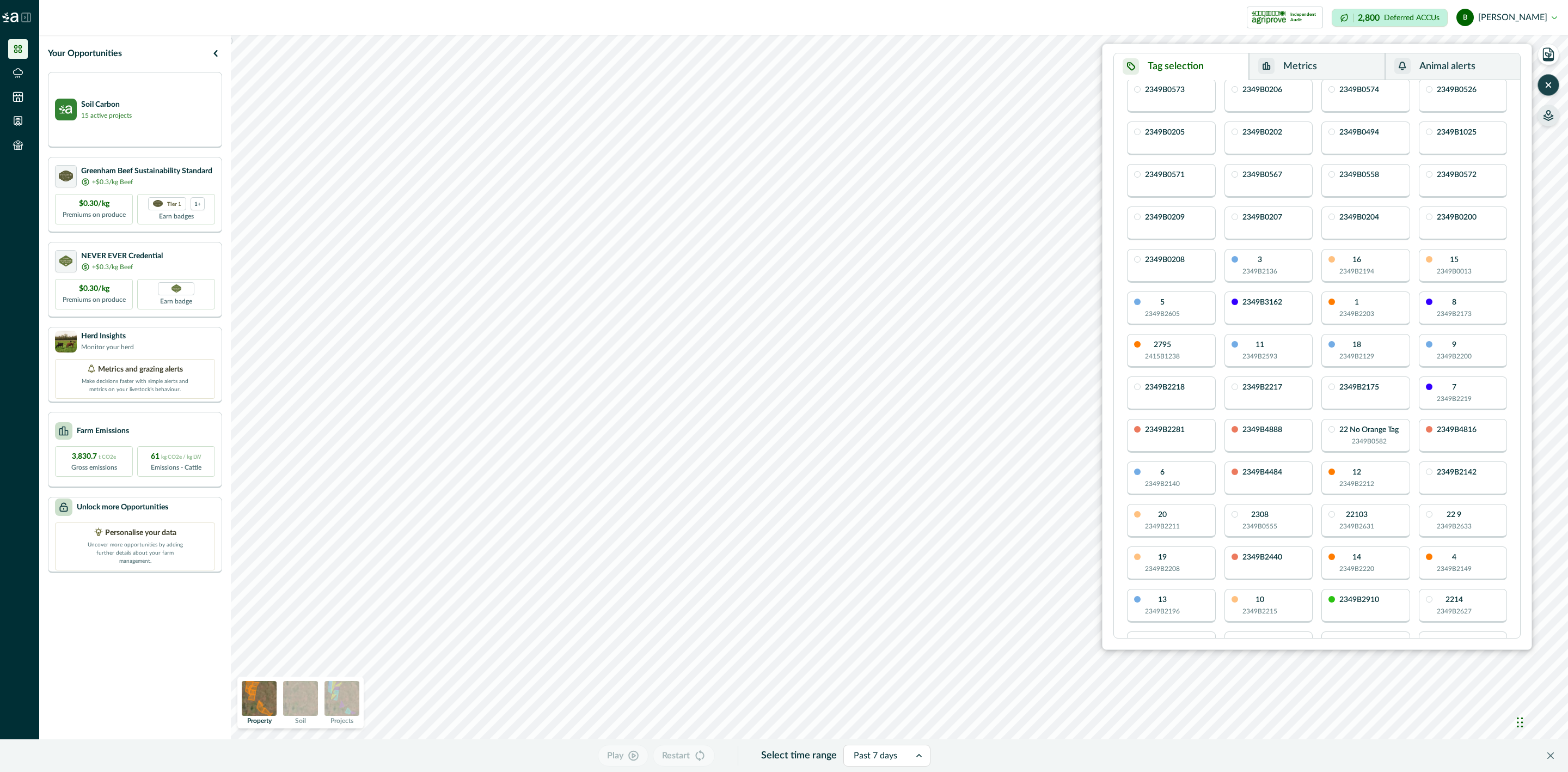
click at [1281, 295] on div "2349B3162" at bounding box center [1268, 308] width 89 height 34
click at [1259, 313] on div "2349B3162" at bounding box center [1268, 308] width 89 height 34
click at [1333, 298] on div "1 2349B2203" at bounding box center [1366, 308] width 89 height 34
click at [1303, 64] on button "Metrics" at bounding box center [1316, 66] width 136 height 27
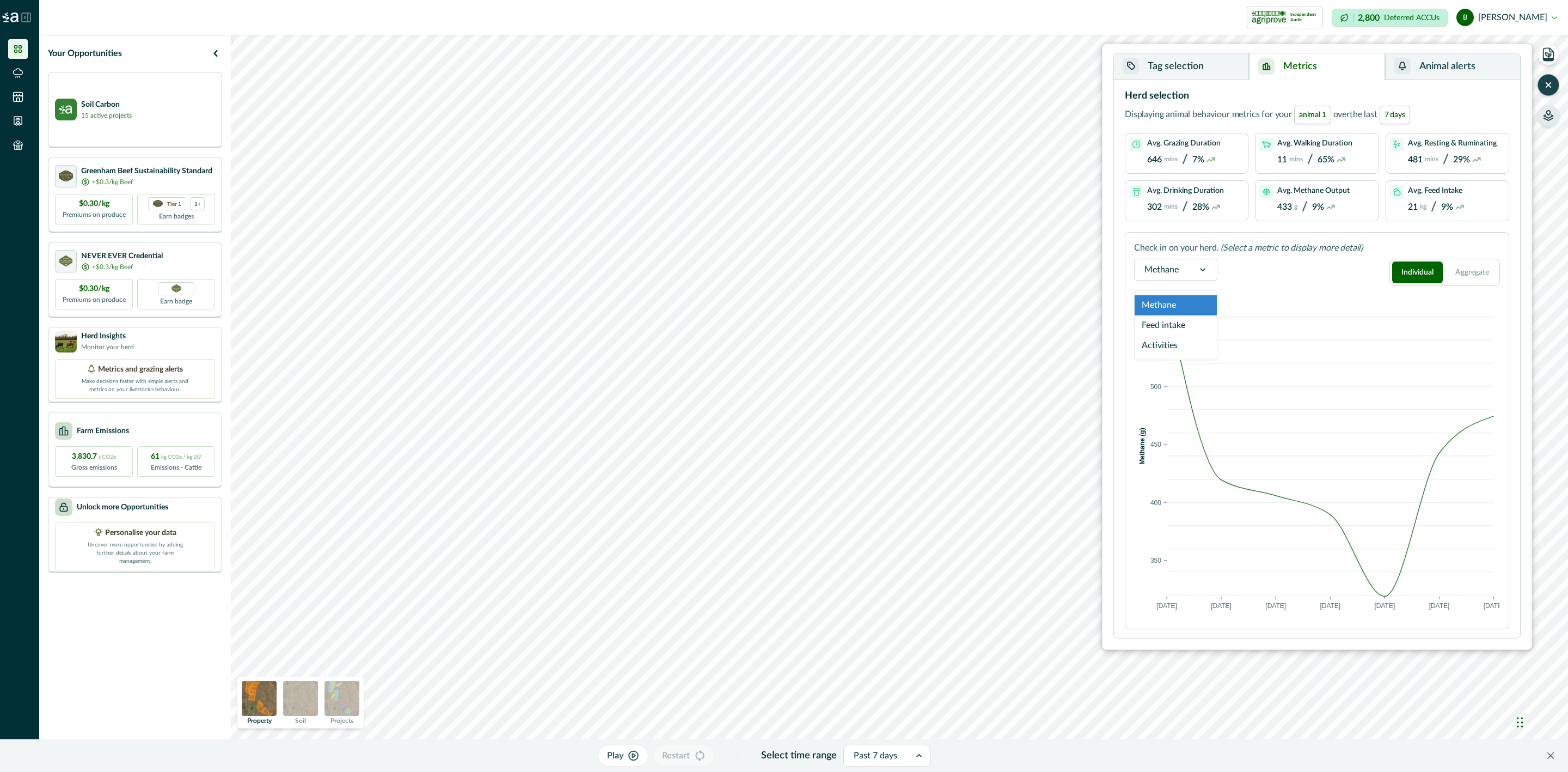
click at [1186, 276] on div "Methane" at bounding box center [1161, 269] width 54 height 18
click at [1196, 341] on div "Activities" at bounding box center [1176, 345] width 82 height 20
click at [1303, 607] on span at bounding box center [1302, 609] width 8 height 8
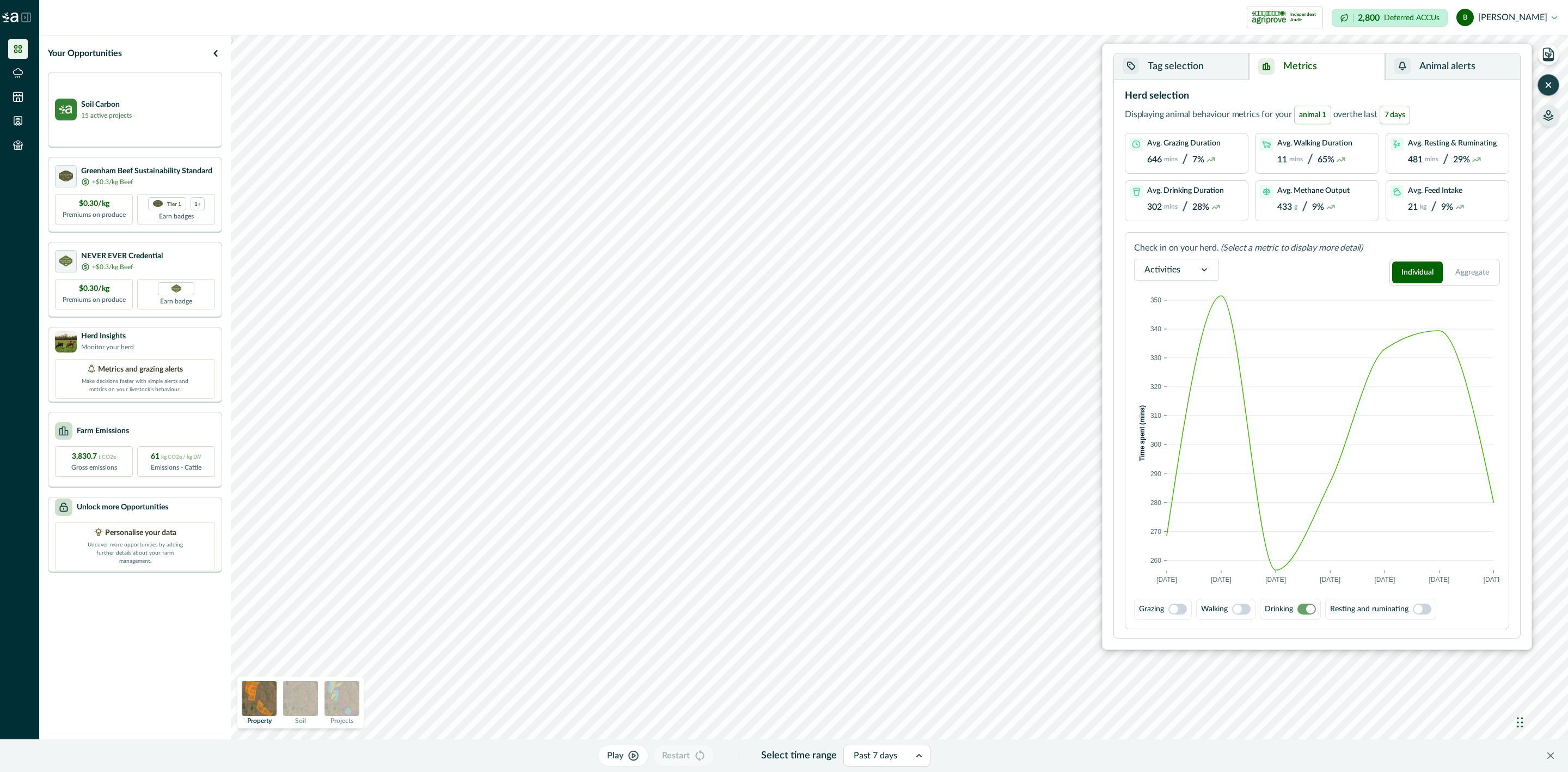
click at [1180, 605] on span at bounding box center [1178, 609] width 19 height 11
click at [1433, 71] on button "Animal alerts" at bounding box center [1453, 66] width 135 height 27
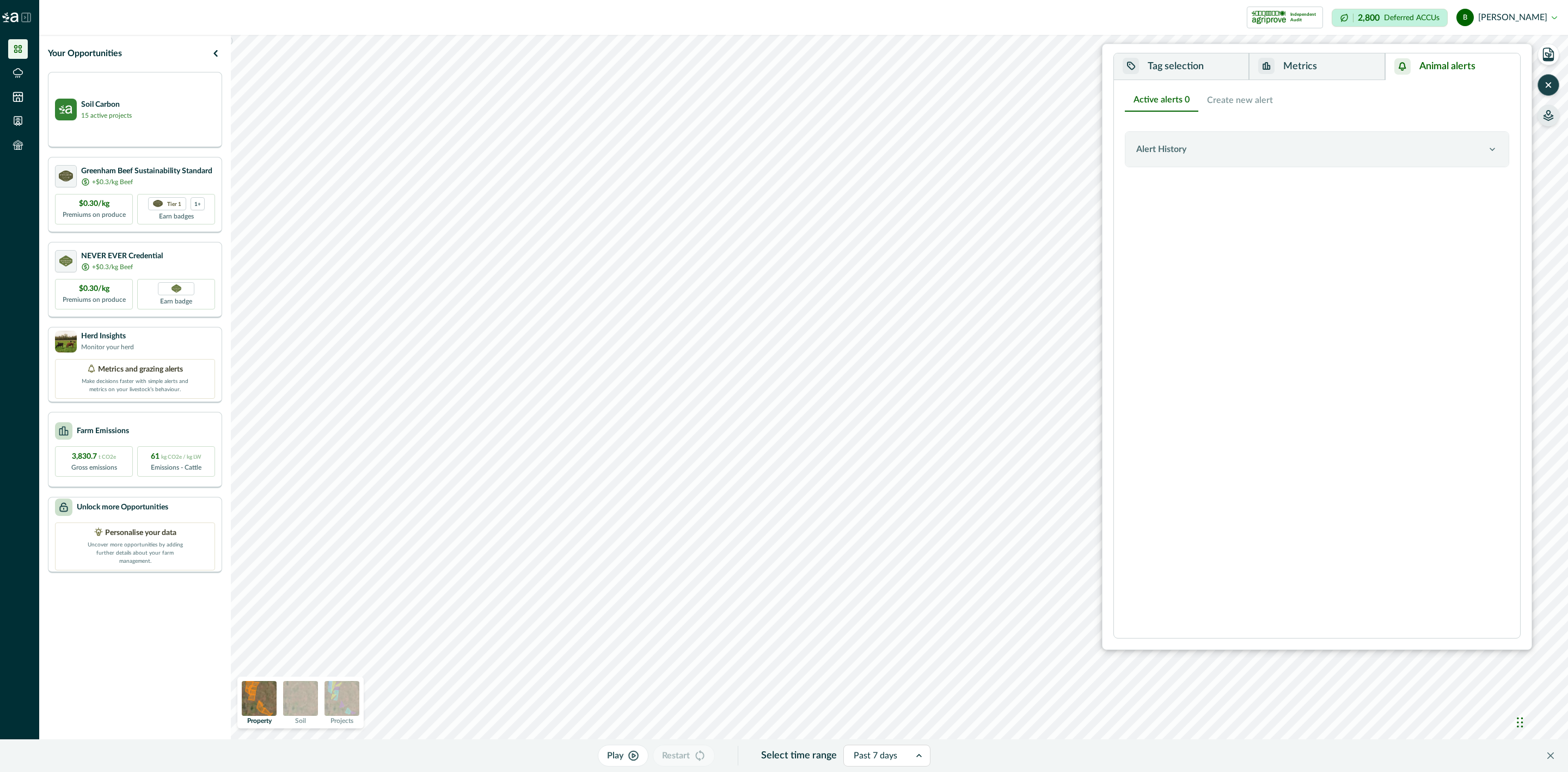
click at [1196, 69] on button "Tag selection" at bounding box center [1182, 66] width 135 height 27
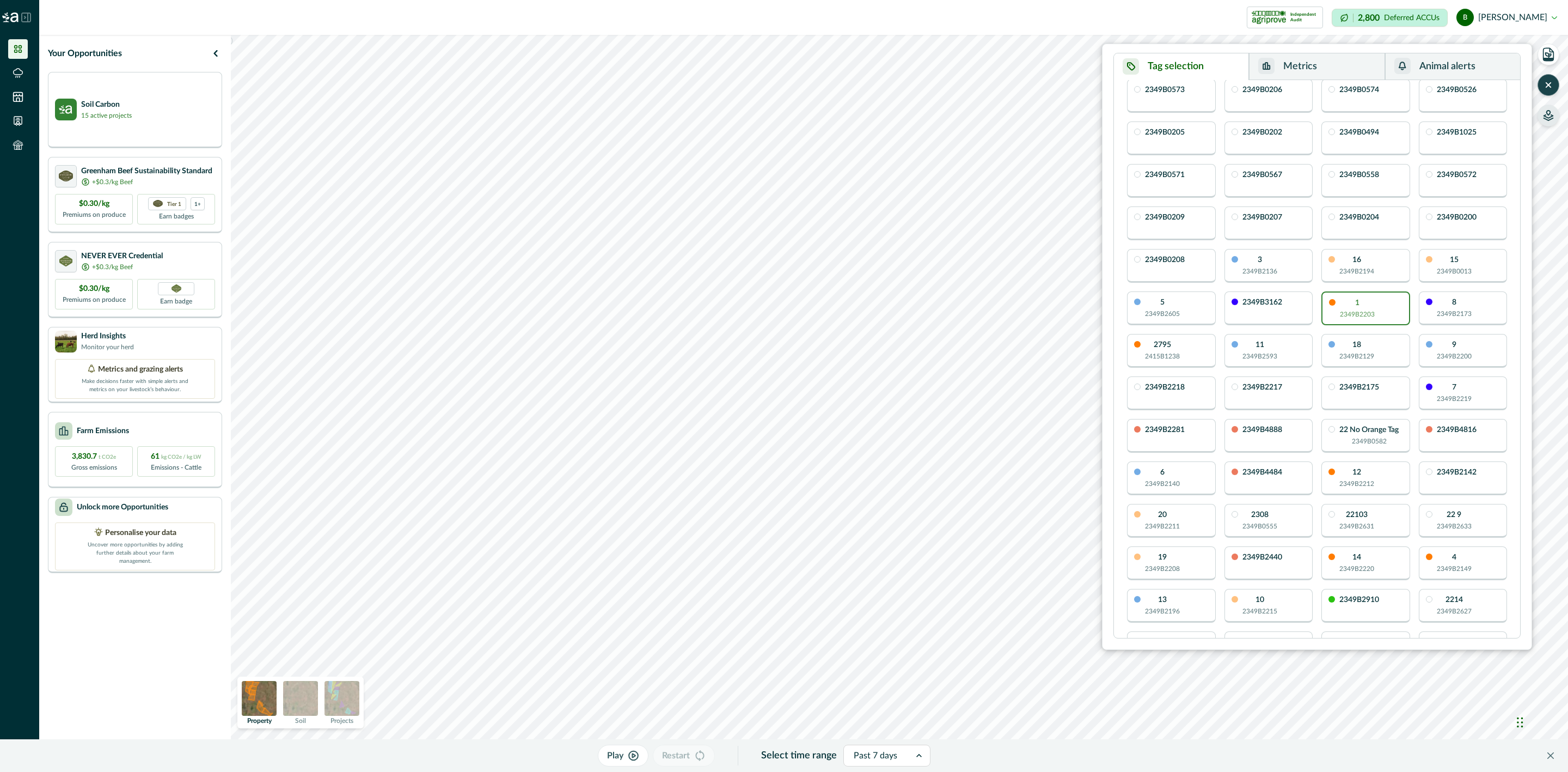
click at [1286, 66] on button "Metrics" at bounding box center [1316, 66] width 136 height 27
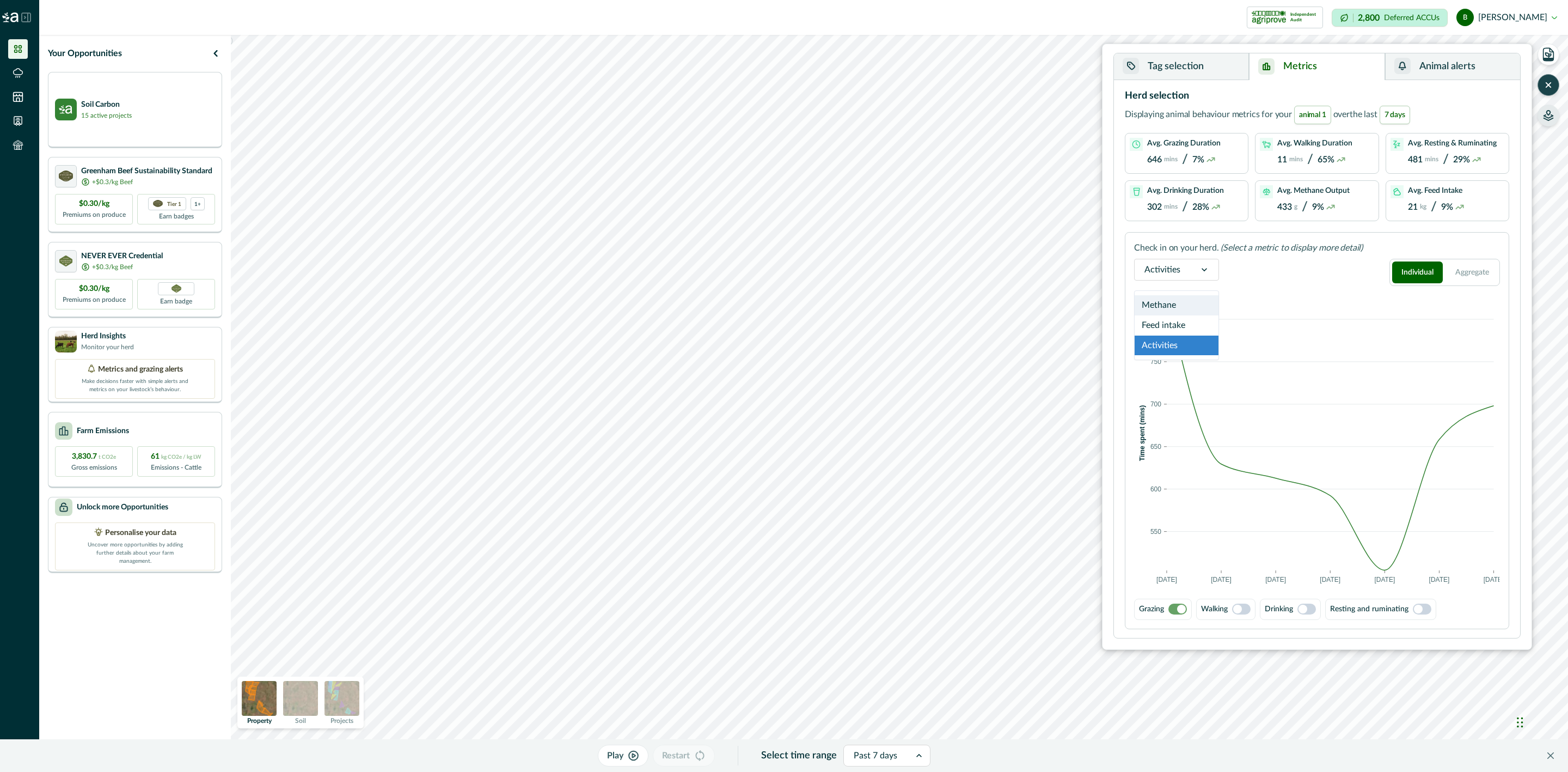
click at [1212, 272] on div at bounding box center [1204, 270] width 29 height 21
click at [1210, 270] on div at bounding box center [1204, 270] width 29 height 21
click at [1180, 67] on button "Tag selection" at bounding box center [1182, 66] width 135 height 27
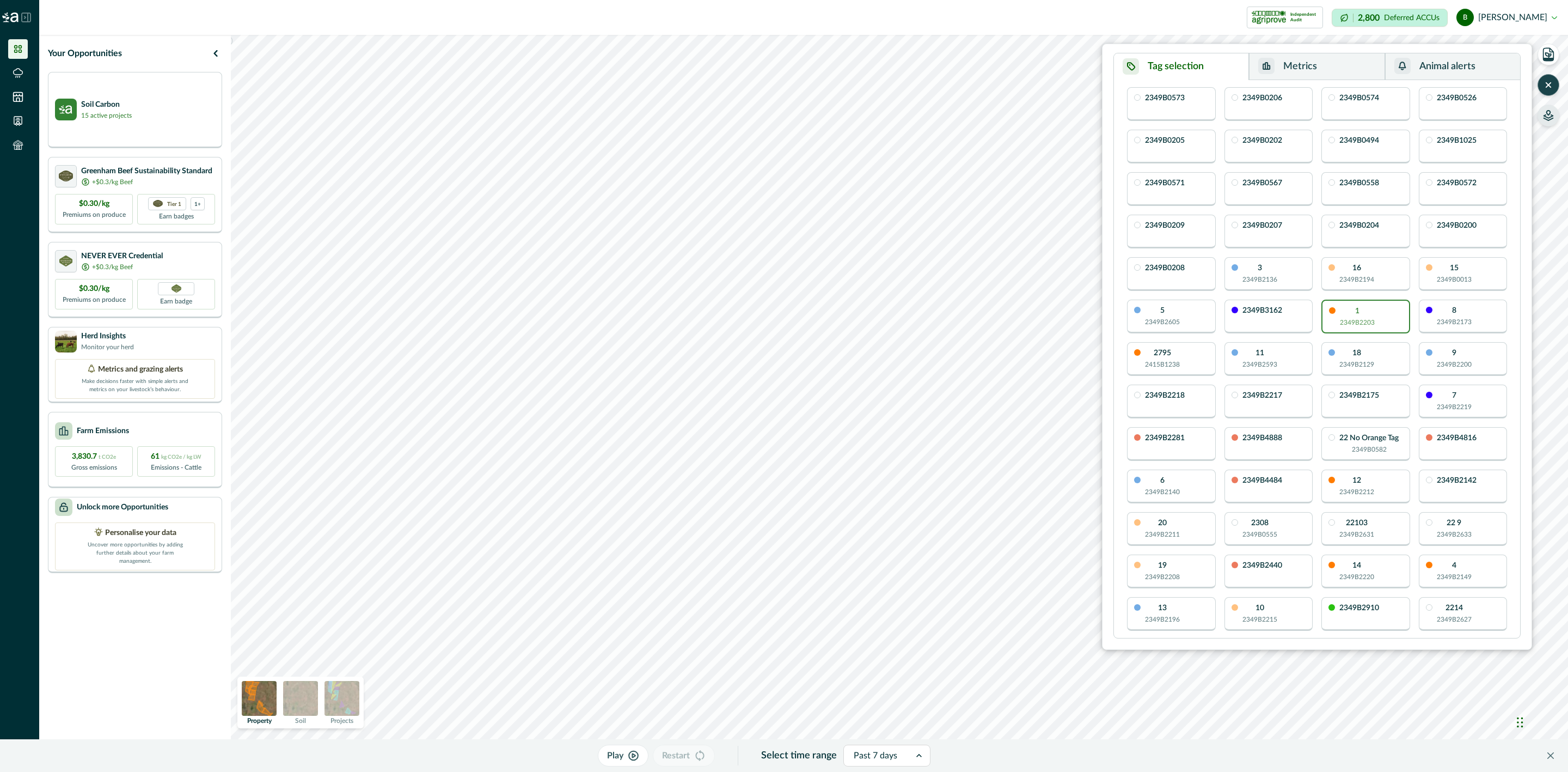
scroll to position [0, 0]
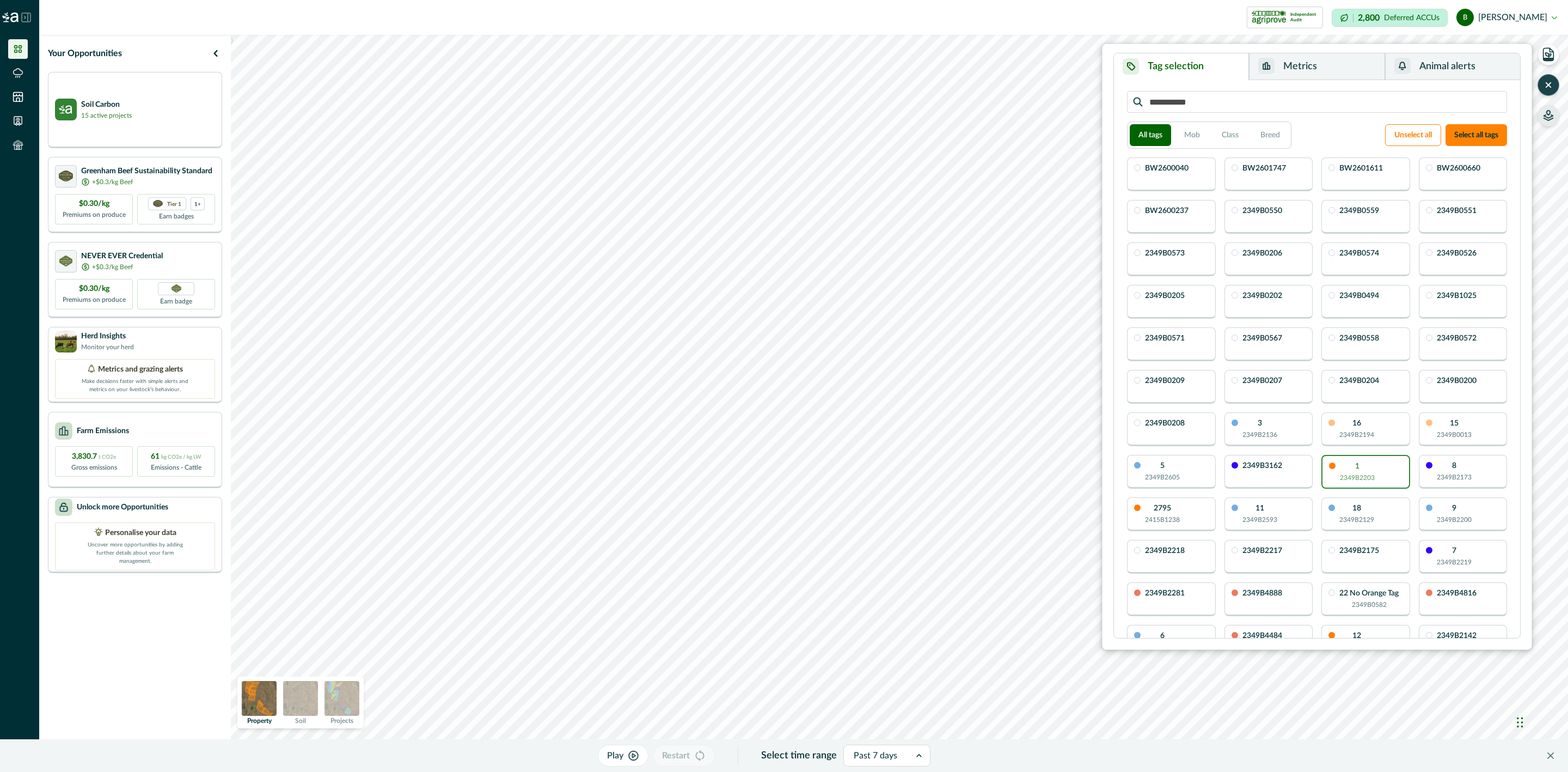
click at [1552, 83] on icon "button" at bounding box center [1548, 85] width 11 height 11
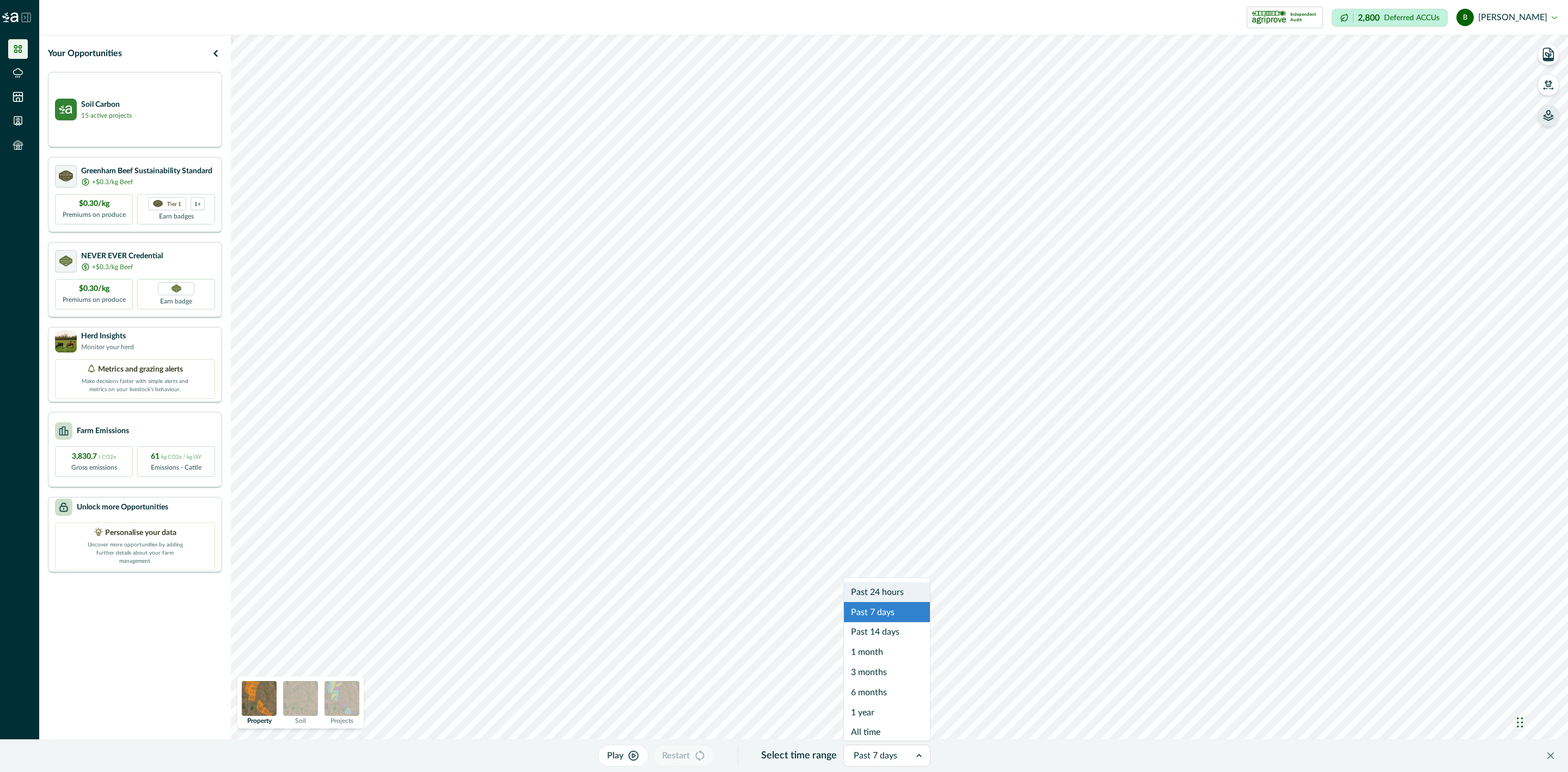
click at [891, 762] on div at bounding box center [877, 756] width 47 height 16
click at [890, 760] on div at bounding box center [877, 756] width 47 height 16
click at [1547, 85] on icon "button" at bounding box center [1549, 83] width 8 height 6
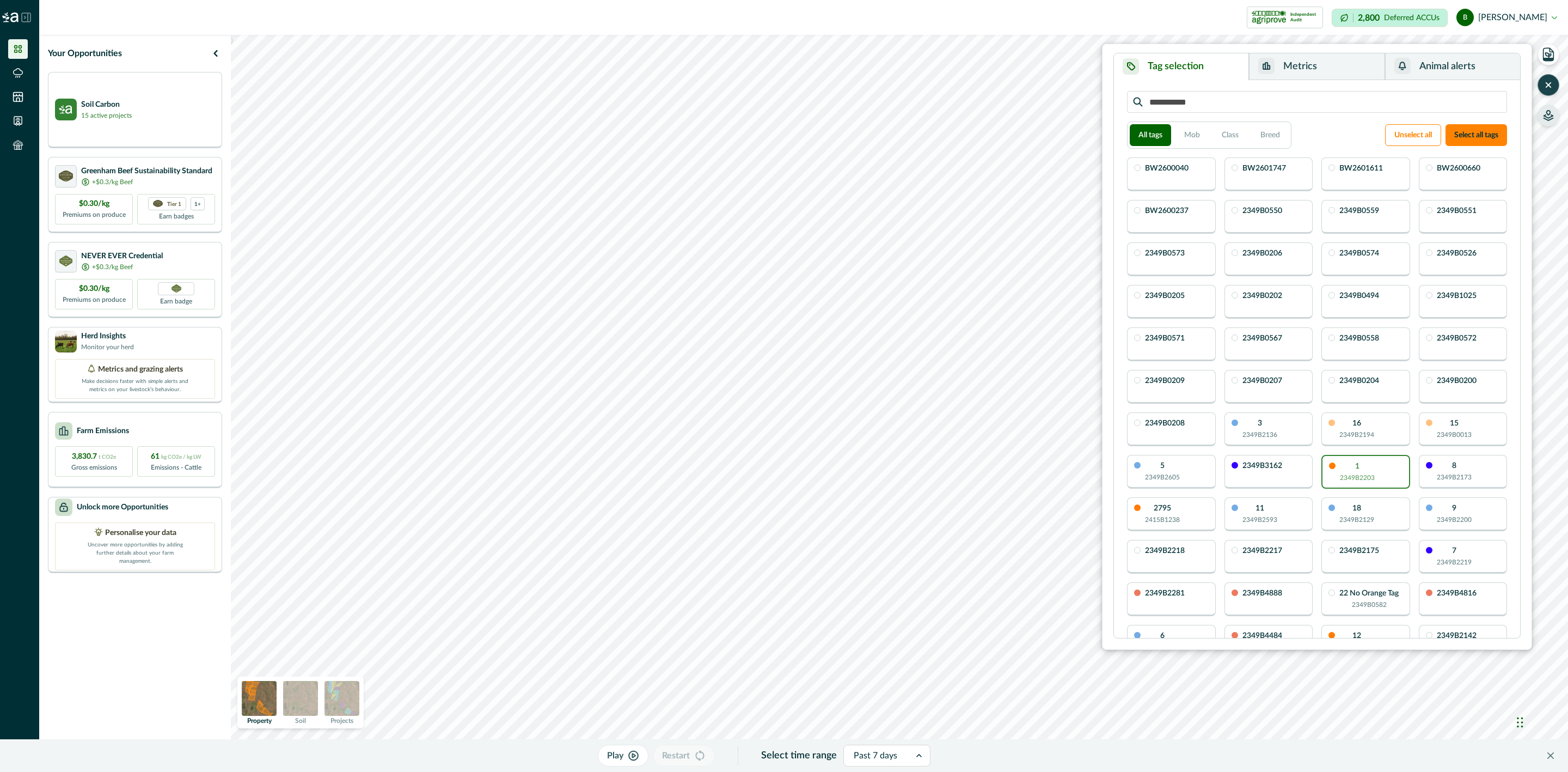
click at [1325, 64] on button "Metrics" at bounding box center [1316, 66] width 136 height 27
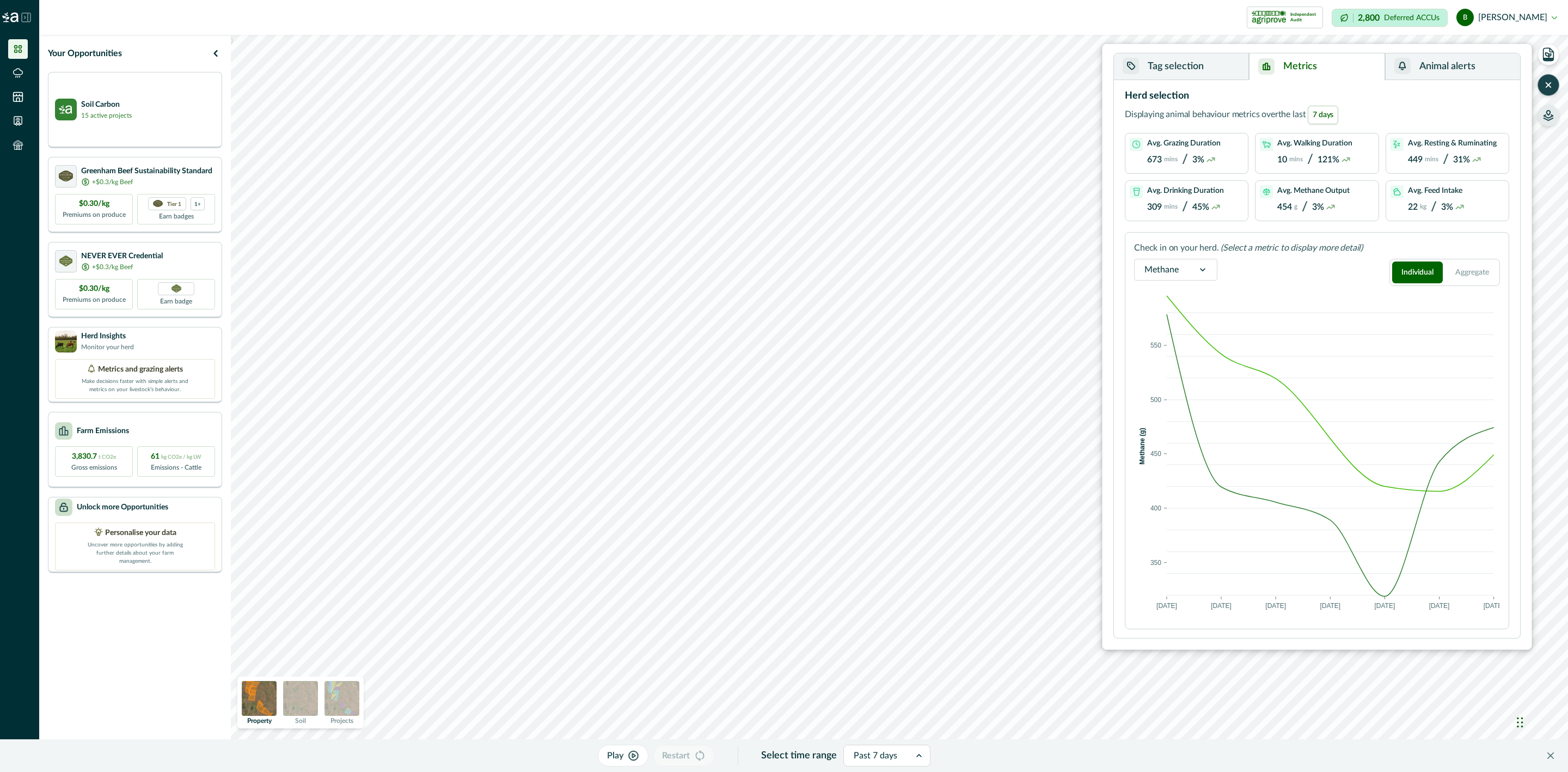
click at [1202, 273] on icon at bounding box center [1202, 269] width 11 height 11
click at [1196, 346] on div "Activities" at bounding box center [1176, 345] width 82 height 20
click at [1189, 63] on button "Tag selection" at bounding box center [1182, 66] width 135 height 27
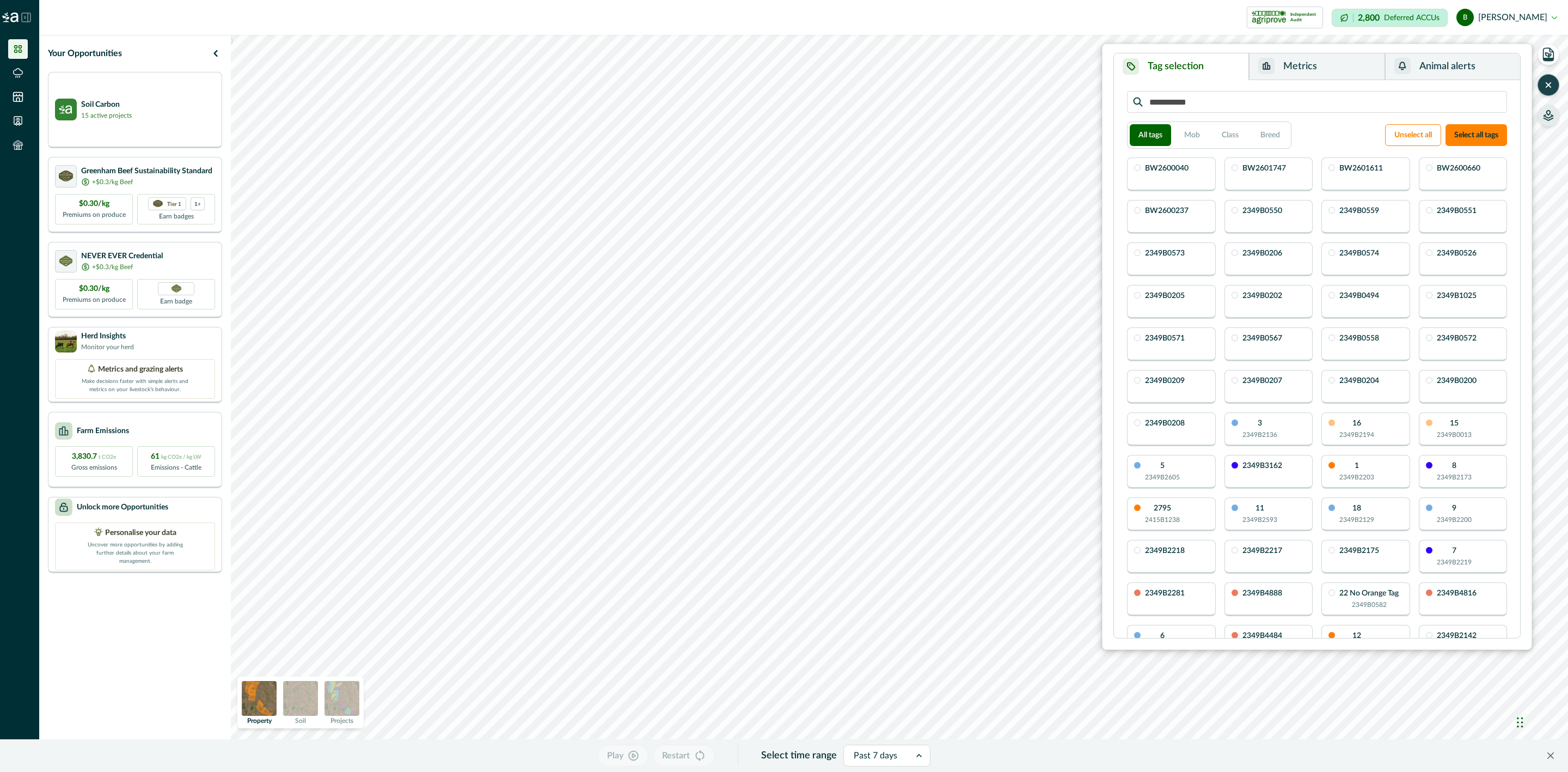
click at [1554, 84] on button "button" at bounding box center [1549, 85] width 22 height 22
